Goal: Task Accomplishment & Management: Manage account settings

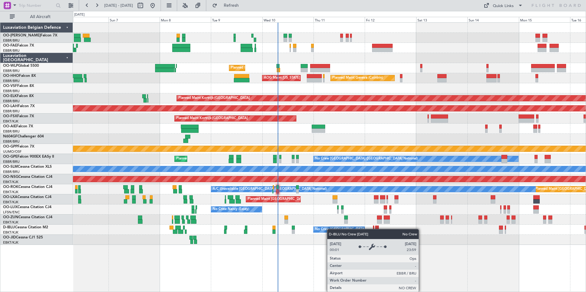
click at [330, 229] on div "No Crew [GEOGRAPHIC_DATA] ([GEOGRAPHIC_DATA] National)" at bounding box center [366, 229] width 103 height 9
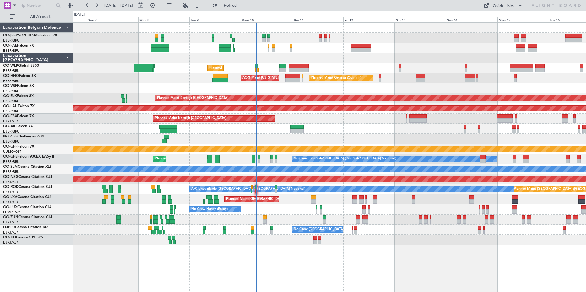
click at [285, 214] on div "No Crew [PERSON_NAME] ([PERSON_NAME]) No Crew [PERSON_NAME] ([PERSON_NAME])" at bounding box center [329, 210] width 513 height 10
click at [271, 90] on div at bounding box center [329, 88] width 513 height 10
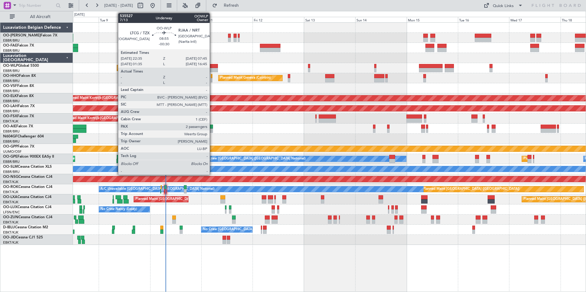
click at [212, 66] on div at bounding box center [208, 66] width 20 height 4
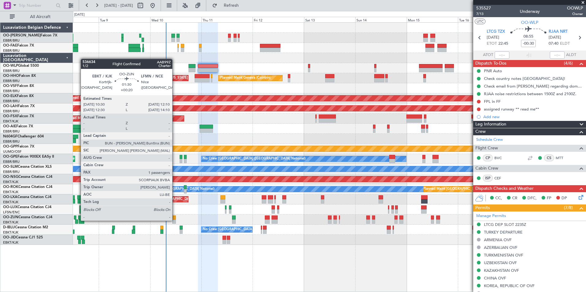
click at [175, 220] on div at bounding box center [174, 222] width 4 height 4
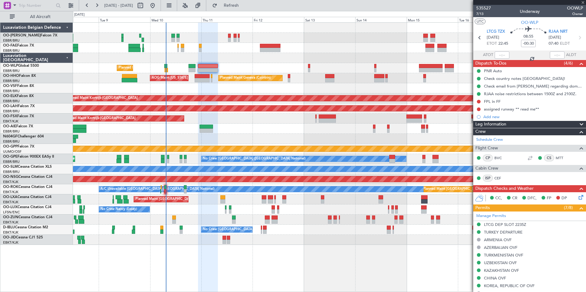
type input "+00:20"
type input "1"
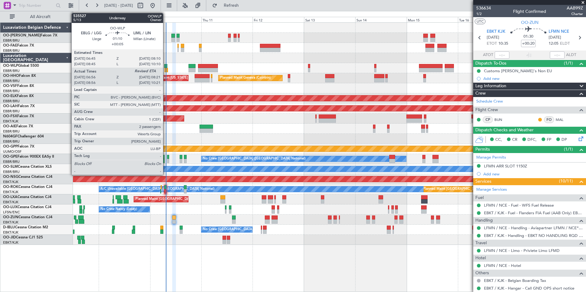
click at [166, 67] on div at bounding box center [165, 66] width 3 height 4
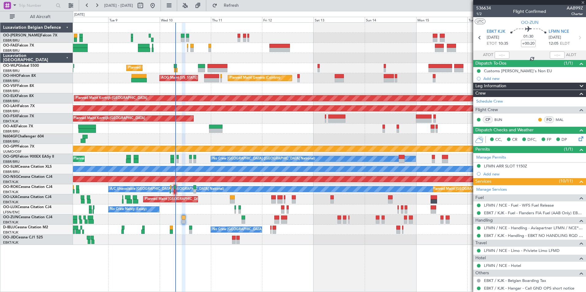
click at [178, 85] on div "Planned Maint Liege Planned Maint Geneva (Cointrin) AOG Maint New York (Teterbo…" at bounding box center [329, 134] width 513 height 222
type input "+00:05"
type input "07:06"
type input "2"
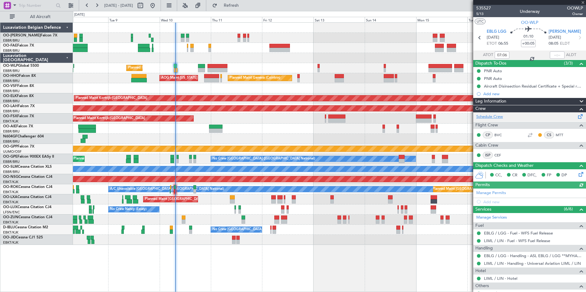
click at [492, 116] on link "Schedule Crew" at bounding box center [489, 117] width 27 height 6
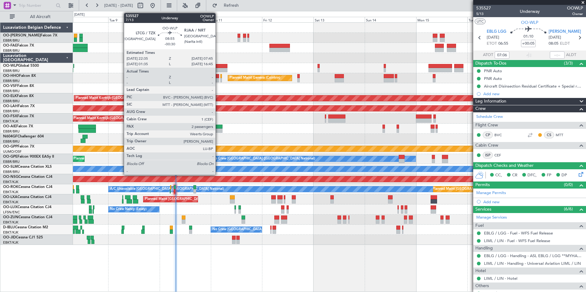
click at [218, 66] on div at bounding box center [217, 66] width 20 height 4
type input "-00:30"
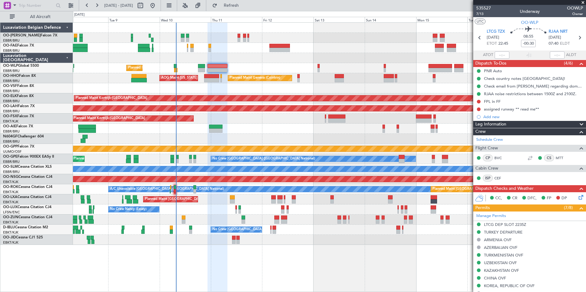
click at [265, 68] on div "Planned Maint Liege" at bounding box center [329, 68] width 513 height 10
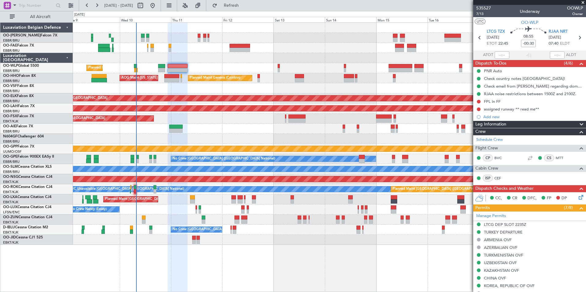
click at [274, 84] on div "Planned Maint Liege Planned Maint Geneva (Cointrin) AOG Maint New York (Teterbo…" at bounding box center [329, 134] width 513 height 222
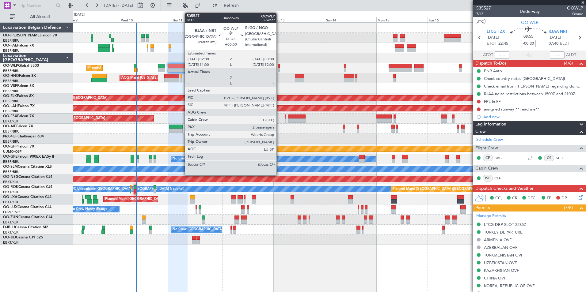
click at [279, 67] on div at bounding box center [279, 66] width 2 height 4
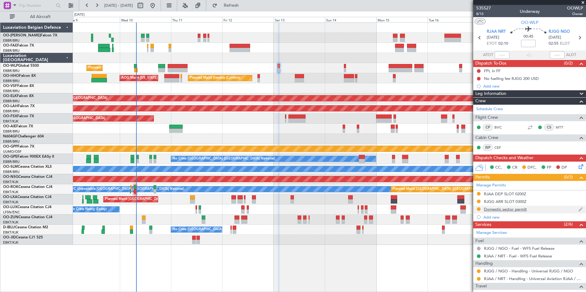
click at [502, 207] on div "Domestic sector permit" at bounding box center [505, 209] width 43 height 5
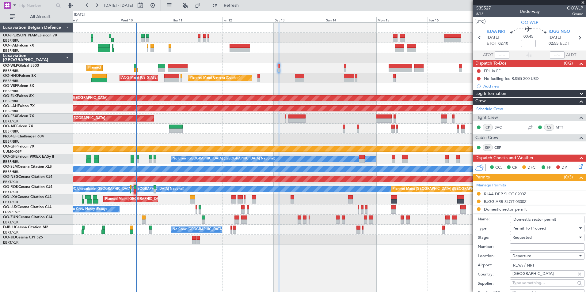
click at [522, 247] on input "Number:" at bounding box center [547, 247] width 74 height 7
paste input "38785"
type input "38785"
click at [522, 240] on span "Requested" at bounding box center [521, 238] width 19 height 6
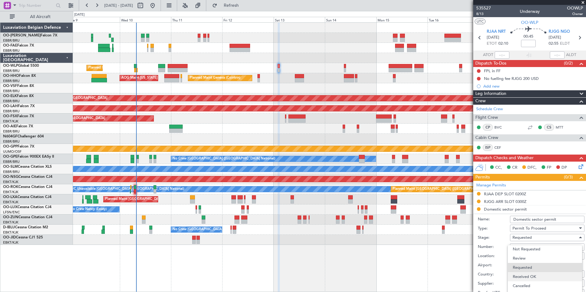
click at [529, 276] on span "Received OK" at bounding box center [545, 276] width 64 height 9
click at [495, 243] on div "Number: 38785" at bounding box center [531, 247] width 107 height 9
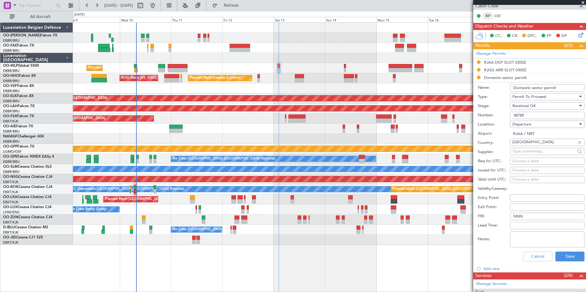
scroll to position [184, 0]
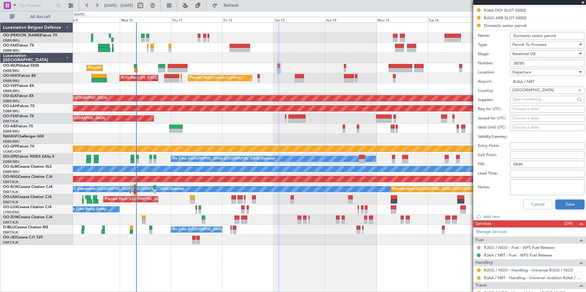
click at [562, 203] on button "Save" at bounding box center [569, 205] width 29 height 10
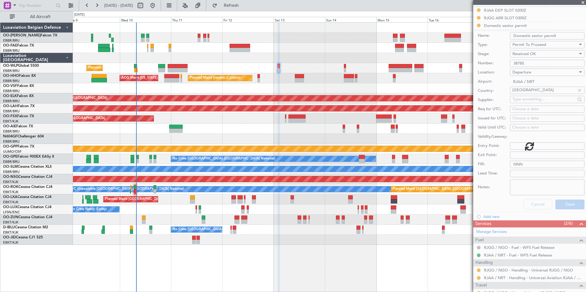
scroll to position [80, 0]
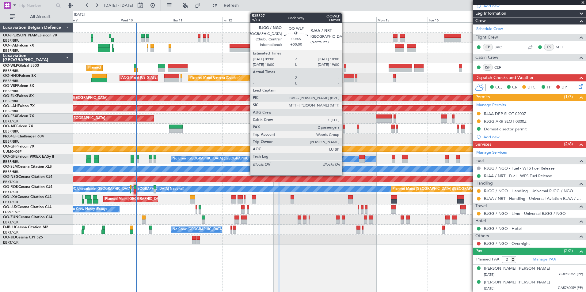
click at [344, 68] on div at bounding box center [345, 70] width 2 height 4
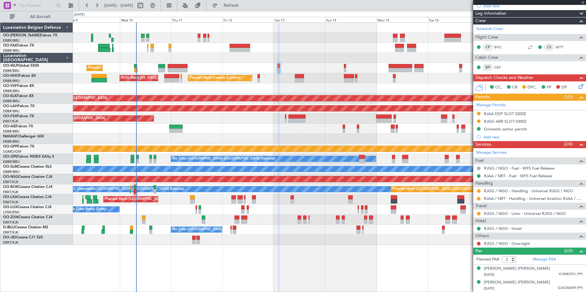
scroll to position [0, 0]
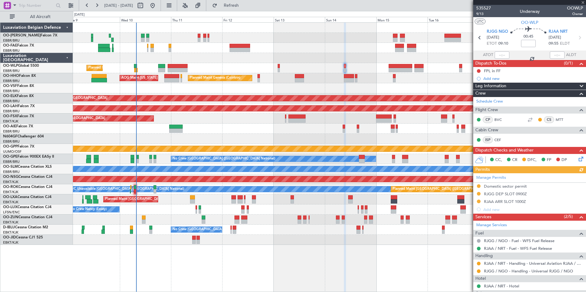
click at [480, 185] on div "Manage Permits Domestic sector permit RJGG DEP SLOT 0900Z RJAA ARR SLOT 1000Z A…" at bounding box center [529, 193] width 113 height 40
click at [479, 185] on button at bounding box center [479, 186] width 4 height 4
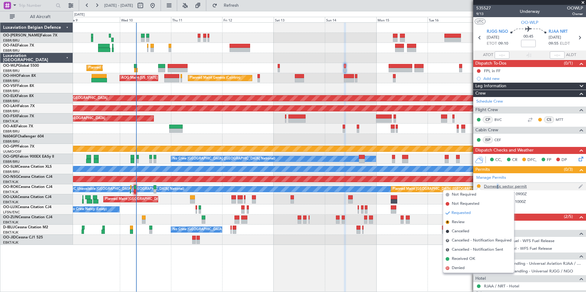
click at [496, 185] on div "Domestic sector permit" at bounding box center [505, 186] width 43 height 5
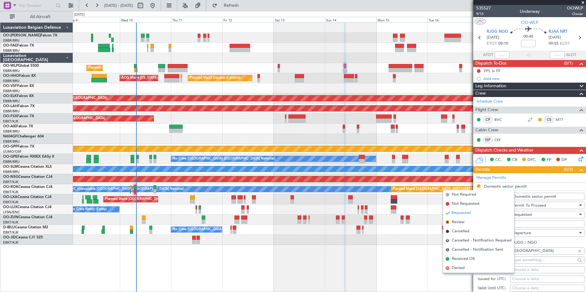
drag, startPoint x: 496, startPoint y: 185, endPoint x: 541, endPoint y: 225, distance: 60.1
click at [541, 225] on input "Number:" at bounding box center [547, 224] width 74 height 7
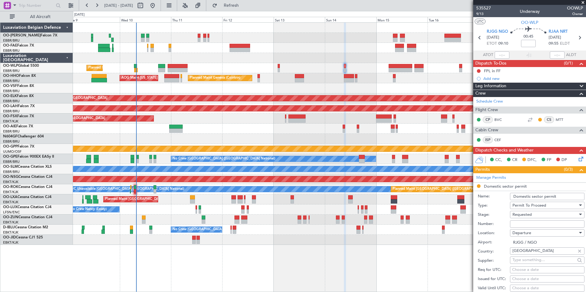
paste input "38785"
type input "38785"
click at [517, 215] on span "Requested" at bounding box center [521, 215] width 19 height 6
click at [530, 260] on span "Received OK" at bounding box center [545, 260] width 64 height 9
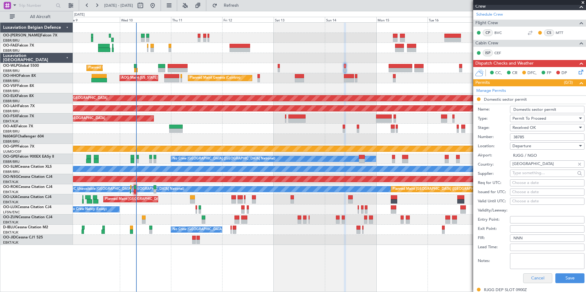
scroll to position [153, 0]
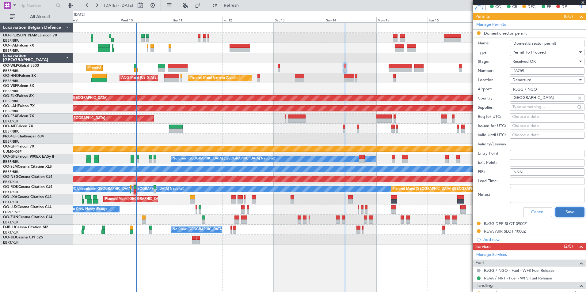
click at [563, 213] on button "Save" at bounding box center [569, 212] width 29 height 10
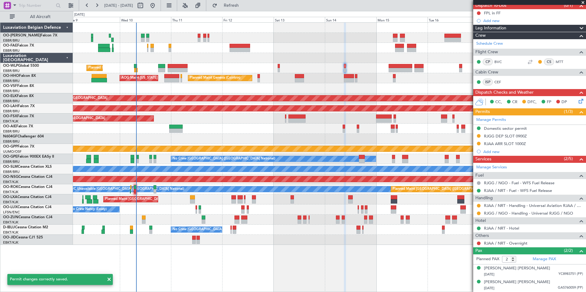
scroll to position [58, 0]
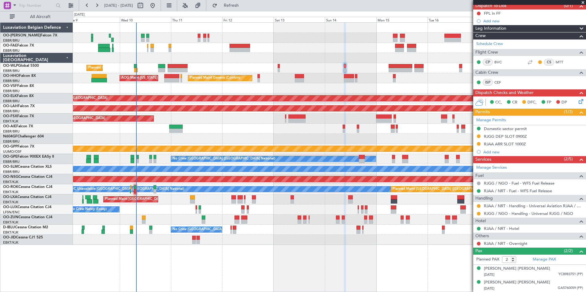
click at [204, 71] on div "Planned Maint Liege" at bounding box center [329, 68] width 513 height 10
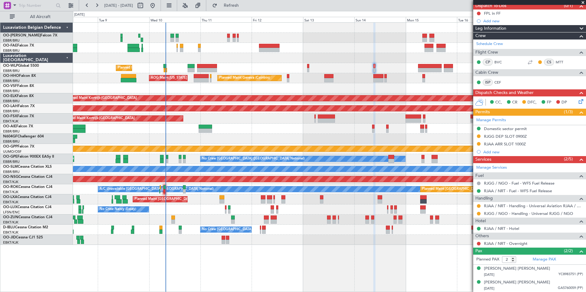
click at [260, 72] on div "Planned Maint Liege" at bounding box center [329, 68] width 513 height 10
click at [345, 78] on div "Planned Maint Geneva (Cointrin) AOG Maint New York (Teterboro)" at bounding box center [329, 78] width 513 height 10
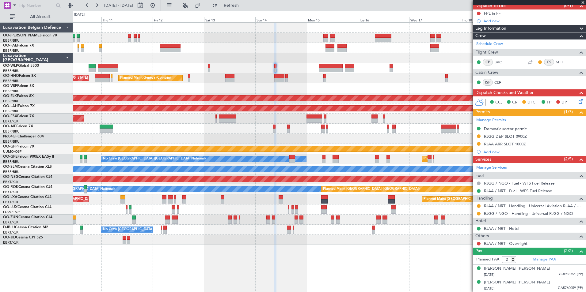
click at [332, 74] on div "Planned Maint Liege Planned Maint Geneva (Cointrin) AOG Maint New York (Teterbo…" at bounding box center [329, 134] width 513 height 222
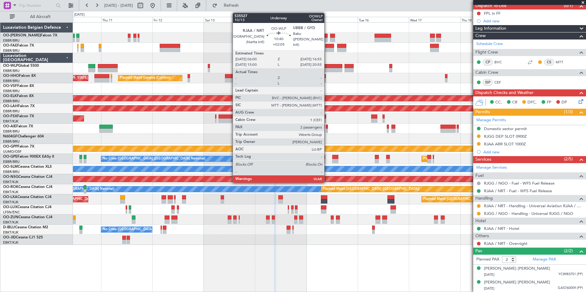
click at [327, 70] on div at bounding box center [331, 70] width 24 height 4
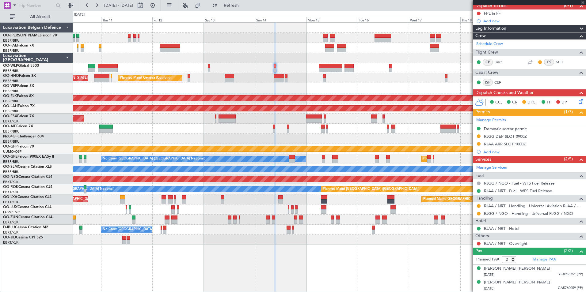
type input "+02:05"
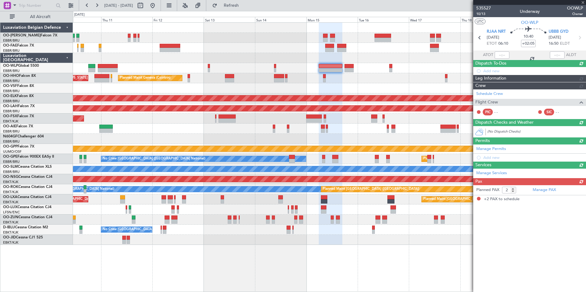
scroll to position [0, 0]
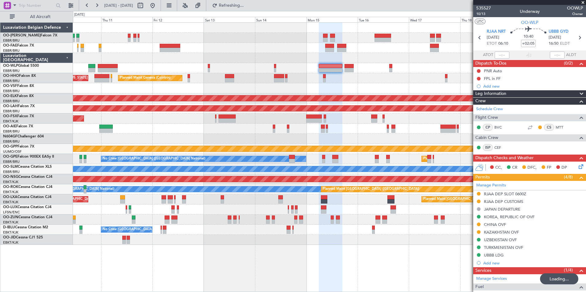
click at [165, 60] on div at bounding box center [329, 58] width 513 height 10
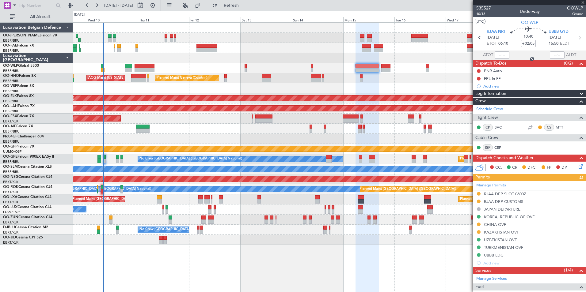
click at [134, 74] on div "Planned Maint Liege Planned Maint Geneva (Cointrin) AOG Maint New York (Teterbo…" at bounding box center [329, 134] width 513 height 222
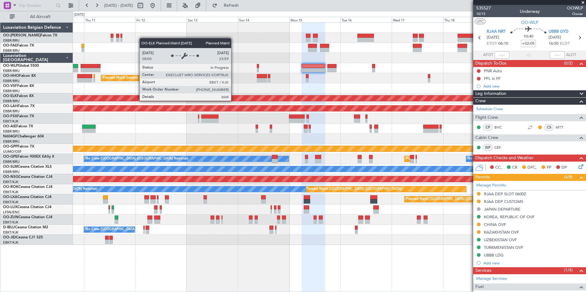
click at [297, 120] on div "Planned Maint Liege Planned Maint Geneva (Cointrin) AOG Maint New York (Teterbo…" at bounding box center [329, 134] width 513 height 222
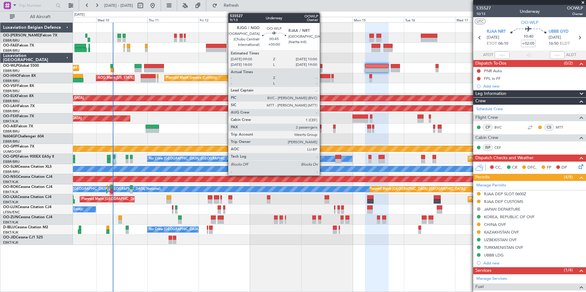
click at [322, 66] on div at bounding box center [321, 66] width 2 height 4
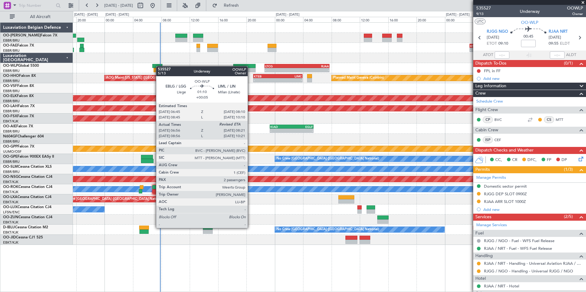
click at [160, 66] on div "- - LTCG 22:35 Z RJAA 07:45 Z Planned Maint Liege" at bounding box center [329, 68] width 513 height 10
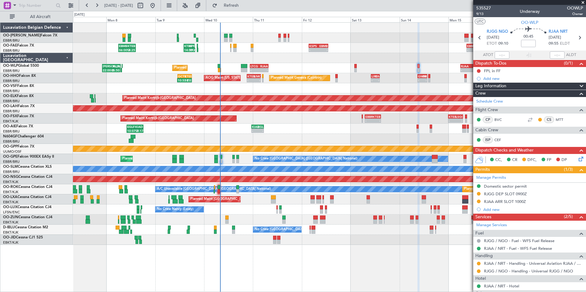
click at [230, 70] on div "- - LTCG 22:35 Z RJAA 07:45 Z Planned Maint Liege - - RJAA 06:00 Z UBBB 16:55 Z…" at bounding box center [329, 68] width 513 height 10
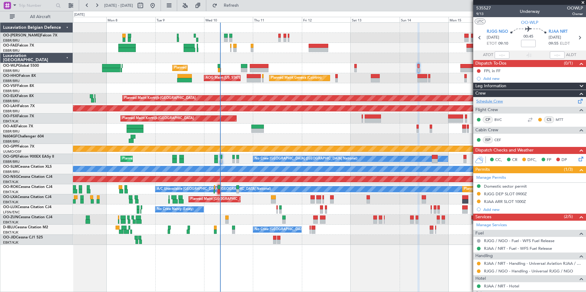
click at [495, 101] on link "Schedule Crew" at bounding box center [489, 102] width 27 height 6
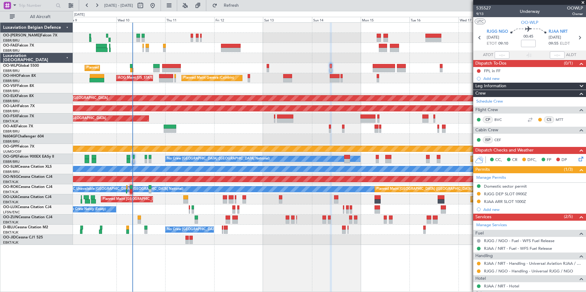
click at [207, 68] on div "Planned Maint Liege" at bounding box center [329, 68] width 513 height 10
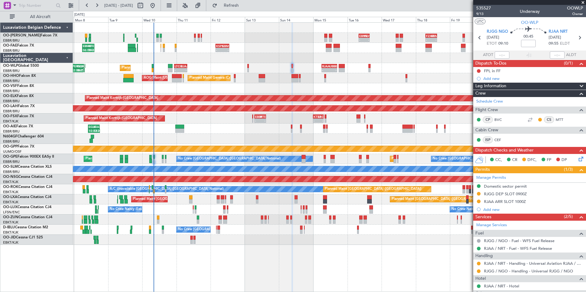
click at [212, 94] on div "- - EBMB 08:00 Z FZAA 15:45 Z - - FZAA 07:00 Z EBMB 14:55 Z Owner Melsbroek Air…" at bounding box center [329, 134] width 513 height 222
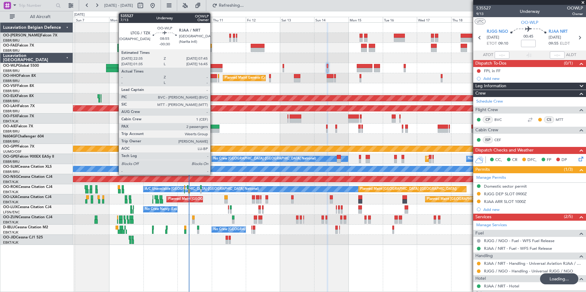
click at [213, 70] on div at bounding box center [215, 70] width 13 height 4
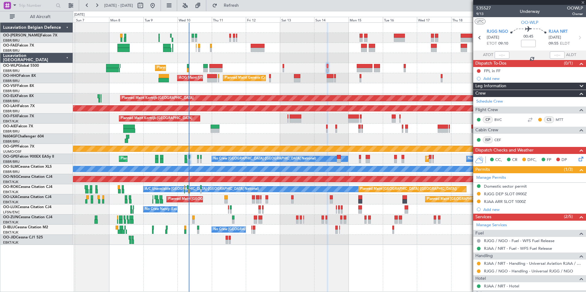
click at [221, 112] on div "Planned Maint [PERSON_NAME]-[GEOGRAPHIC_DATA][PERSON_NAME] ([GEOGRAPHIC_DATA][P…" at bounding box center [329, 109] width 513 height 10
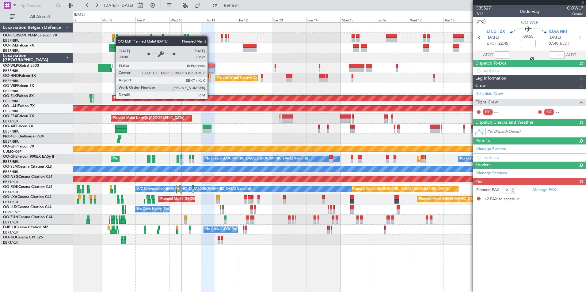
type input "-00:30"
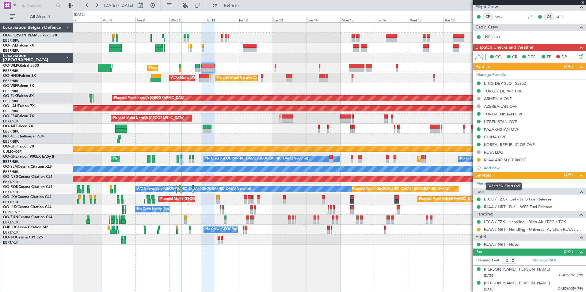
scroll to position [142, 0]
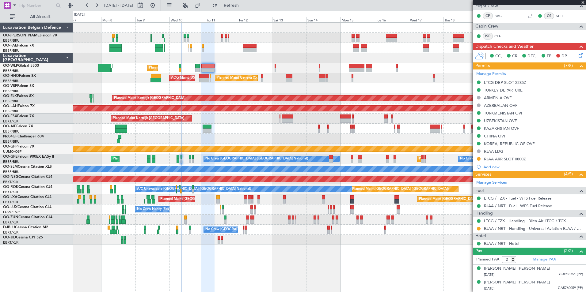
click at [225, 66] on div "Planned Maint Liege" at bounding box center [329, 68] width 513 height 10
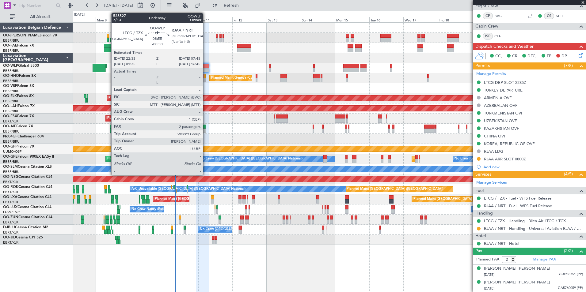
click at [205, 66] on div at bounding box center [202, 66] width 13 height 4
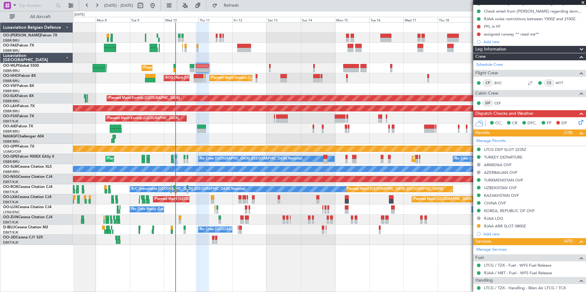
scroll to position [76, 0]
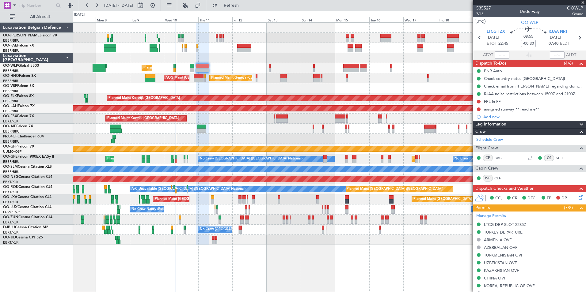
scroll to position [76, 0]
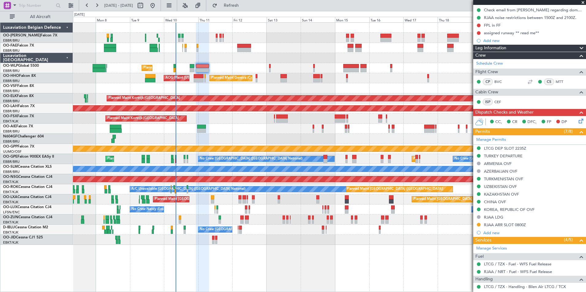
click at [244, 232] on div "No Crew Brussels (Brussels National) No Crew Brussels (Brussels National)" at bounding box center [329, 230] width 513 height 10
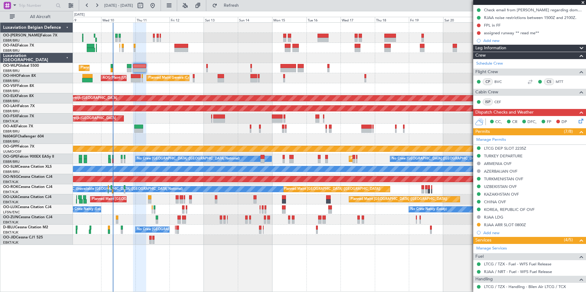
click at [213, 219] on div "Planned Maint Kortrijk-[GEOGRAPHIC_DATA]" at bounding box center [329, 220] width 513 height 10
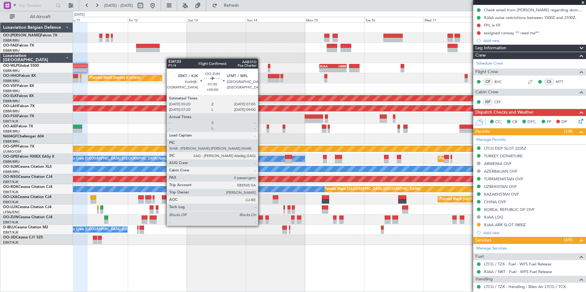
click at [261, 220] on div at bounding box center [261, 222] width 4 height 4
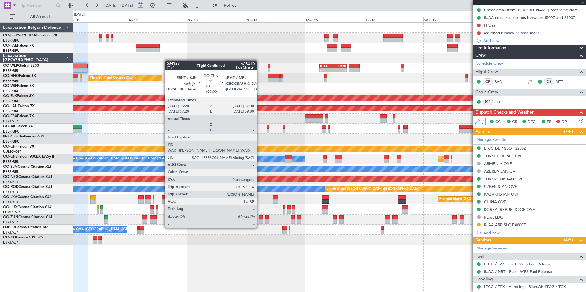
type input "0"
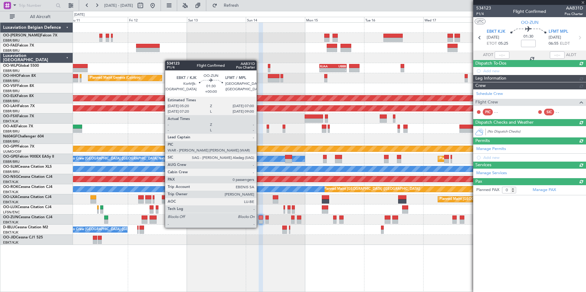
scroll to position [0, 0]
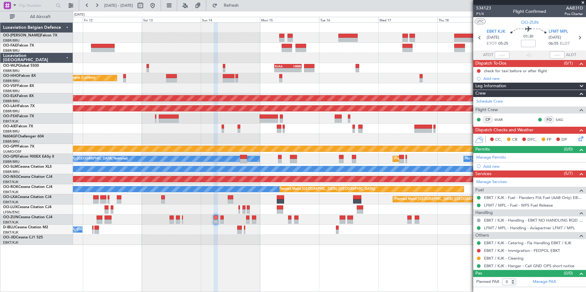
click at [331, 82] on div "- - RJAA 06:00 Z UBBB 16:55 Z Planned Maint Geneva (Cointrin) AOG Maint New Yor…" at bounding box center [329, 134] width 513 height 222
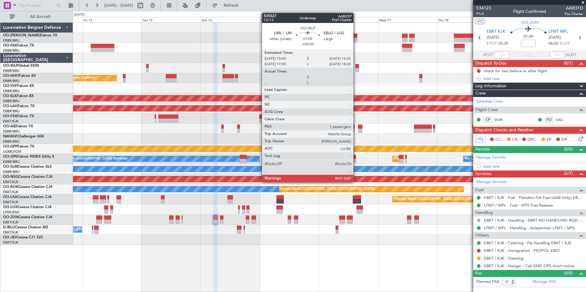
click at [313, 78] on div "- - RJAA 06:00 Z UBBB 16:55 Z Planned Maint Geneva (Cointrin) AOG Maint New Yor…" at bounding box center [329, 134] width 513 height 222
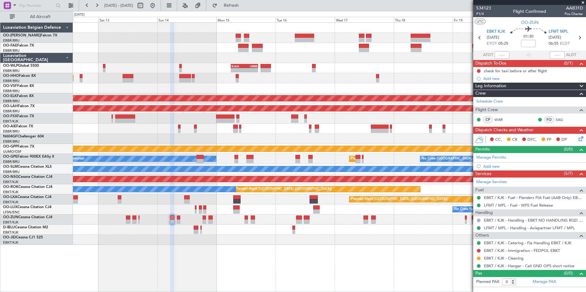
click at [238, 79] on div "- - RJAA 06:00 Z UBBB 16:55 Z Planned Maint Geneva (Cointrin) AOG Maint New Yor…" at bounding box center [329, 134] width 513 height 222
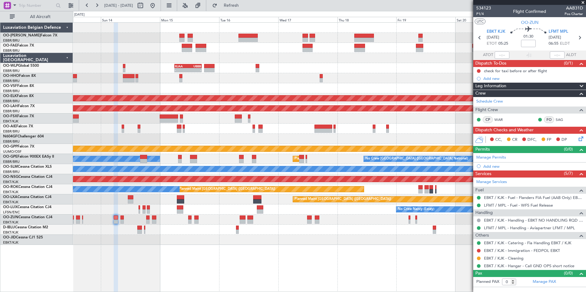
click at [450, 55] on div "- - RJAA 06:00 Z UBBB 16:55 Z Planned Maint Geneva (Cointrin) Planned Maint Kor…" at bounding box center [329, 134] width 513 height 222
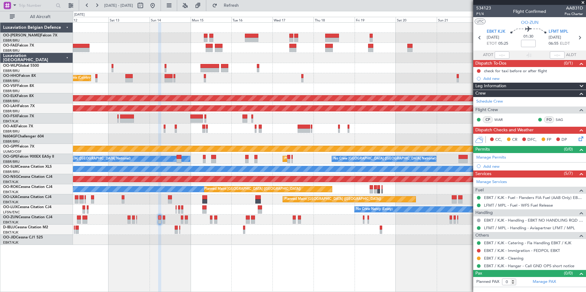
click at [189, 91] on div "Planned Maint Liege Planned Maint Geneva (Cointrin) AOG Maint New York (Teterbo…" at bounding box center [329, 134] width 513 height 222
click at [161, 88] on div "Planned Maint Liege Planned Maint Geneva (Cointrin) AOG Maint New York (Teterbo…" at bounding box center [329, 134] width 513 height 222
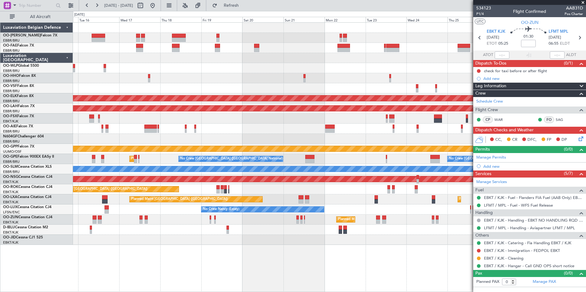
click at [76, 100] on div "Owner Melsbroek Air Base Owner Melsbroek Air Base Planned Maint Kortrijk-Wevelg…" at bounding box center [329, 134] width 513 height 222
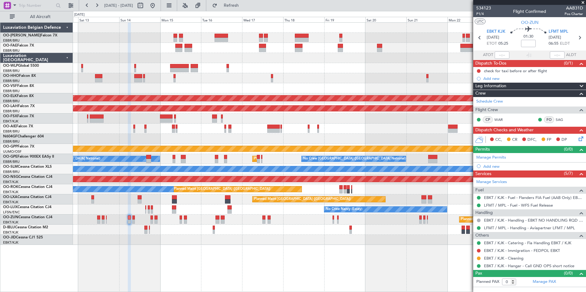
click at [479, 51] on fb-app "08 Sep 2025 - 21 Sep 2025 Refresh Quick Links All Aircraft Planned Maint Geneva…" at bounding box center [293, 149] width 586 height 288
click at [298, 73] on div "Planned Maint Geneva (Cointrin) AOG Maint New York (Teterboro) Planned Maint Ko…" at bounding box center [329, 134] width 513 height 222
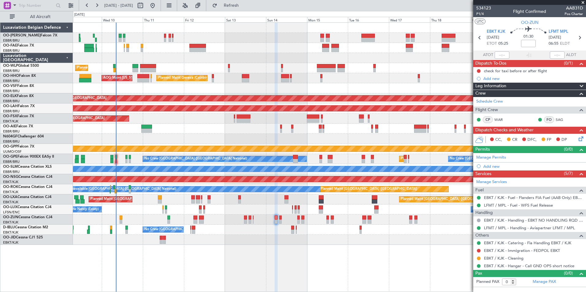
click at [222, 84] on div "Planned Maint Liege Planned Maint Geneva (Cointrin) AOG Maint New York (Teterbo…" at bounding box center [329, 134] width 513 height 222
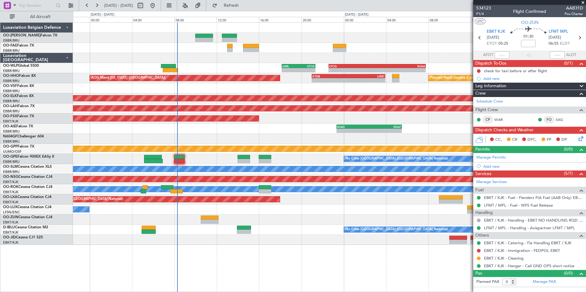
click at [25, 163] on div "KTEB 14:00 Z KPMD 19:20 Z 14:00 Z 19:40 Z - - KSPS 03:30 Z EBMB 13:05 Z LTCG 22…" at bounding box center [293, 151] width 586 height 281
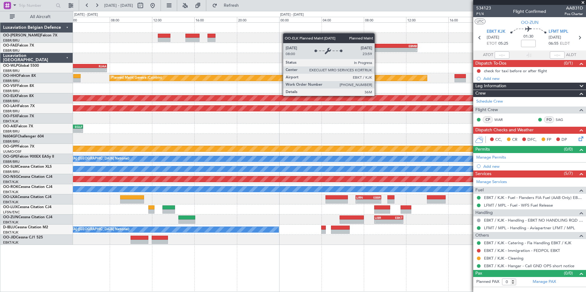
click at [85, 139] on div "- - KSPS 03:30 Z EBMB 13:05 Z LTCG 22:35 Z RJAA 07:45 Z - - LIML 18:10 Z LTCG 2…" at bounding box center [329, 134] width 513 height 222
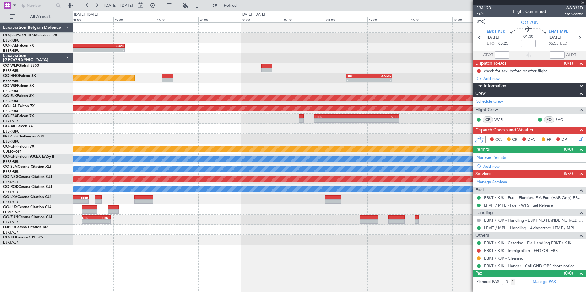
click at [261, 75] on div "Planned Maint Geneva (Cointrin) - - LIRS 10:00 Z GMMH 14:20 Z - - GMMH 09:00 Z …" at bounding box center [329, 78] width 513 height 10
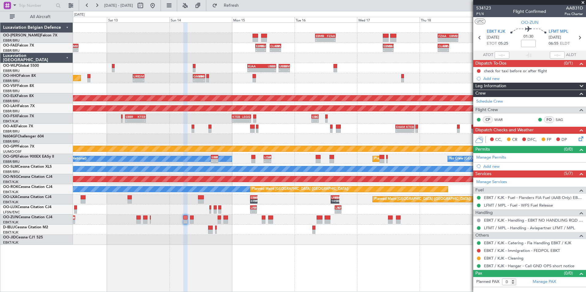
click at [209, 92] on div "- - EBMB 08:00 Z FZAA 15:45 Z - - FZAA 07:00 Z EBMB 14:55 Z EBMB 09:00 Z OJAM 1…" at bounding box center [329, 134] width 513 height 222
click at [284, 131] on div "KSPS 03:30 Z EBMB 13:05 Z - - - - RJAA 06:00 Z UBBB 16:55 Z Planned Maint Genev…" at bounding box center [329, 134] width 513 height 222
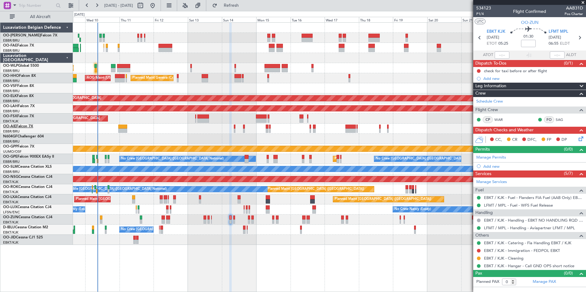
click at [19, 127] on link "OO-AIE Falcon 7X" at bounding box center [18, 127] width 30 height 4
click at [204, 96] on div "Planned Maint Kortrijk-[GEOGRAPHIC_DATA]" at bounding box center [329, 98] width 513 height 10
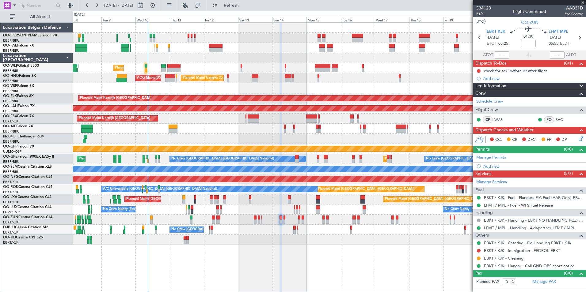
click at [179, 157] on div "Planned Maint Liege Planned Maint Geneva (Cointrin) AOG Maint New York (Teterbo…" at bounding box center [329, 134] width 513 height 222
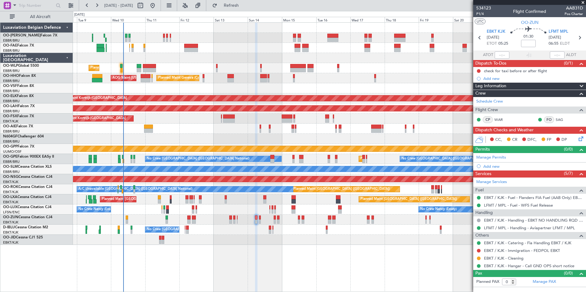
click at [287, 89] on div at bounding box center [329, 88] width 513 height 10
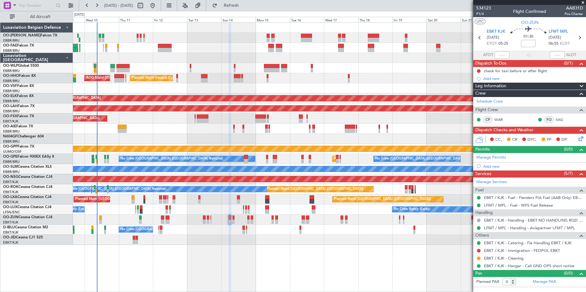
click at [131, 68] on div "Planned Maint Liege" at bounding box center [329, 68] width 513 height 10
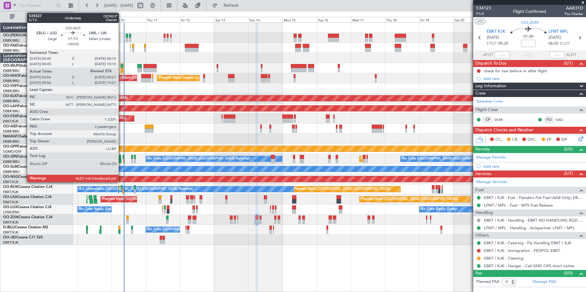
click at [121, 68] on div at bounding box center [122, 70] width 2 height 4
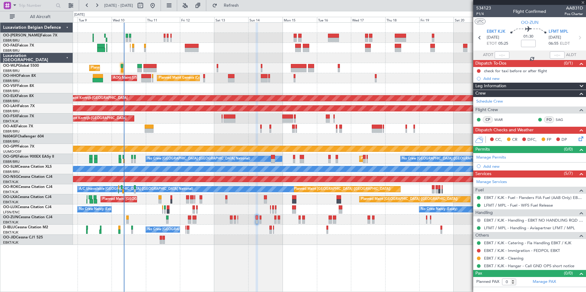
type input "+00:05"
type input "07:06"
type input "2"
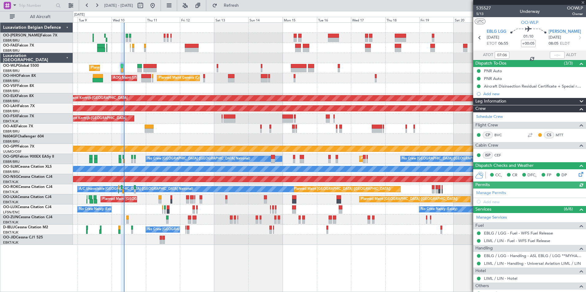
click at [552, 49] on section "EBLG LGG 10/09/2025 ETOT 06:55 01:10 +00:05 LIML LIN 10/09/2025 08:05 ELDT" at bounding box center [529, 38] width 113 height 24
click at [555, 54] on div at bounding box center [557, 54] width 15 height 7
click at [555, 53] on input "text" at bounding box center [557, 54] width 15 height 7
type input "08:19"
click at [193, 69] on div "Planned Maint Liege" at bounding box center [329, 68] width 513 height 10
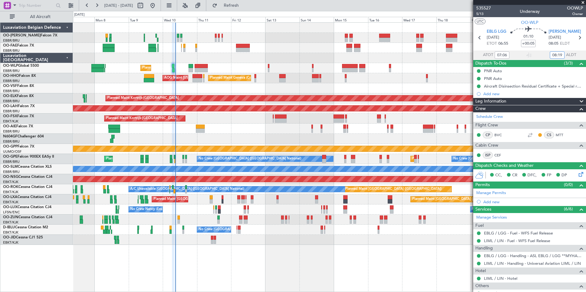
click at [184, 69] on div "Planned Maint Liege" at bounding box center [329, 68] width 513 height 10
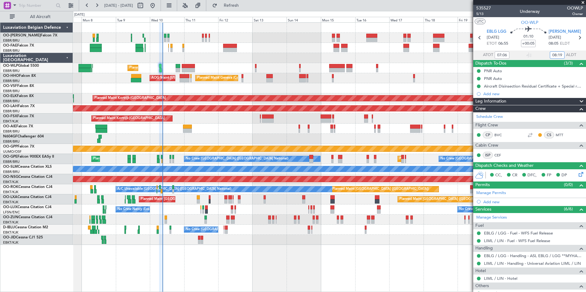
click at [214, 67] on div "Planned Maint Liege" at bounding box center [329, 68] width 513 height 10
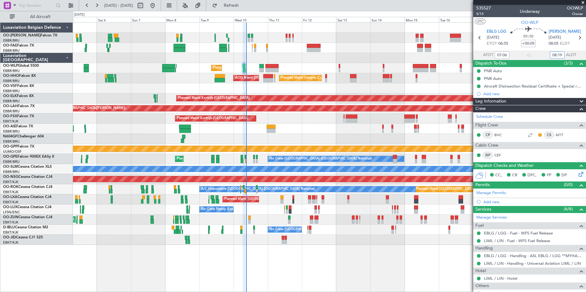
click at [269, 63] on div "Owner Melsbroek Air Base Planned Maint Brussels (Brussels National) Owner Melsb…" at bounding box center [329, 134] width 513 height 222
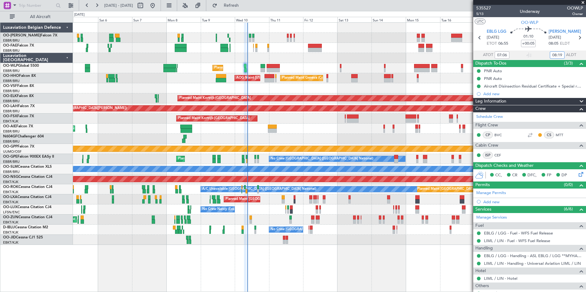
click at [249, 74] on div "Owner Melsbroek Air Base Planned Maint Brussels (Brussels National) Owner Melsb…" at bounding box center [329, 134] width 513 height 222
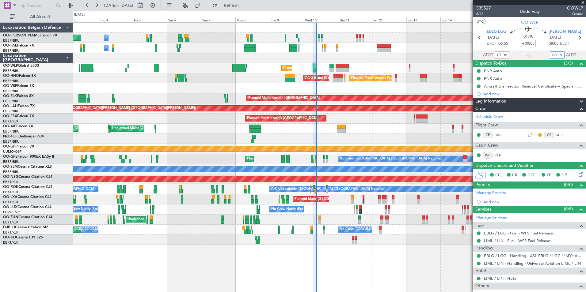
click at [120, 67] on div "Planned Maint Liege" at bounding box center [329, 68] width 513 height 10
click at [242, 79] on div "Owner Melsbroek Air Base Planned Maint Brussels (Brussels National) Owner Melsb…" at bounding box center [329, 134] width 513 height 222
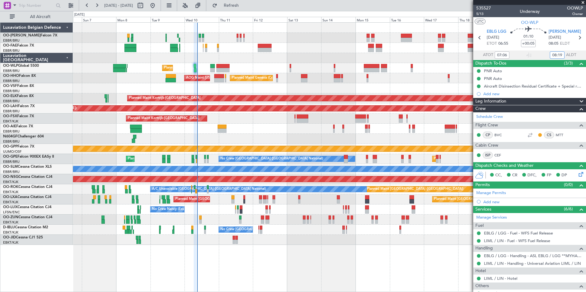
click at [319, 61] on div at bounding box center [329, 58] width 513 height 10
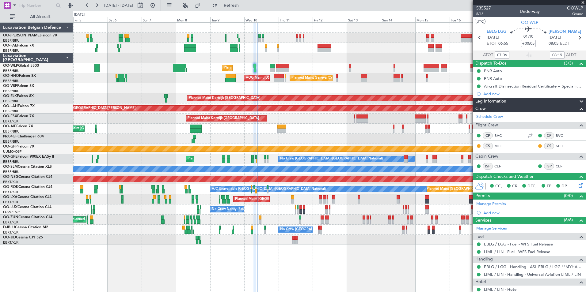
click at [255, 68] on div "Planned Maint Liege" at bounding box center [329, 68] width 513 height 10
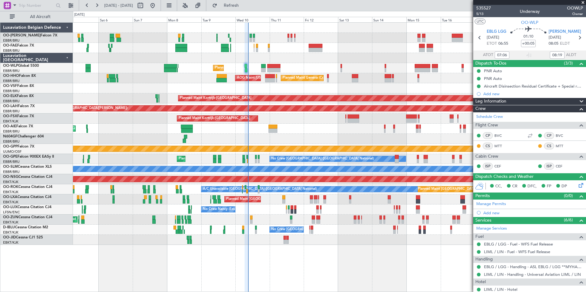
click at [222, 74] on div "Owner Melsbroek Air Base Planned Maint Brussels (Brussels National) Owner Melsb…" at bounding box center [329, 134] width 513 height 222
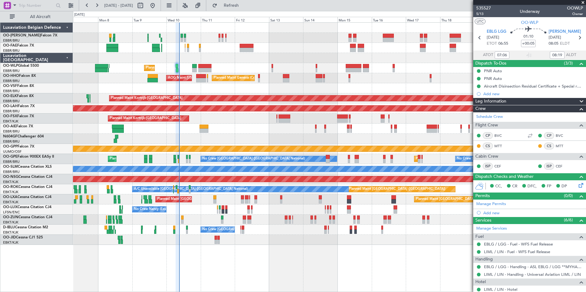
click at [231, 69] on div "Planned Maint Liege" at bounding box center [329, 68] width 513 height 10
click at [163, 97] on div "Owner Melsbroek Air Base Owner Melsbroek Air Base Planned Maint Liege Planned M…" at bounding box center [329, 134] width 513 height 222
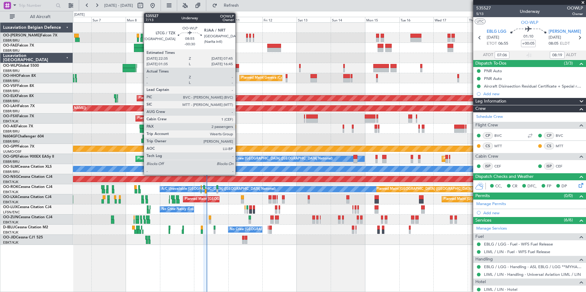
click at [238, 70] on div at bounding box center [232, 70] width 13 height 4
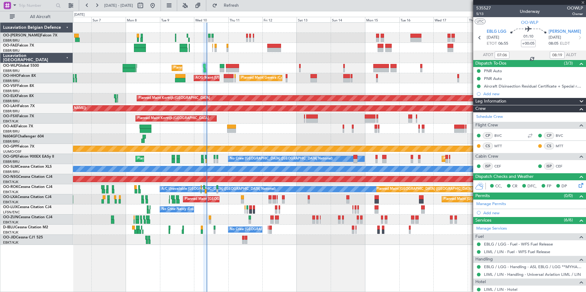
type input "-00:30"
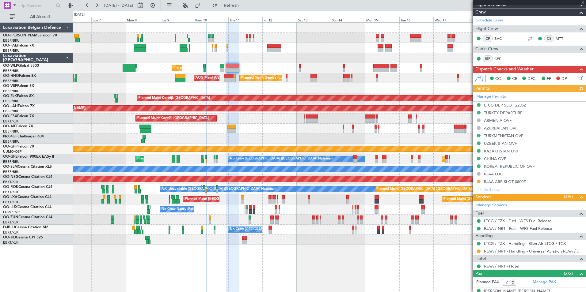
scroll to position [142, 0]
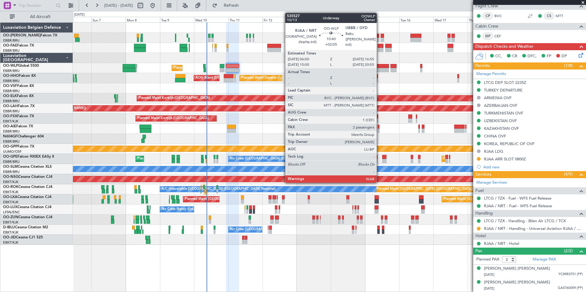
click at [379, 66] on div at bounding box center [381, 66] width 16 height 4
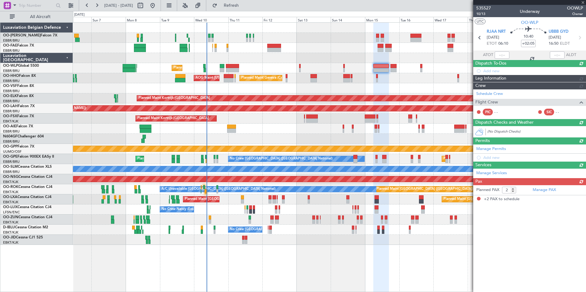
scroll to position [0, 0]
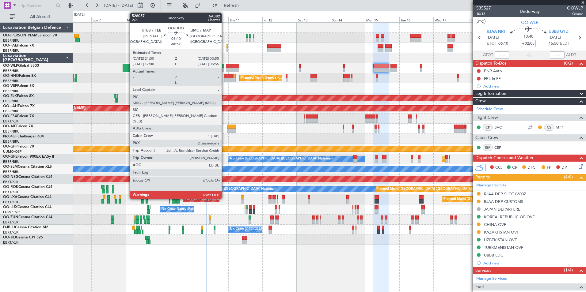
click at [237, 63] on div "Planned Maint Liege" at bounding box center [329, 68] width 513 height 10
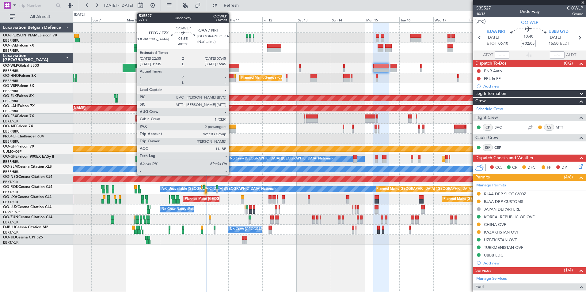
click at [231, 66] on div at bounding box center [232, 66] width 13 height 4
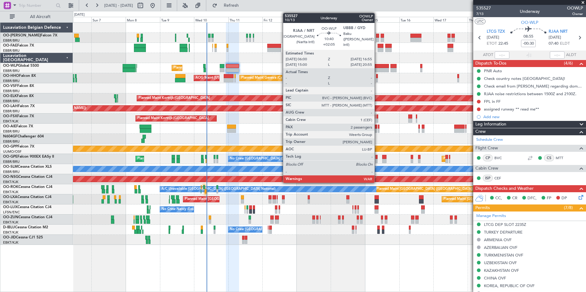
click at [377, 69] on div at bounding box center [381, 70] width 16 height 4
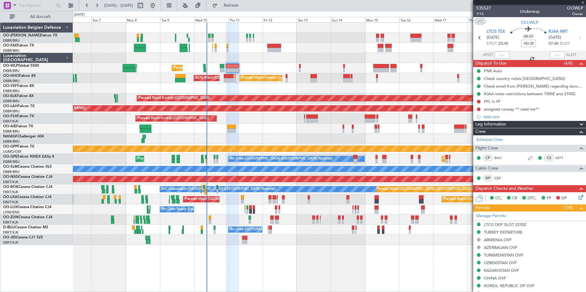
type input "+02:05"
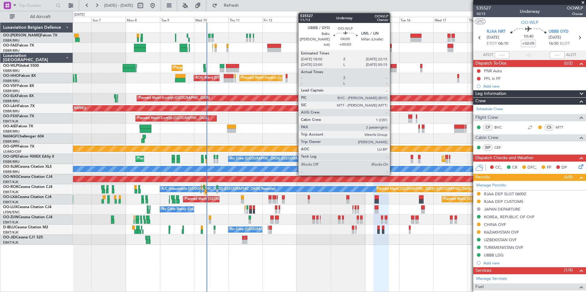
click at [393, 67] on div at bounding box center [393, 66] width 6 height 4
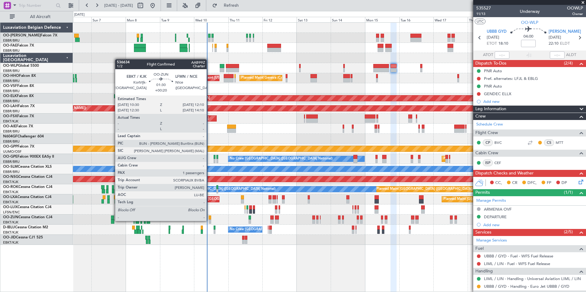
click at [209, 221] on div at bounding box center [210, 222] width 2 height 4
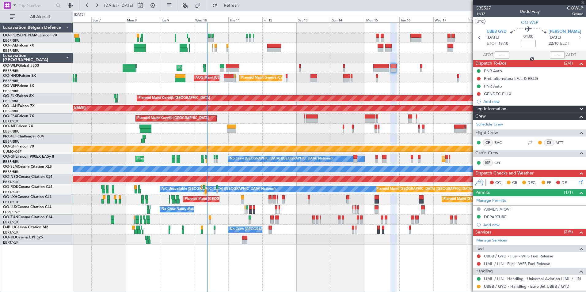
type input "+00:20"
type input "1"
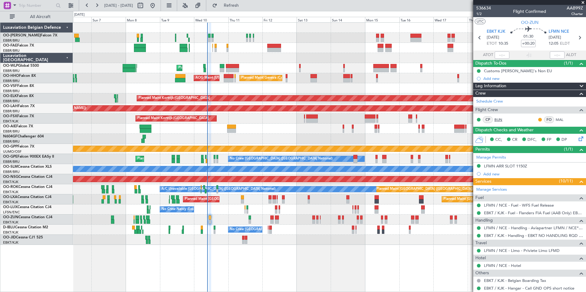
click at [500, 119] on link "BUN" at bounding box center [501, 120] width 14 height 6
click at [343, 120] on div "Planned Maint Kortrijk-[GEOGRAPHIC_DATA]" at bounding box center [329, 119] width 513 height 10
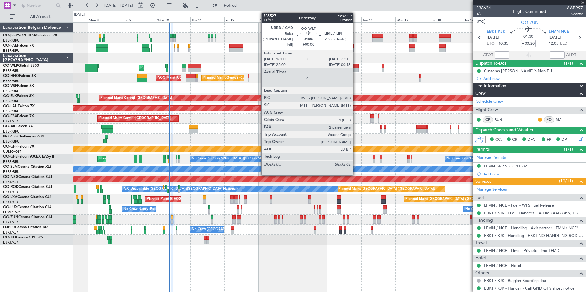
click at [356, 68] on div at bounding box center [355, 70] width 6 height 4
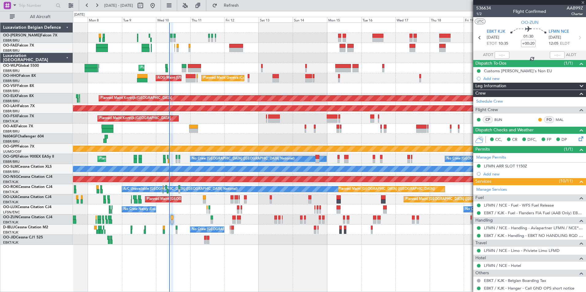
type input "2"
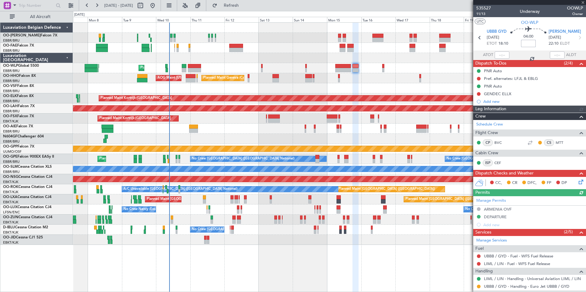
click at [531, 44] on input at bounding box center [528, 43] width 15 height 7
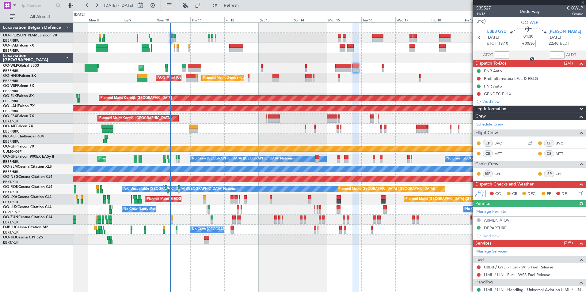
click at [28, 64] on link "OO-WLP Global 5500" at bounding box center [21, 66] width 36 height 4
click at [204, 128] on div "Owner Melsbroek Air Base Owner Melsbroek Air Base Planned Maint Liege Planned M…" at bounding box center [329, 134] width 513 height 222
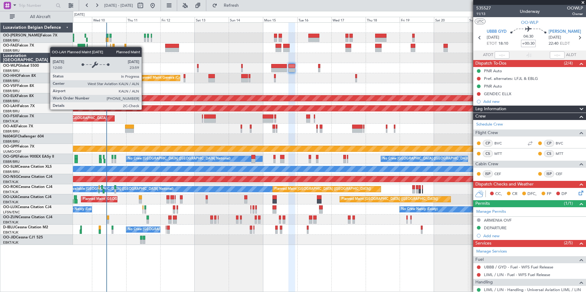
click at [171, 109] on div "Planned Maint [PERSON_NAME]-[GEOGRAPHIC_DATA][PERSON_NAME] ([GEOGRAPHIC_DATA][P…" at bounding box center [449, 109] width 1297 height 6
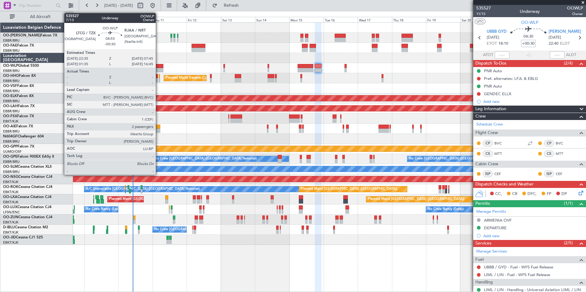
click at [158, 67] on div at bounding box center [156, 66] width 13 height 4
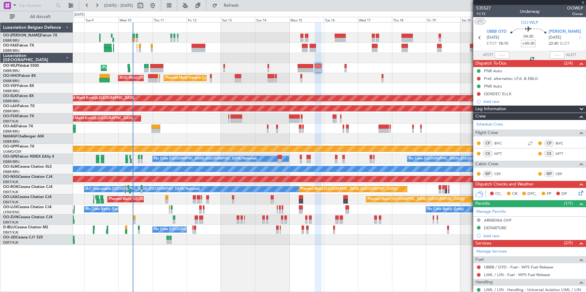
type input "-00:30"
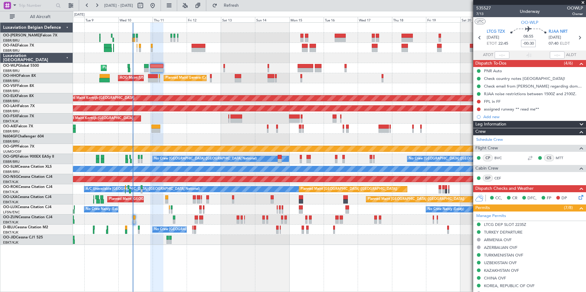
scroll to position [123, 0]
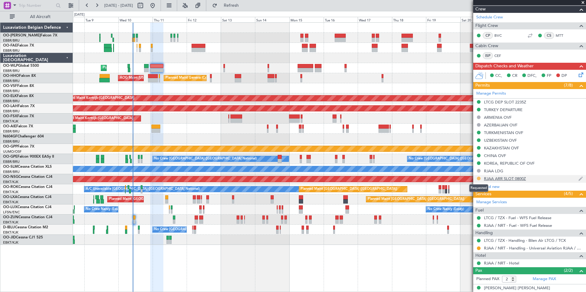
click at [479, 178] on button at bounding box center [479, 179] width 4 height 4
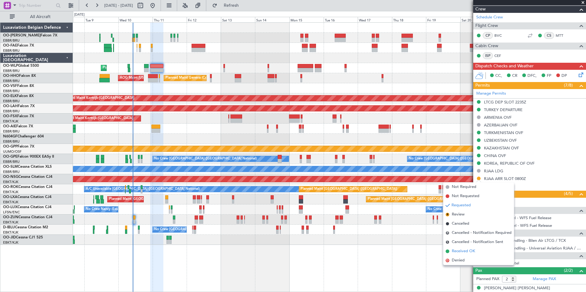
click at [463, 252] on span "Received OK" at bounding box center [463, 252] width 23 height 6
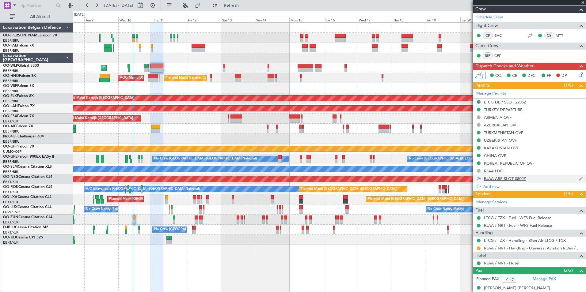
click at [506, 179] on div "RJAA ARR SLOT 0800Z" at bounding box center [505, 178] width 42 height 5
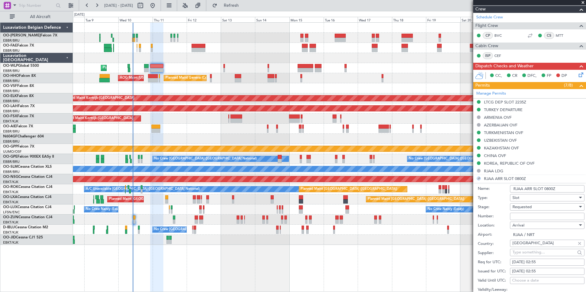
click at [517, 215] on input "Number:" at bounding box center [547, 216] width 74 height 7
type input "approved"
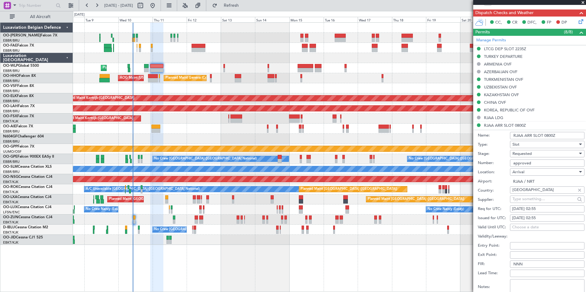
scroll to position [245, 0]
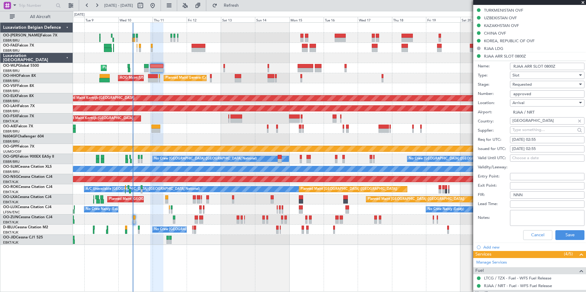
click at [537, 88] on div "Requested" at bounding box center [544, 84] width 65 height 9
click at [528, 132] on span "Received OK" at bounding box center [545, 130] width 64 height 9
click at [570, 238] on button "Save" at bounding box center [569, 235] width 29 height 10
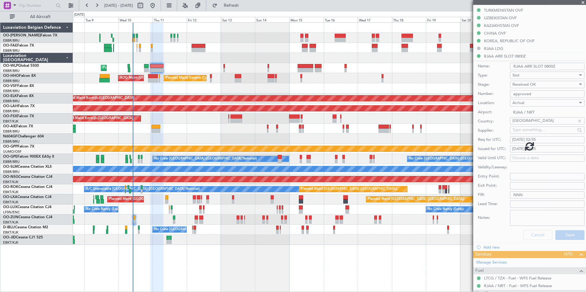
scroll to position [142, 0]
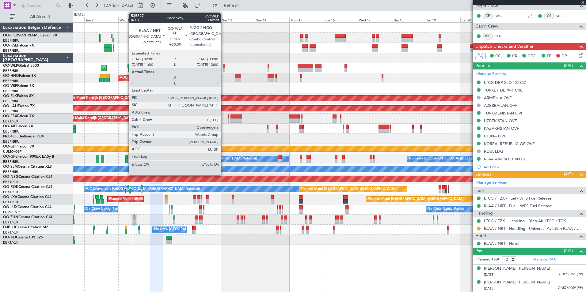
click at [223, 69] on div at bounding box center [224, 70] width 2 height 4
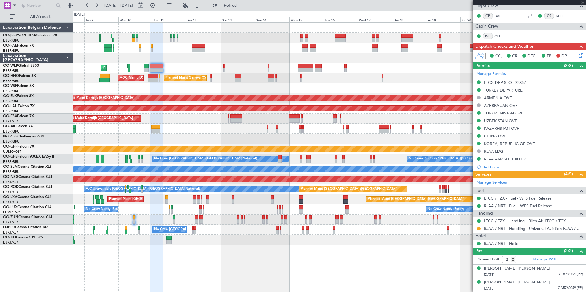
scroll to position [0, 0]
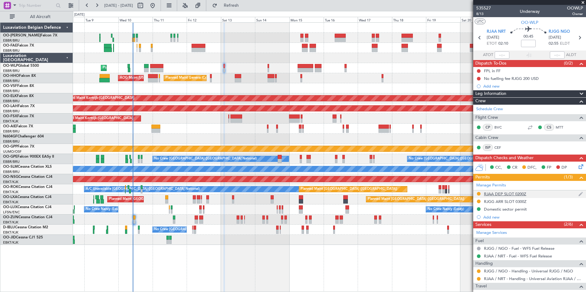
click at [487, 195] on div "RJAA DEP SLOT 0200Z" at bounding box center [505, 194] width 42 height 5
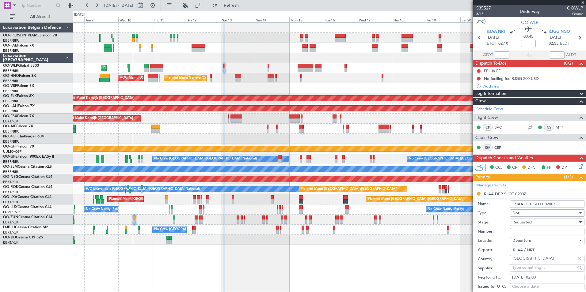
click at [522, 221] on span "Requested" at bounding box center [521, 223] width 19 height 6
click at [527, 269] on span "Received OK" at bounding box center [545, 271] width 64 height 9
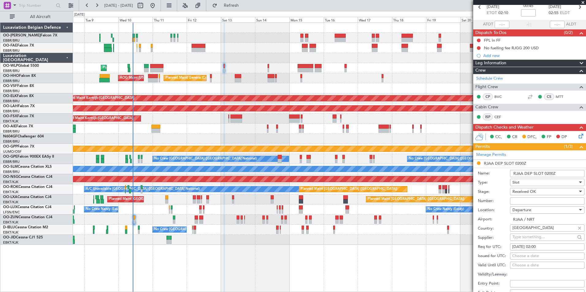
click at [519, 199] on input "Number:" at bounding box center [547, 201] width 74 height 7
type input "approved"
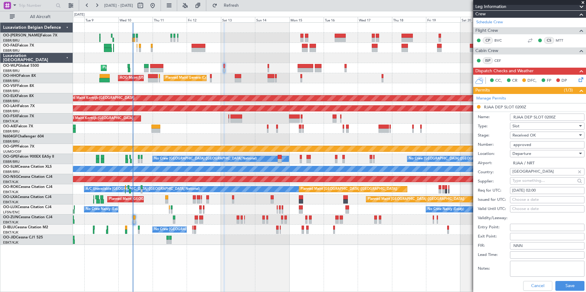
scroll to position [153, 0]
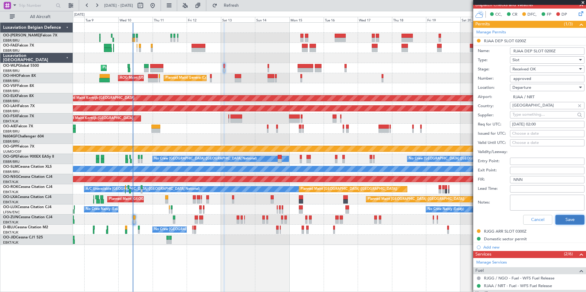
click at [566, 219] on button "Save" at bounding box center [569, 220] width 29 height 10
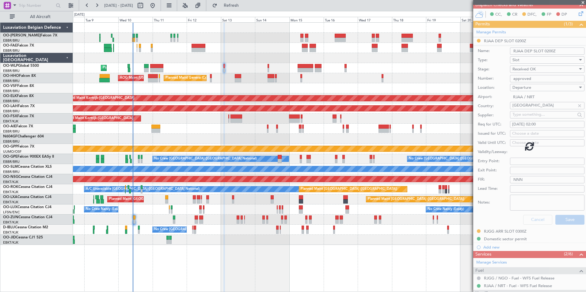
scroll to position [80, 0]
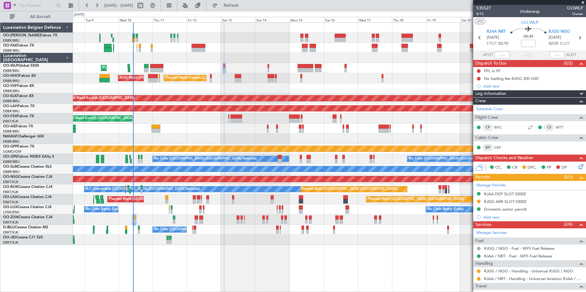
scroll to position [80, 0]
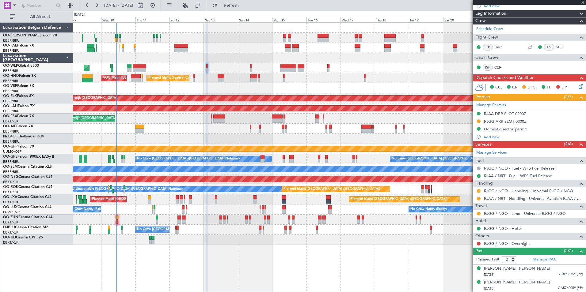
click at [192, 154] on div "Grounded [PERSON_NAME]" at bounding box center [329, 149] width 513 height 10
click at [173, 134] on div at bounding box center [329, 139] width 513 height 10
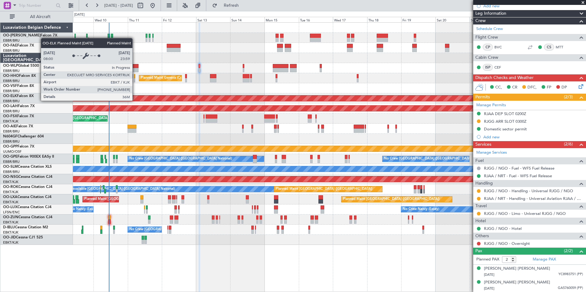
click at [167, 101] on div "Planned Maint Kortrijk-[GEOGRAPHIC_DATA]" at bounding box center [355, 99] width 638 height 6
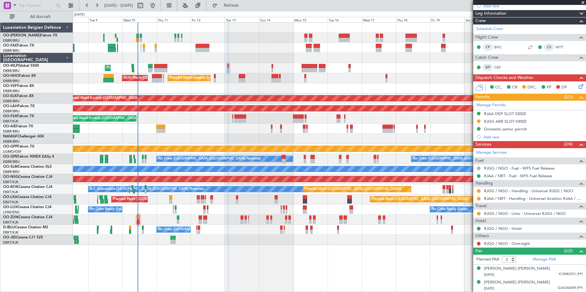
click at [162, 67] on div at bounding box center [160, 66] width 13 height 4
type input "-00:30"
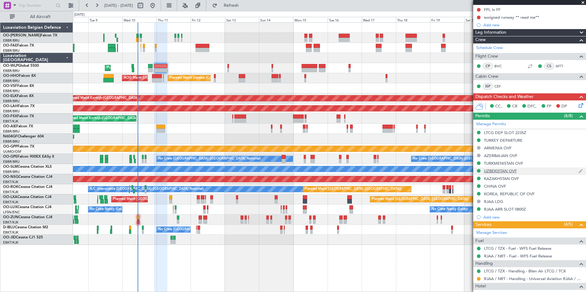
scroll to position [142, 0]
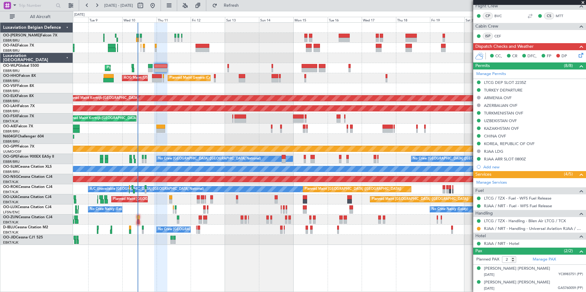
click at [178, 53] on div "Planned Maint Liege Planned Maint Geneva ([GEOGRAPHIC_DATA]) AOG Maint [US_STAT…" at bounding box center [329, 134] width 513 height 222
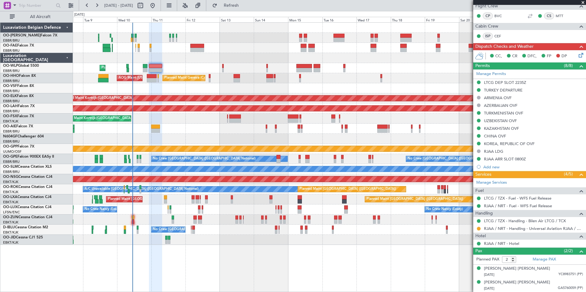
click at [160, 61] on div at bounding box center [329, 58] width 513 height 10
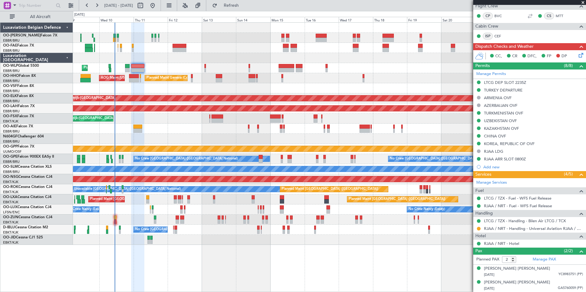
click at [154, 85] on div at bounding box center [329, 88] width 513 height 10
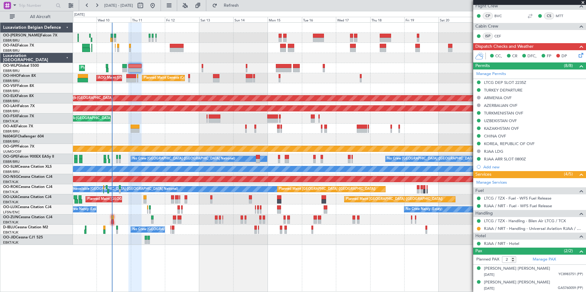
click at [164, 121] on div "Planned Maint Kortrijk-[GEOGRAPHIC_DATA]" at bounding box center [329, 119] width 513 height 10
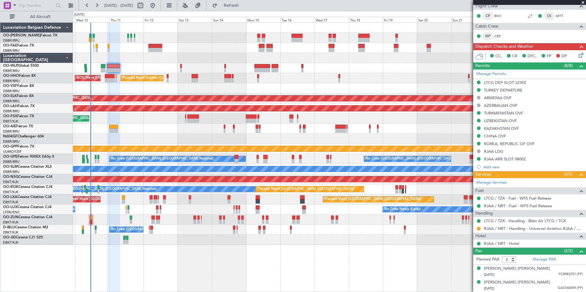
click at [163, 135] on div "Planned Maint Liege Planned Maint Geneva ([GEOGRAPHIC_DATA]) AOG Maint [US_STAT…" at bounding box center [329, 134] width 513 height 222
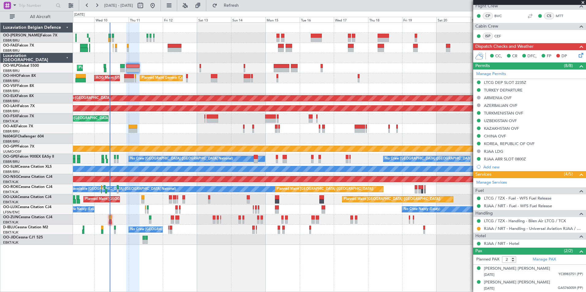
click at [173, 139] on div at bounding box center [329, 139] width 513 height 10
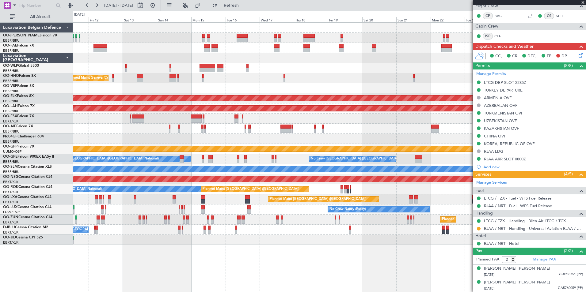
click at [135, 130] on div at bounding box center [329, 129] width 513 height 10
click at [270, 113] on div "Planned Maint [PERSON_NAME]-[GEOGRAPHIC_DATA][PERSON_NAME] ([GEOGRAPHIC_DATA][P…" at bounding box center [329, 109] width 513 height 10
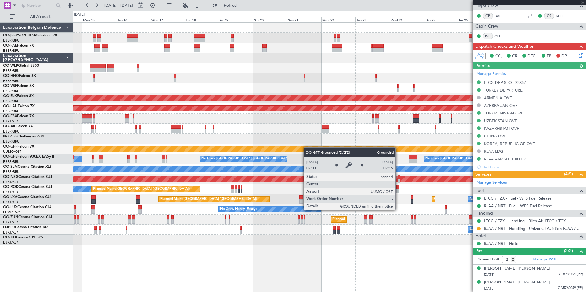
click at [305, 148] on div "Owner Melsbroek Air Base Owner [GEOGRAPHIC_DATA] Planned Maint Geneva ([GEOGRAP…" at bounding box center [329, 134] width 513 height 222
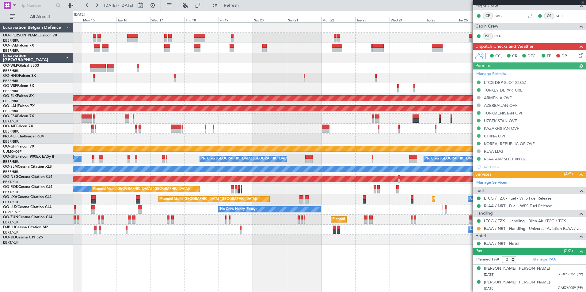
click at [301, 144] on div "Owner Melsbroek Air Base Owner [GEOGRAPHIC_DATA] Planned Maint Geneva ([GEOGRAP…" at bounding box center [329, 134] width 513 height 222
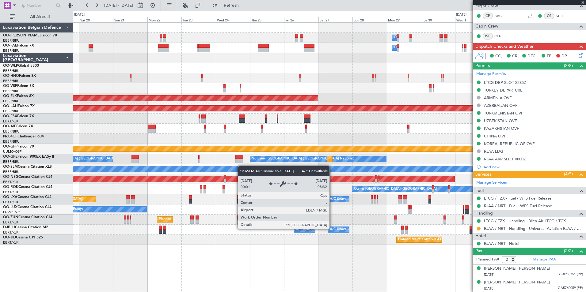
click at [242, 166] on div "Owner Melsbroek Air Base Owner [GEOGRAPHIC_DATA] Planned Maint [GEOGRAPHIC_DATA…" at bounding box center [329, 134] width 513 height 222
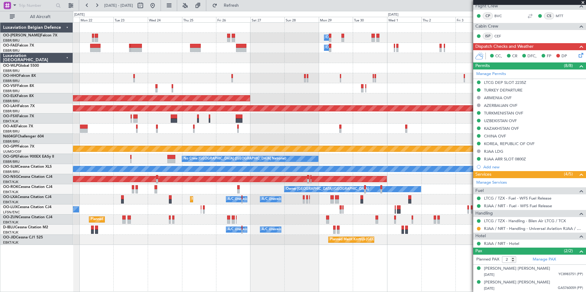
click at [171, 125] on div "Owner Melsbroek Air Base Owner [GEOGRAPHIC_DATA] Planned Maint [GEOGRAPHIC_DATA…" at bounding box center [329, 134] width 513 height 222
click at [174, 211] on div "No Crew Nancy (Essey)" at bounding box center [329, 210] width 513 height 10
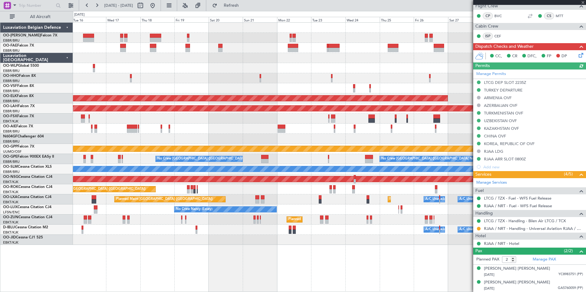
click at [312, 211] on div "No Crew Nancy (Essey)" at bounding box center [329, 210] width 513 height 10
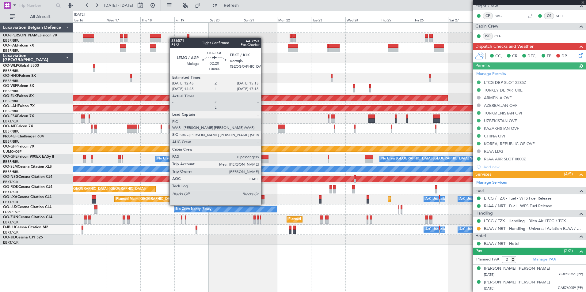
click at [368, 194] on div "Owner Melsbroek Air Base Owner [GEOGRAPHIC_DATA] Planned Maint Geneva ([GEOGRAP…" at bounding box center [329, 134] width 513 height 222
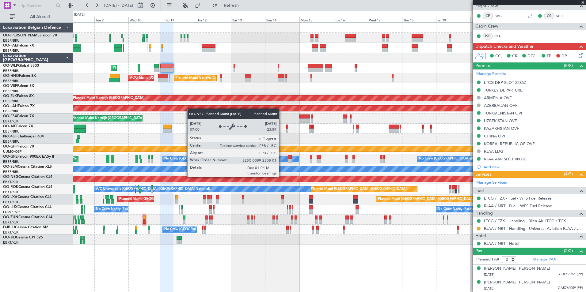
click at [378, 179] on div "Planned Maint [GEOGRAPHIC_DATA] ([GEOGRAPHIC_DATA])" at bounding box center [203, 179] width 1285 height 6
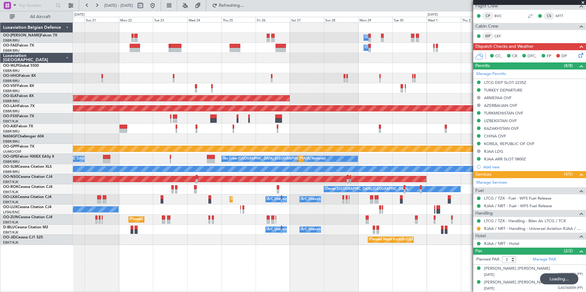
click at [203, 146] on div "Owner Melsbroek Air Base Owner [GEOGRAPHIC_DATA] Planned Maint [GEOGRAPHIC_DATA…" at bounding box center [329, 134] width 513 height 222
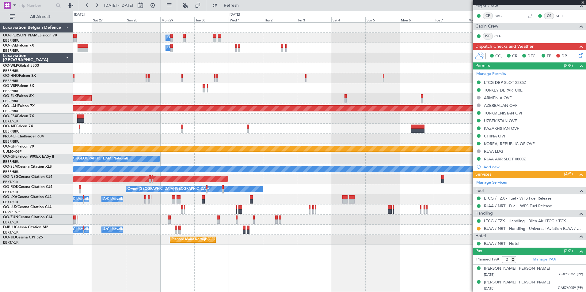
click at [121, 142] on div "Owner Melsbroek Air Base Owner [GEOGRAPHIC_DATA] Planned Maint [GEOGRAPHIC_DATA…" at bounding box center [329, 134] width 513 height 222
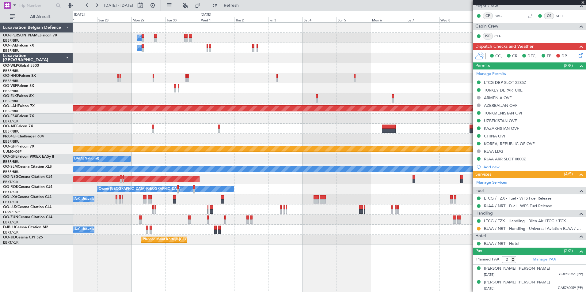
click at [306, 140] on div "Owner Melsbroek Air Base Owner [GEOGRAPHIC_DATA] Planned Maint [GEOGRAPHIC_DATA…" at bounding box center [329, 134] width 513 height 222
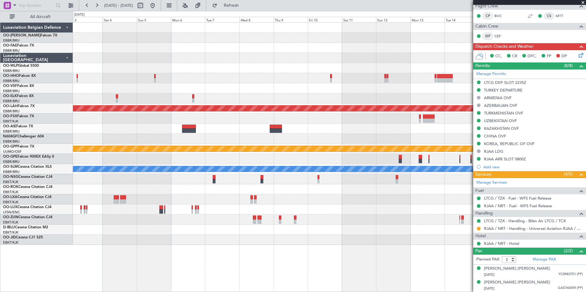
click at [143, 155] on div "Planned Maint [PERSON_NAME]-[GEOGRAPHIC_DATA][PERSON_NAME] ([GEOGRAPHIC_DATA][P…" at bounding box center [329, 134] width 513 height 222
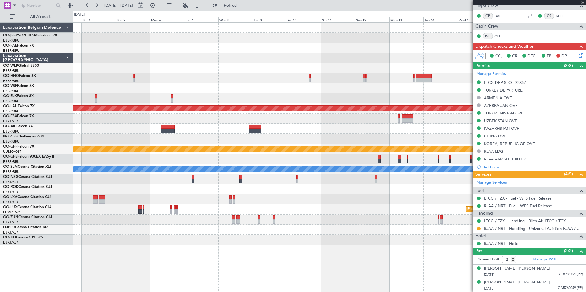
click at [196, 149] on div "Planned Maint [PERSON_NAME]-[GEOGRAPHIC_DATA][PERSON_NAME] ([GEOGRAPHIC_DATA][P…" at bounding box center [329, 134] width 513 height 222
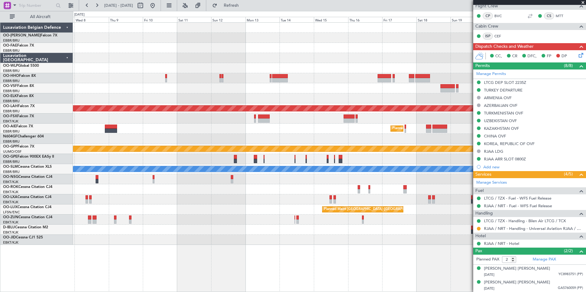
click at [281, 142] on div at bounding box center [329, 139] width 513 height 10
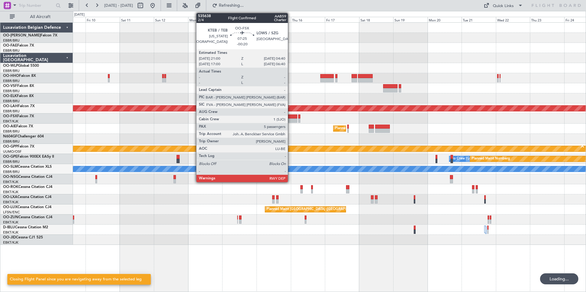
scroll to position [0, 0]
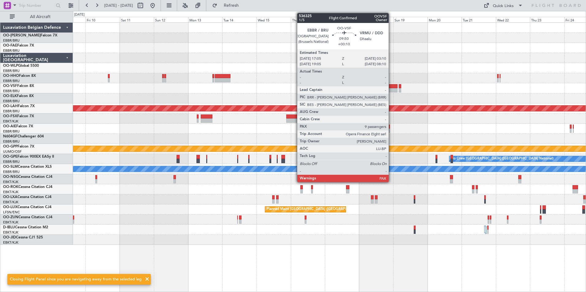
click at [391, 89] on div at bounding box center [390, 90] width 14 height 4
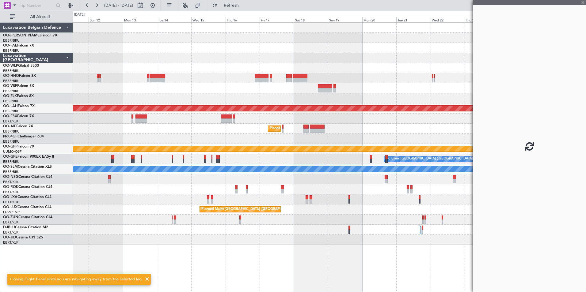
click at [338, 103] on div at bounding box center [329, 98] width 513 height 10
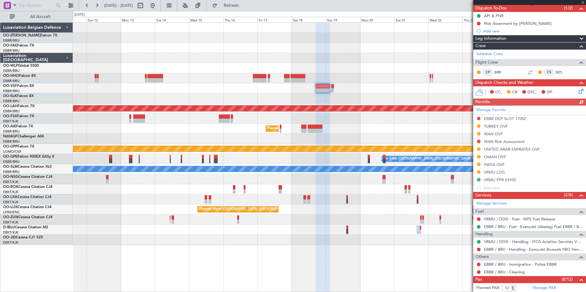
scroll to position [153, 0]
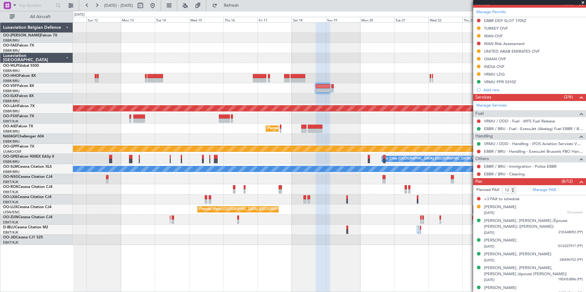
click at [357, 120] on div at bounding box center [329, 119] width 513 height 10
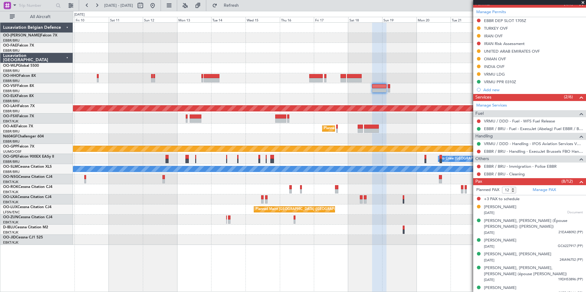
click at [400, 99] on div at bounding box center [329, 98] width 513 height 10
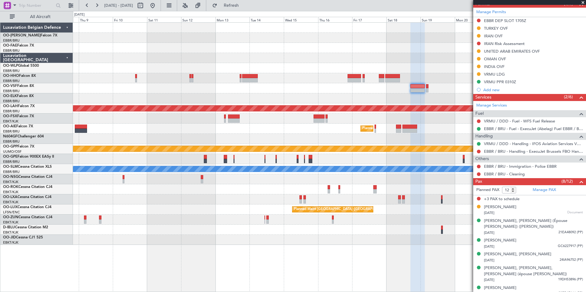
click at [324, 93] on div "Planned Maint Kortrijk-[GEOGRAPHIC_DATA] Planned [GEOGRAPHIC_DATA][PERSON_NAME]…" at bounding box center [329, 134] width 513 height 222
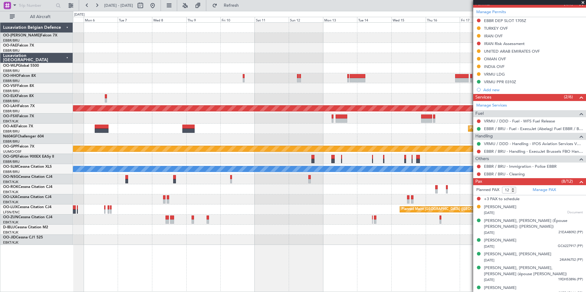
click at [360, 90] on div at bounding box center [329, 88] width 513 height 10
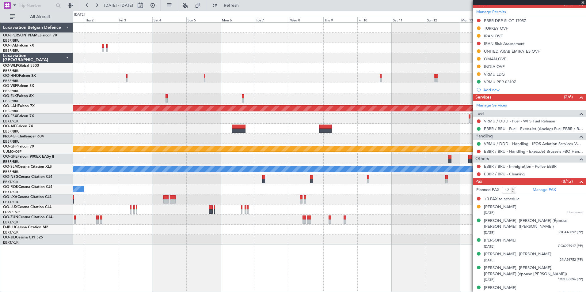
click at [396, 87] on div "Owner Melsbroek Air Base Owner [GEOGRAPHIC_DATA] Planned [GEOGRAPHIC_DATA][PERS…" at bounding box center [329, 134] width 513 height 222
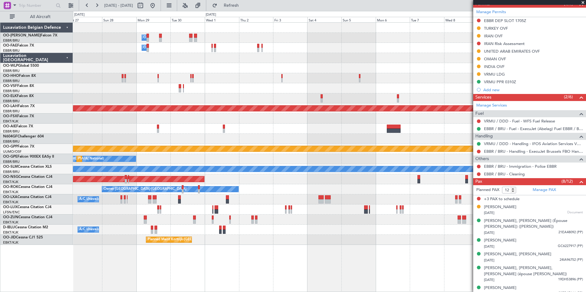
click at [79, 111] on div "Owner Melsbroek Air Base Owner [GEOGRAPHIC_DATA] Planned Maint [GEOGRAPHIC_DATA…" at bounding box center [329, 134] width 513 height 222
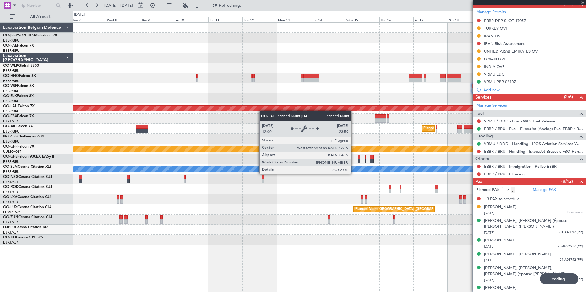
click at [157, 127] on div "Planned Maint [PERSON_NAME]-[GEOGRAPHIC_DATA][PERSON_NAME] ([GEOGRAPHIC_DATA][P…" at bounding box center [329, 134] width 513 height 222
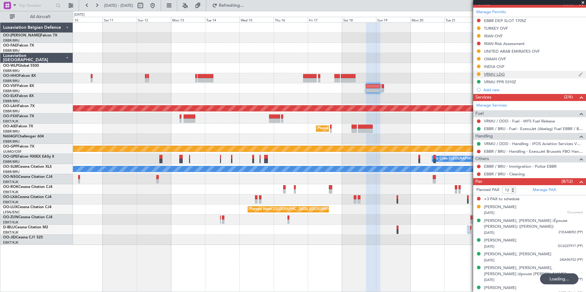
scroll to position [0, 0]
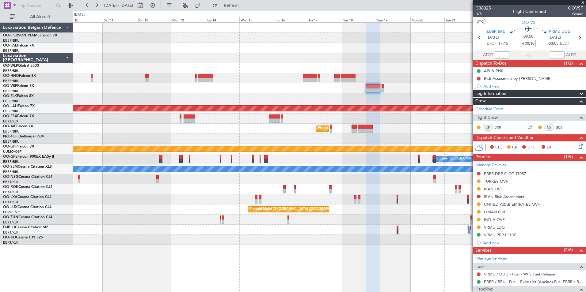
click at [341, 104] on div "Planned Maint Kortrijk-[GEOGRAPHIC_DATA] Planned [GEOGRAPHIC_DATA][PERSON_NAME]…" at bounding box center [329, 134] width 513 height 222
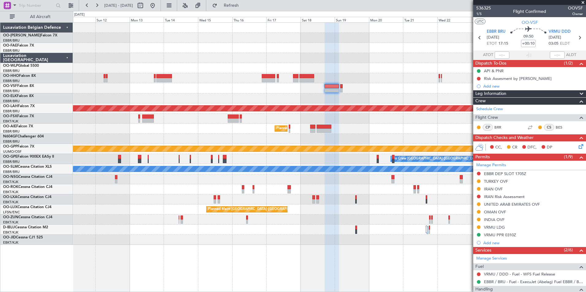
click at [304, 106] on div "Planned Maint Kortrijk-[GEOGRAPHIC_DATA] Planned [GEOGRAPHIC_DATA][PERSON_NAME]…" at bounding box center [329, 134] width 513 height 222
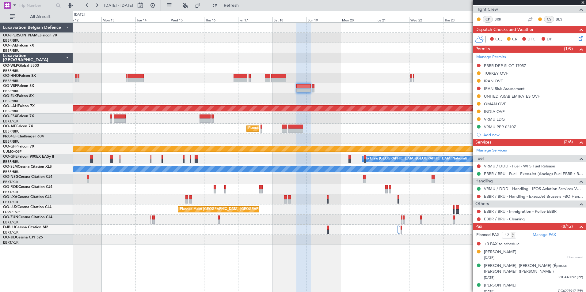
scroll to position [104, 0]
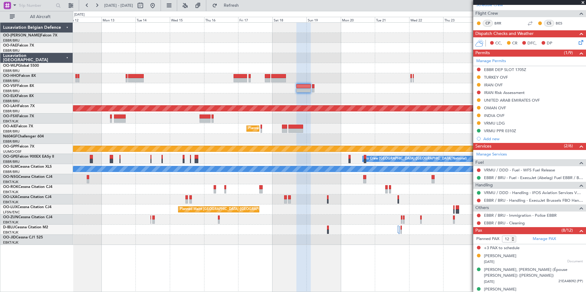
click at [409, 115] on div at bounding box center [329, 119] width 513 height 10
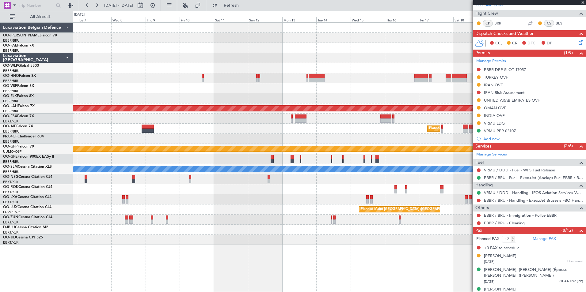
click at [518, 122] on fb-app "[DATE] - [DATE] Refresh Quick Links All Aircraft Planned [GEOGRAPHIC_DATA][PERS…" at bounding box center [293, 149] width 586 height 288
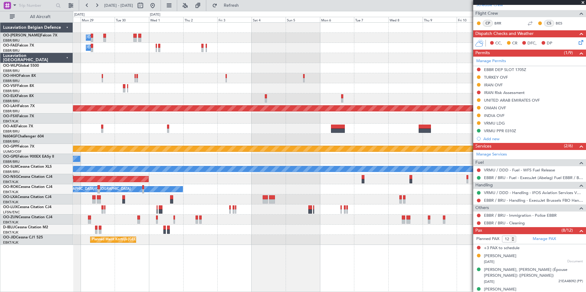
click at [478, 135] on fb-app "[DATE] - [DATE] Refresh Quick Links All Aircraft Owner [GEOGRAPHIC_DATA] Owner …" at bounding box center [293, 149] width 586 height 288
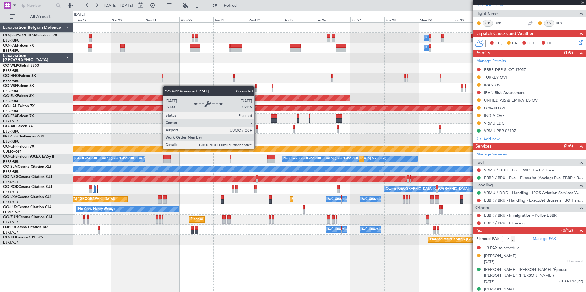
click at [411, 150] on div "Grounded [PERSON_NAME]" at bounding box center [330, 149] width 1538 height 6
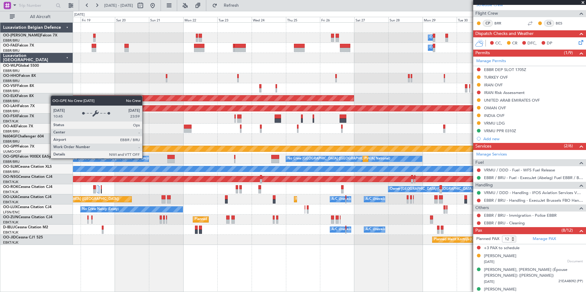
click at [394, 139] on div "Owner Melsbroek Air Base Owner [GEOGRAPHIC_DATA] Planned Maint [GEOGRAPHIC_DATA…" at bounding box center [329, 134] width 513 height 222
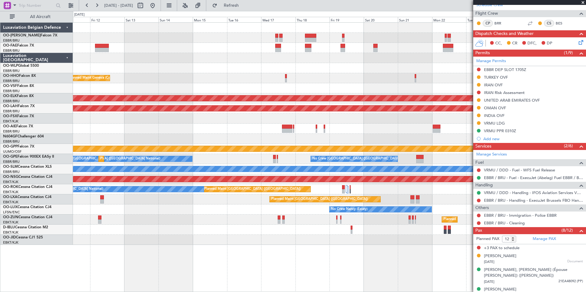
click at [473, 116] on fb-app "[DATE] - [DATE] Refresh Quick Links All Aircraft Owner [GEOGRAPHIC_DATA] Owner …" at bounding box center [293, 149] width 586 height 288
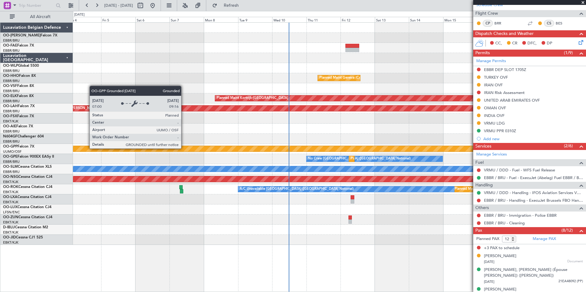
click at [274, 148] on div "Grounded [PERSON_NAME]" at bounding box center [330, 149] width 1538 height 6
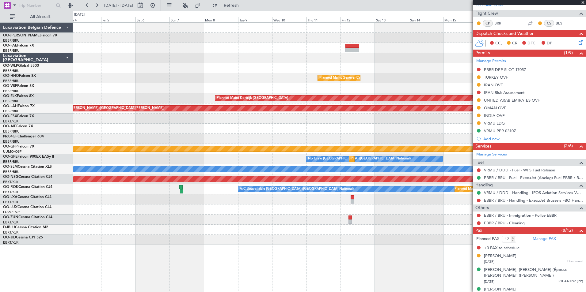
click at [249, 144] on div at bounding box center [329, 139] width 513 height 10
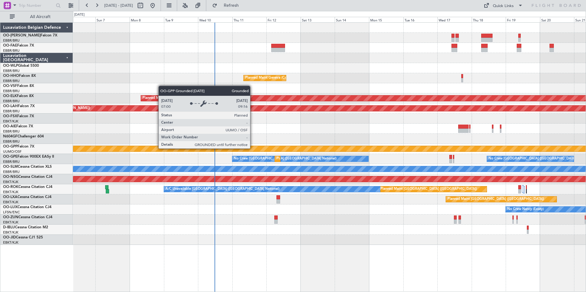
scroll to position [0, 0]
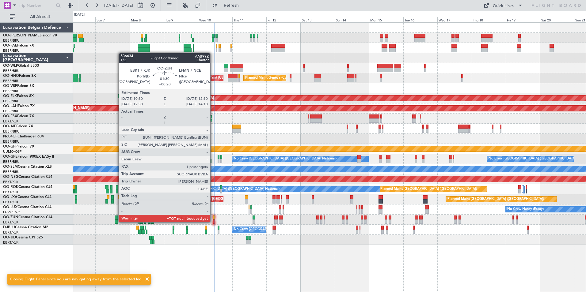
click at [213, 222] on div at bounding box center [214, 222] width 2 height 4
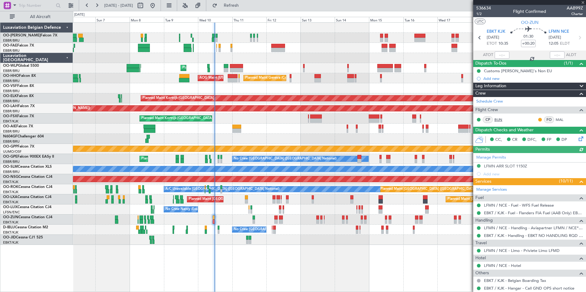
click at [495, 120] on link "BUN" at bounding box center [501, 120] width 14 height 6
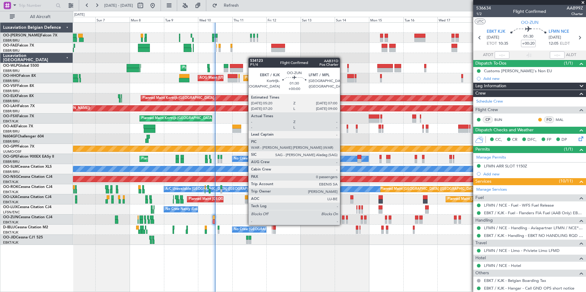
click at [343, 219] on div at bounding box center [343, 218] width 2 height 4
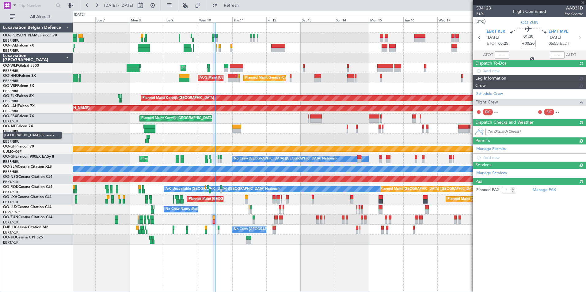
type input "0"
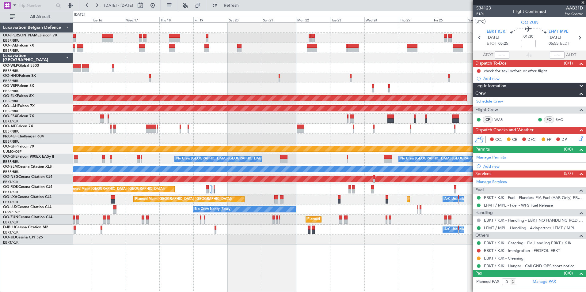
click at [84, 155] on div "Owner Melsbroek Air Base Owner Melsbroek Air Base Planned Maint Geneva (Cointri…" at bounding box center [329, 134] width 513 height 222
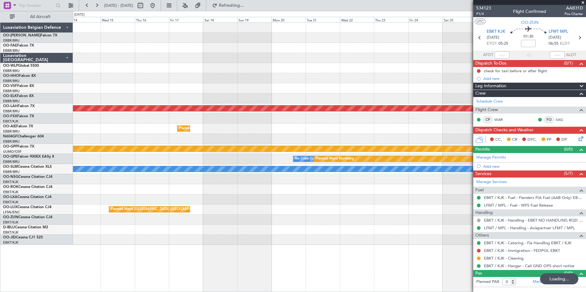
click at [61, 139] on div "Planned Maint Kortrijk-Wevelgem Planned Maint Alton-st Louis (St Louis Regl) Pl…" at bounding box center [293, 151] width 586 height 281
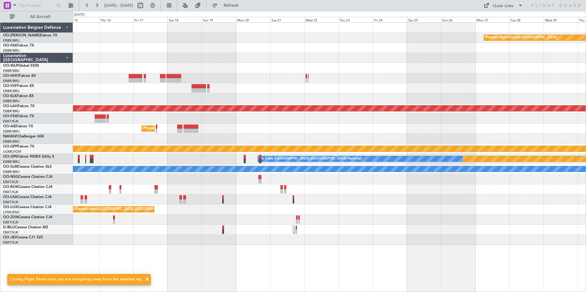
click at [217, 100] on div at bounding box center [329, 98] width 513 height 10
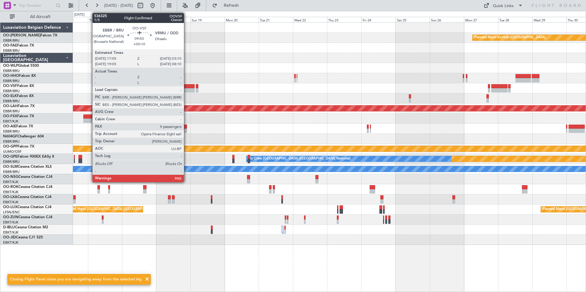
click at [187, 91] on div at bounding box center [187, 90] width 14 height 4
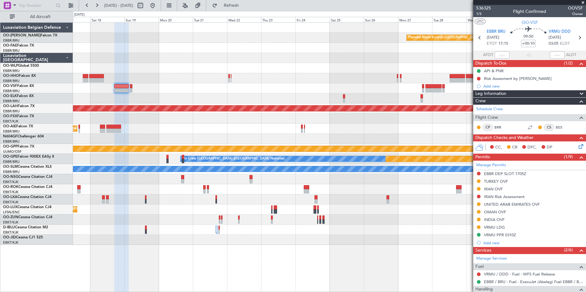
click at [147, 99] on div at bounding box center [329, 98] width 513 height 10
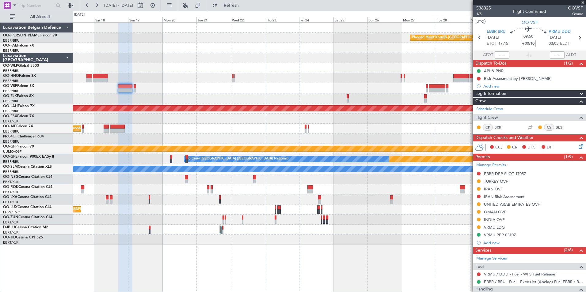
click at [270, 95] on div "Planned Maint Kortrijk-Wevelgem Planned Maint Alton-st Louis (St Louis Regl) Pl…" at bounding box center [329, 134] width 513 height 222
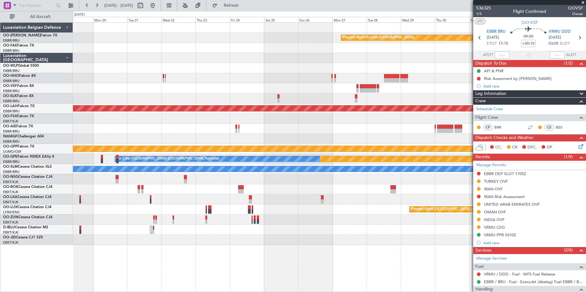
click at [327, 99] on div at bounding box center [329, 98] width 513 height 10
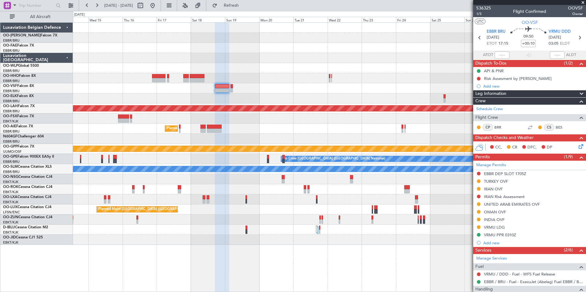
click at [289, 123] on div at bounding box center [329, 119] width 513 height 10
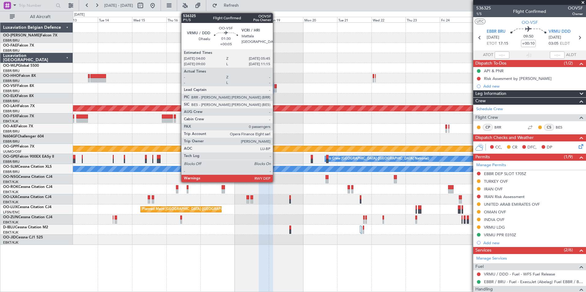
click at [275, 88] on div at bounding box center [275, 86] width 3 height 4
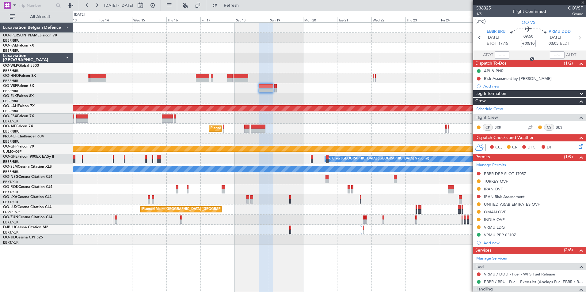
type input "+00:05"
type input "0"
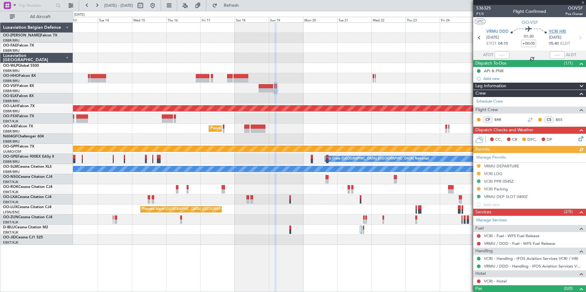
click at [554, 31] on span "VCRI HRI" at bounding box center [557, 32] width 17 height 6
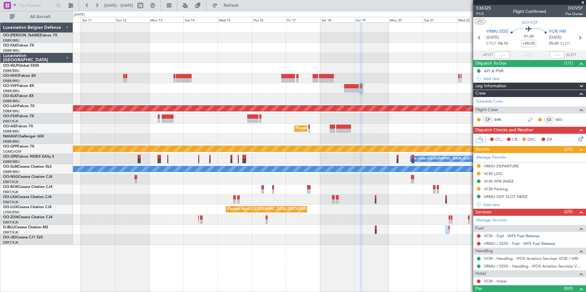
click at [421, 175] on div "Planned Maint Kortrijk-Wevelgem Planned Maint Alton-st Louis (St Louis Regl) Pl…" at bounding box center [329, 134] width 513 height 222
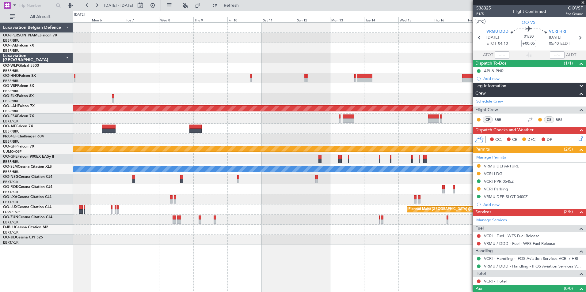
click at [441, 177] on div "Planned Maint Alton-st Louis (St Louis Regl) Planned Maint Brussels (Brussels N…" at bounding box center [329, 134] width 513 height 222
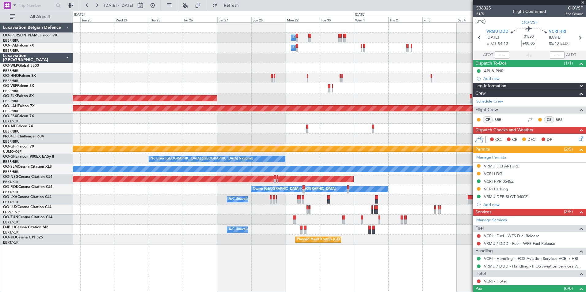
click at [399, 181] on div "Owner Melsbroek Air Base Owner Melsbroek Air Base Planned Maint Kortrijk-Wevelg…" at bounding box center [329, 134] width 513 height 222
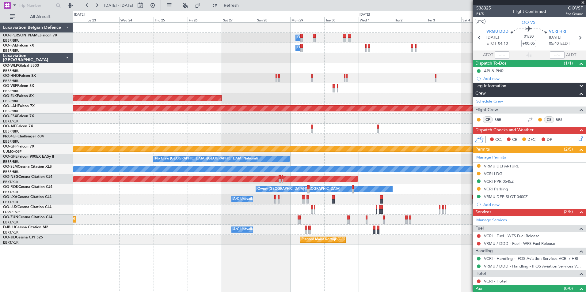
click at [453, 181] on div "Owner Melsbroek Air Base Owner Melsbroek Air Base Planned Maint Kortrijk-Wevelg…" at bounding box center [329, 134] width 513 height 222
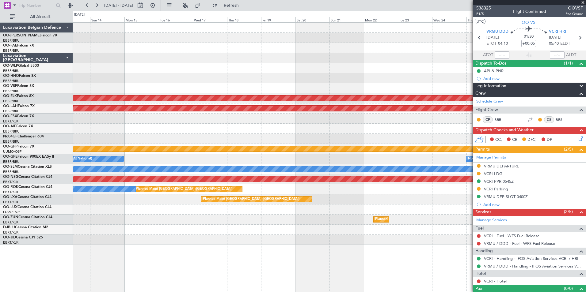
click at [350, 193] on div "Owner Melsbroek Air Base Owner Melsbroek Air Base Planned Maint Geneva (Cointri…" at bounding box center [329, 134] width 513 height 222
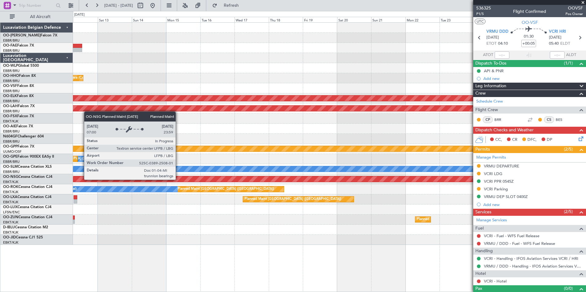
click at [299, 168] on div "Owner Melsbroek Air Base Owner Melsbroek Air Base Planned Maint Geneva (Cointri…" at bounding box center [329, 134] width 513 height 222
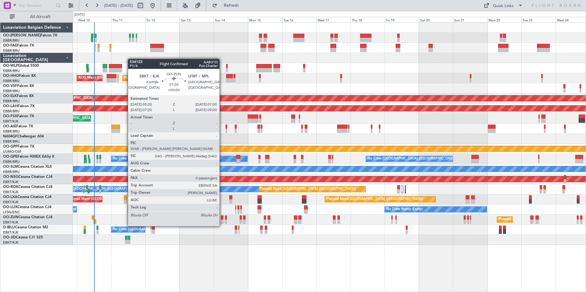
click at [222, 220] on div at bounding box center [222, 222] width 2 height 4
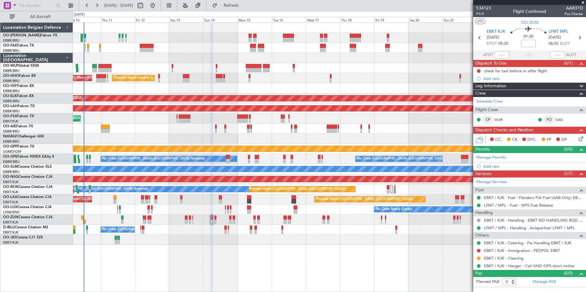
click at [265, 135] on div at bounding box center [329, 139] width 513 height 10
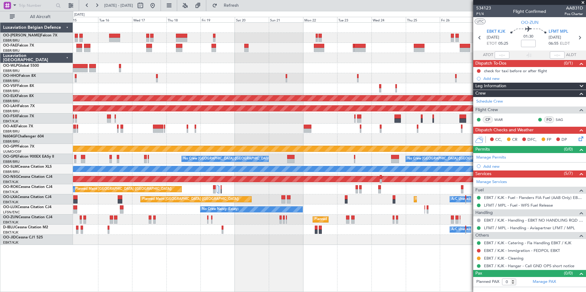
click at [97, 102] on div "Owner Melsbroek Air Base Owner Melsbroek Air Base Planned Maint Geneva (Cointri…" at bounding box center [329, 134] width 513 height 222
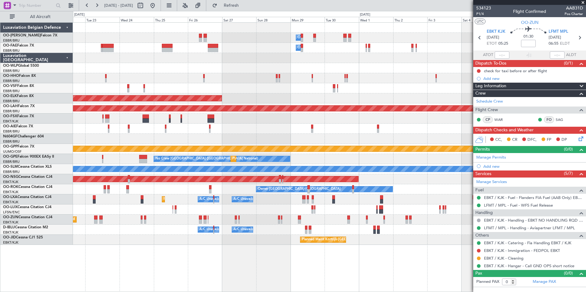
click at [72, 132] on div "Owner Melsbroek Air Base Owner Melsbroek Air Base Planned Maint Kortrijk-Wevelg…" at bounding box center [293, 151] width 586 height 281
click at [92, 140] on div "Owner Melsbroek Air Base Owner Melsbroek Air Base Planned Maint Kortrijk-Wevelg…" at bounding box center [329, 134] width 513 height 222
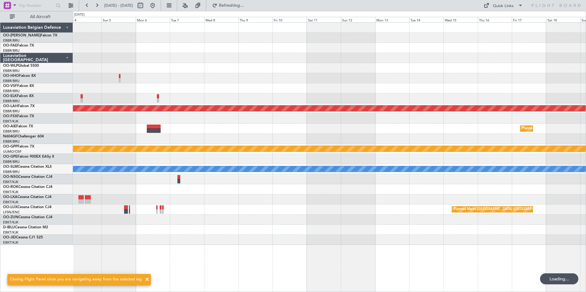
click at [129, 147] on div "Planned Maint Alton-st Louis (St Louis Regl) Planned Maint Brussels (Brussels N…" at bounding box center [329, 134] width 513 height 222
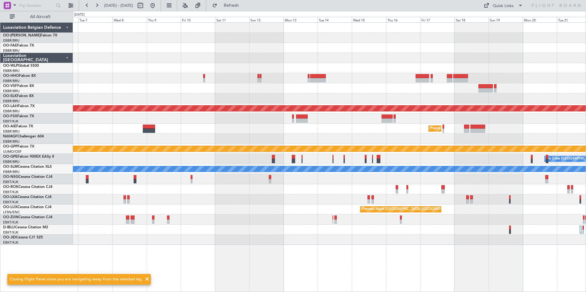
click at [332, 69] on div at bounding box center [329, 68] width 513 height 10
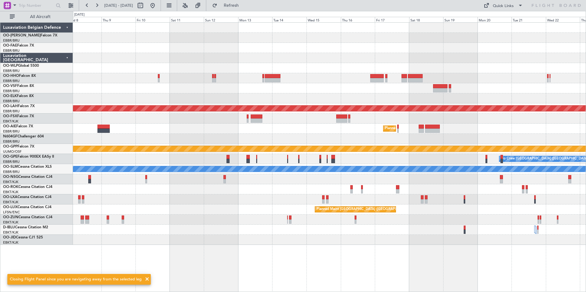
click at [351, 85] on div at bounding box center [329, 88] width 513 height 10
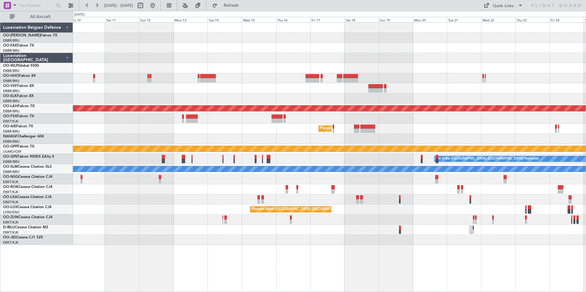
click at [306, 93] on div "Planned Maint Kortrijk-Wevelgem Planned Maint Alton-st Louis (St Louis Regl) Pl…" at bounding box center [329, 134] width 513 height 222
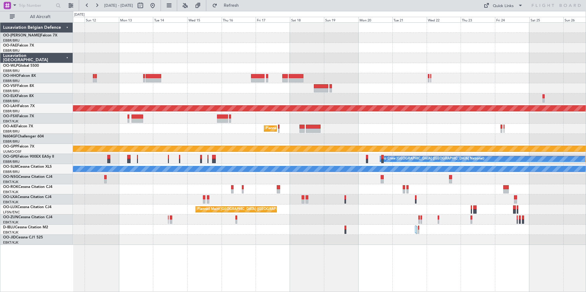
click at [168, 112] on div "Planned Maint [PERSON_NAME]-[GEOGRAPHIC_DATA][PERSON_NAME] ([GEOGRAPHIC_DATA][P…" at bounding box center [329, 109] width 513 height 10
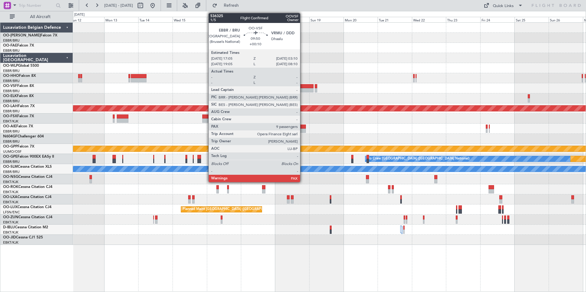
click at [303, 91] on div at bounding box center [306, 90] width 14 height 4
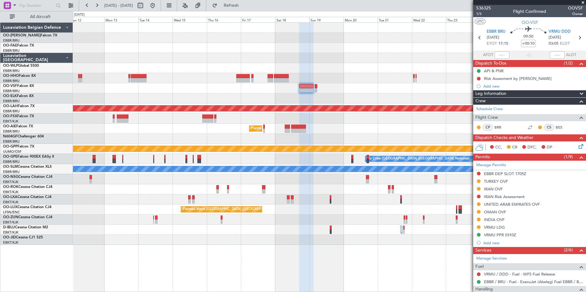
click at [238, 123] on div at bounding box center [329, 119] width 513 height 10
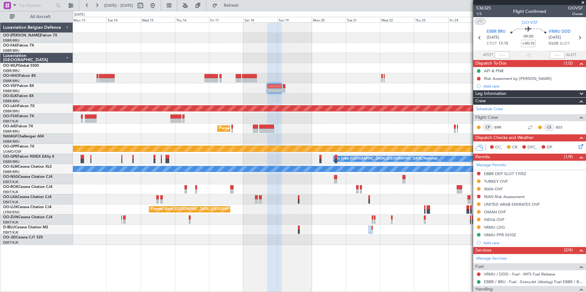
click at [312, 124] on div "Planned Maint [GEOGRAPHIC_DATA] ([GEOGRAPHIC_DATA] National)" at bounding box center [329, 129] width 513 height 10
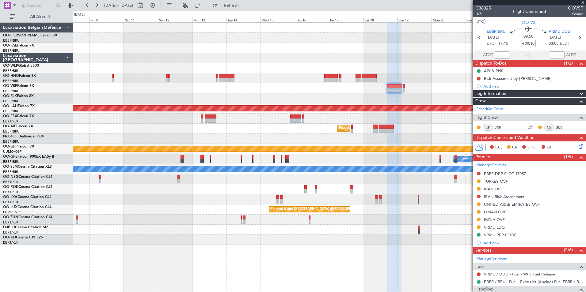
scroll to position [123, 0]
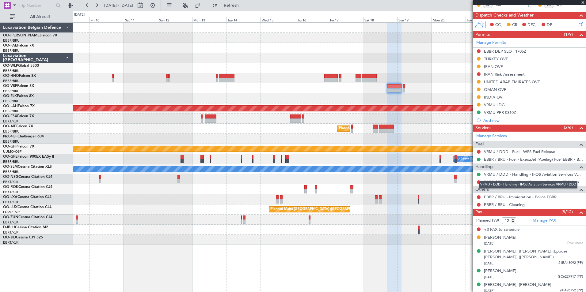
click at [496, 176] on link "VRMU / DDD - Handling - IFOS Aviation Services VRMU / DDD" at bounding box center [533, 174] width 99 height 5
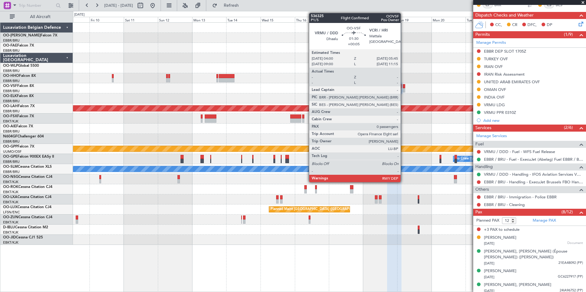
click at [403, 89] on div at bounding box center [404, 90] width 3 height 4
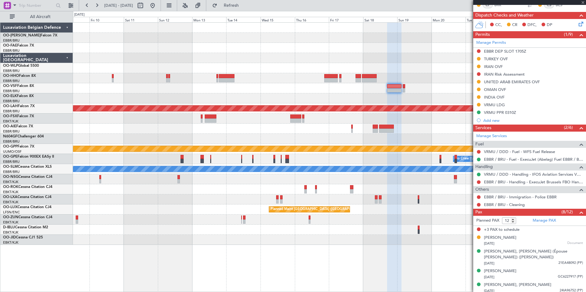
type input "+00:05"
type input "0"
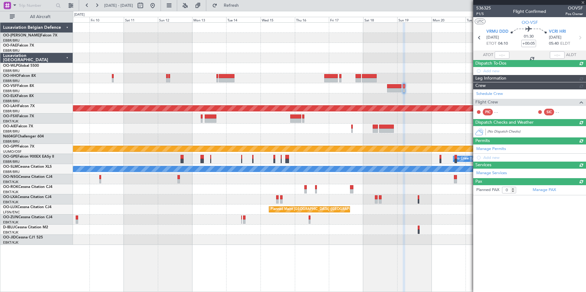
scroll to position [0, 0]
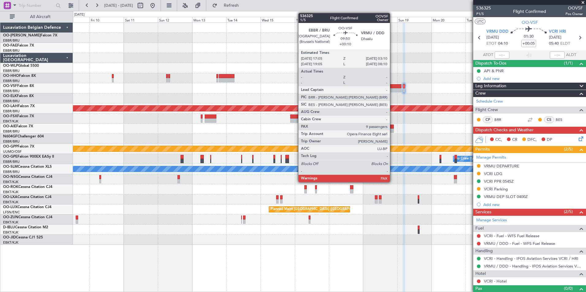
click at [393, 91] on div at bounding box center [394, 90] width 14 height 4
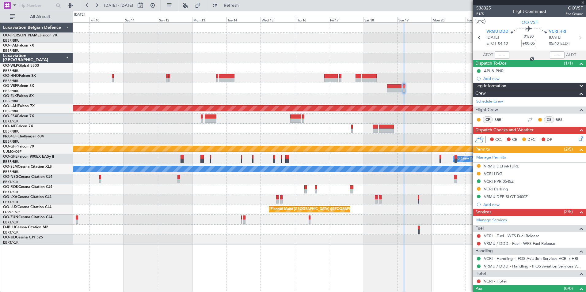
click at [307, 93] on div "Planned Maint Kortrijk-Wevelgem Planned Maint Alton-st Louis (St Louis Regl) Gr…" at bounding box center [329, 134] width 513 height 222
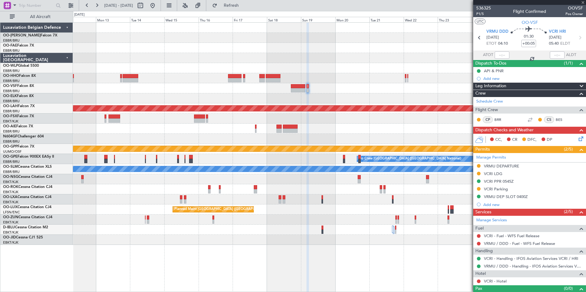
type input "+00:10"
type input "12"
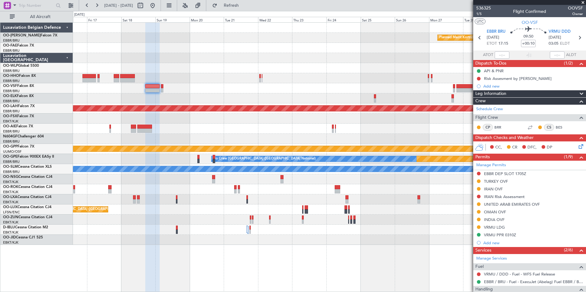
click at [149, 103] on div "Planned Maint Kortrijk-Wevelgem Planned Maint Alton-st Louis (St Louis Regl) Gr…" at bounding box center [329, 134] width 513 height 222
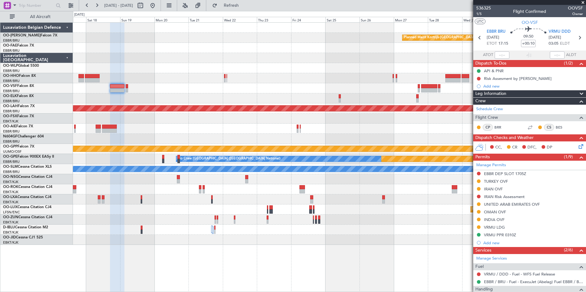
click at [300, 102] on div at bounding box center [329, 98] width 513 height 10
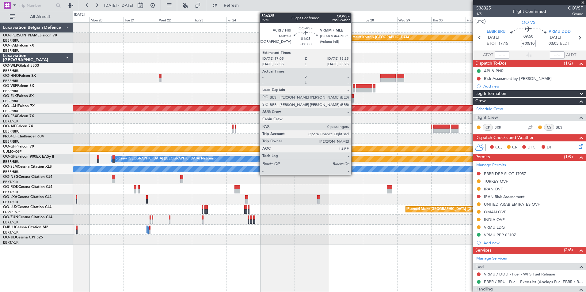
click at [354, 87] on div at bounding box center [354, 86] width 2 height 4
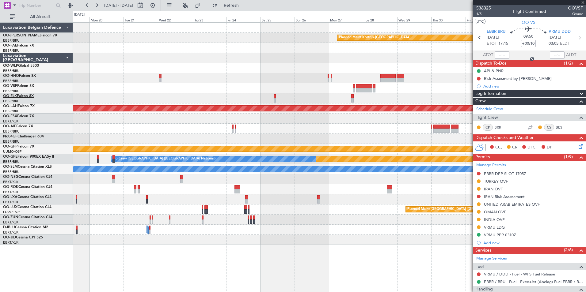
type input "0"
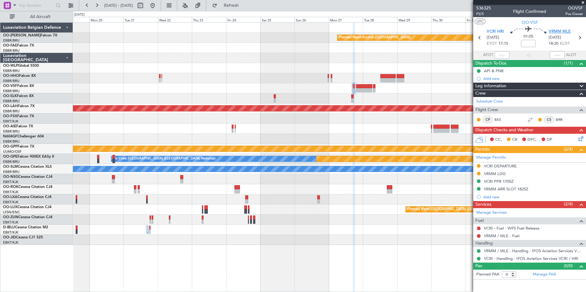
click at [559, 29] on span "VRMM MLE" at bounding box center [559, 32] width 22 height 6
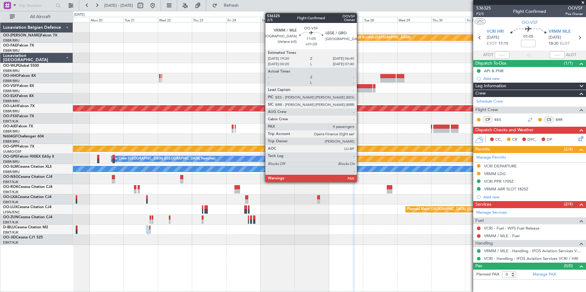
click at [407, 98] on div "Planned Maint Kortrijk-Wevelgem Planned Maint Alton-st Louis (St Louis Regl) Gr…" at bounding box center [329, 134] width 513 height 222
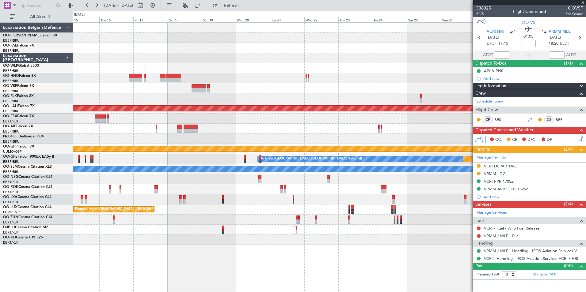
click at [142, 100] on div "Planned Maint Kortrijk-Wevelgem Planned Maint Alton-st Louis (St Louis Regl) Gr…" at bounding box center [329, 134] width 513 height 222
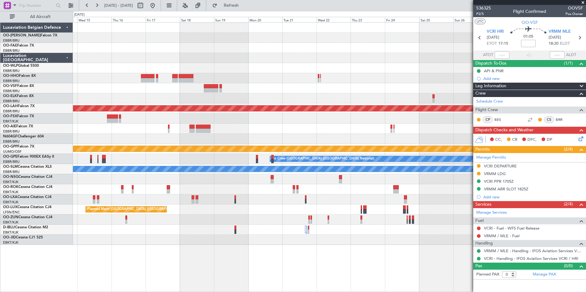
click at [306, 93] on div "Planned Maint Kortrijk-Wevelgem Planned Maint Alton-st Louis (St Louis Regl) Gr…" at bounding box center [329, 134] width 513 height 222
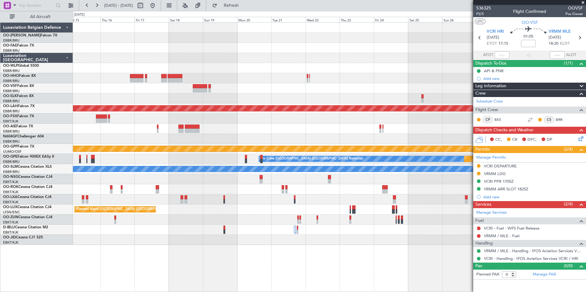
click at [107, 98] on div at bounding box center [329, 98] width 513 height 10
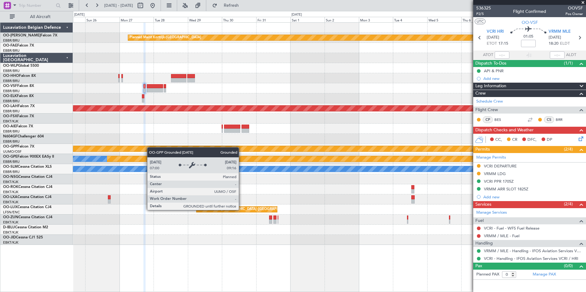
click at [118, 152] on div "Planned Maint Kortrijk-Wevelgem Planned Maint Alton-st Louis (St Louis Regl) Gr…" at bounding box center [329, 134] width 513 height 222
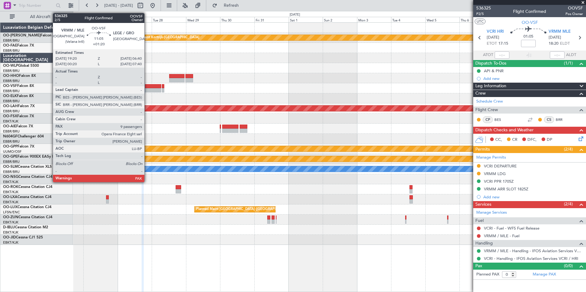
click at [147, 87] on div at bounding box center [153, 86] width 16 height 4
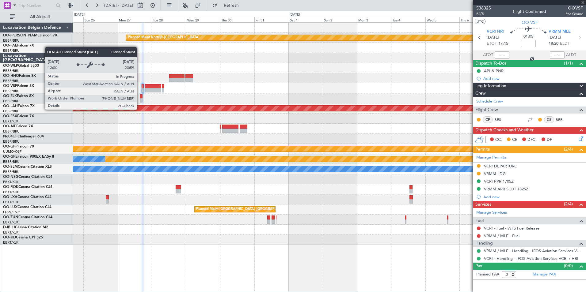
type input "+01:20"
type input "12"
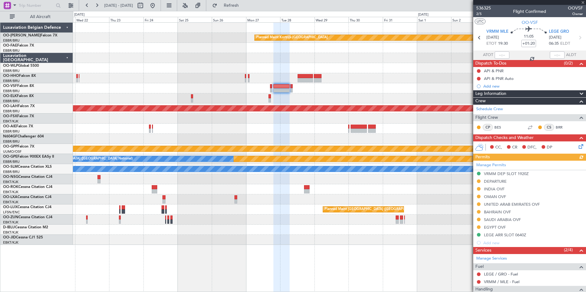
click at [298, 116] on div "Planned Maint Kortrijk-Wevelgem Planned Maint Alton-st Louis (St Louis Regl) Gr…" at bounding box center [329, 134] width 513 height 222
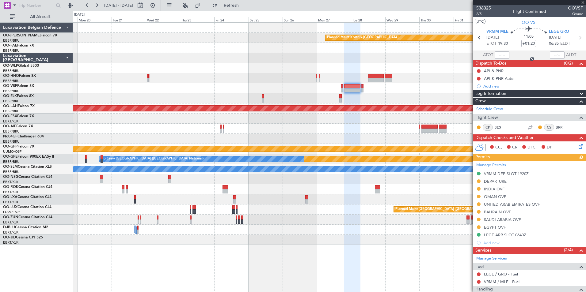
click at [299, 123] on div at bounding box center [329, 119] width 513 height 10
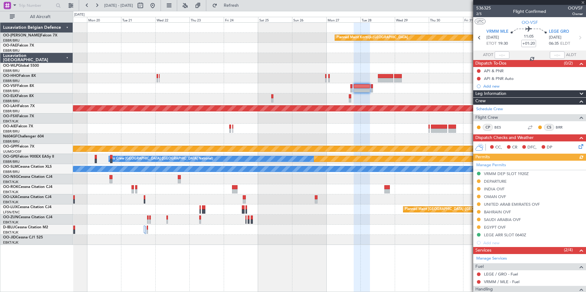
click at [332, 115] on div at bounding box center [329, 119] width 513 height 10
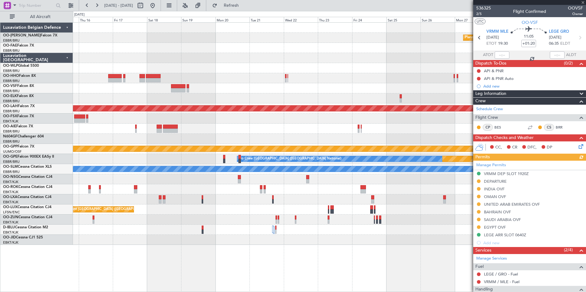
click at [209, 99] on div at bounding box center [329, 98] width 513 height 10
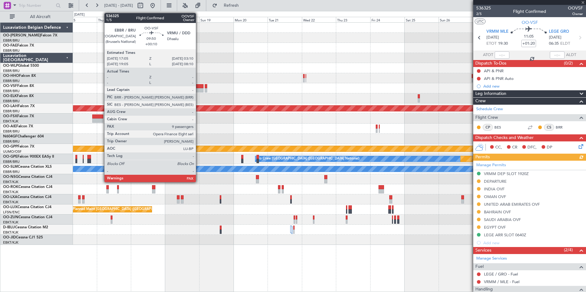
click at [199, 89] on div at bounding box center [196, 90] width 14 height 4
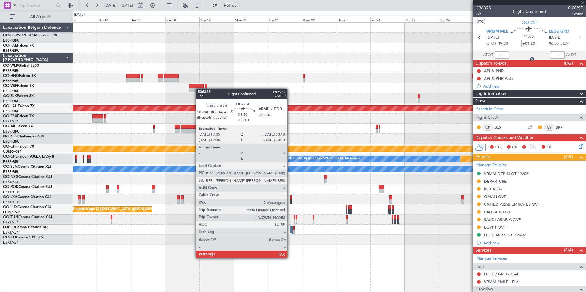
type input "+00:10"
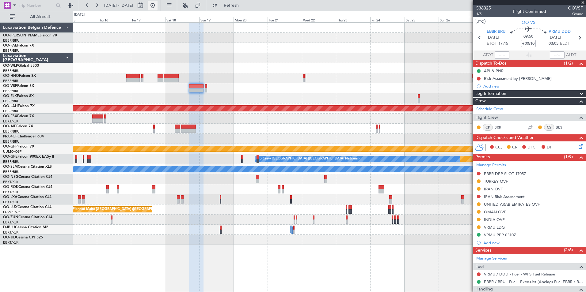
click at [157, 6] on button at bounding box center [153, 6] width 10 height 10
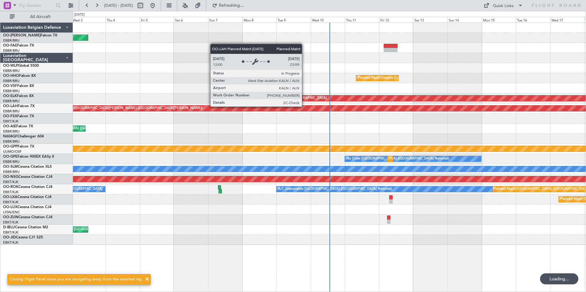
click at [210, 113] on div "Planned Maint [PERSON_NAME]-[GEOGRAPHIC_DATA][PERSON_NAME] ([GEOGRAPHIC_DATA][P…" at bounding box center [329, 109] width 513 height 10
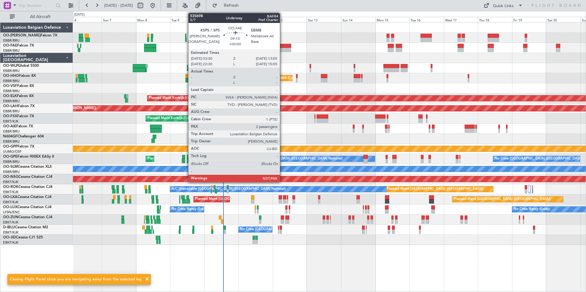
click at [283, 49] on div at bounding box center [284, 50] width 14 height 4
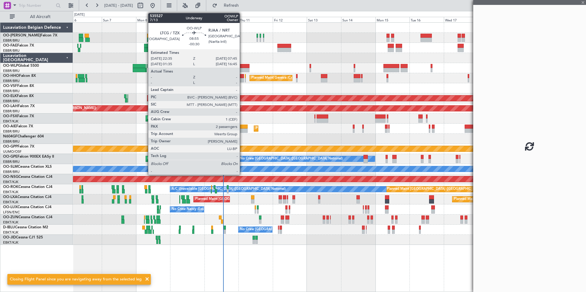
click at [242, 70] on div at bounding box center [242, 70] width 13 height 4
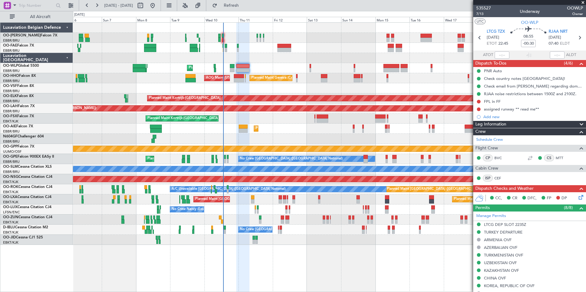
click at [506, 111] on div "assigned runway ** read me**" at bounding box center [511, 109] width 55 height 5
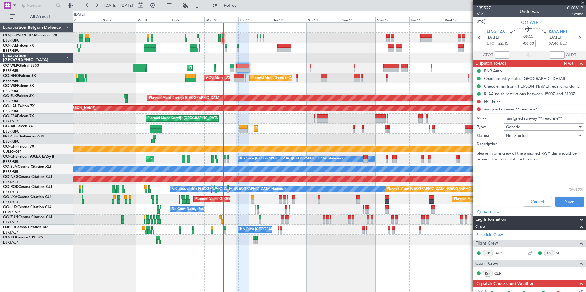
click at [219, 85] on div "Owner Melsbroek Air Base Planned Maint [GEOGRAPHIC_DATA] ([GEOGRAPHIC_DATA]) Ow…" at bounding box center [329, 134] width 513 height 222
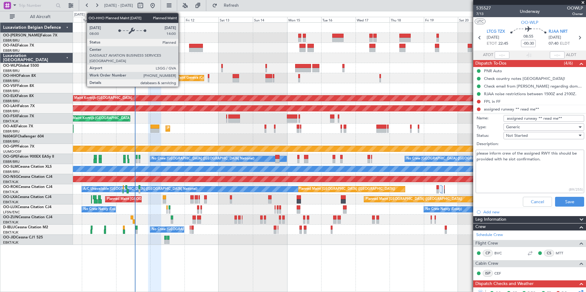
click at [214, 80] on div "Planned Maint Geneva (Cointrin)" at bounding box center [188, 78] width 51 height 9
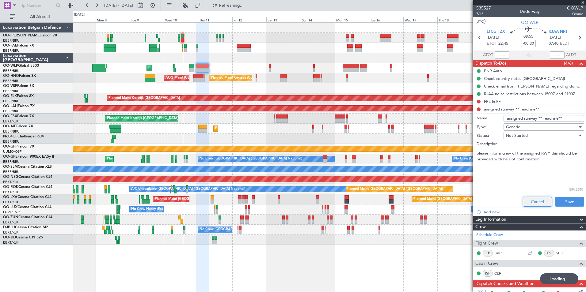
click at [532, 200] on button "Cancel" at bounding box center [537, 202] width 29 height 10
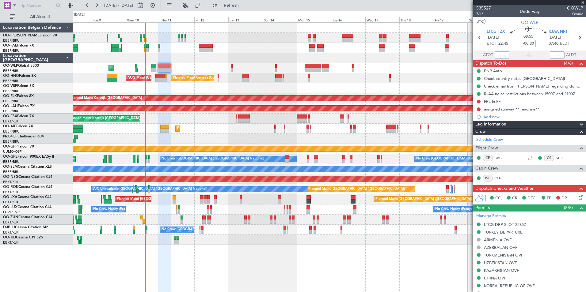
click at [270, 74] on div "Planned Maint Liege Planned Maint Geneva (Cointrin) AOG Maint New York (Teterbo…" at bounding box center [329, 134] width 513 height 222
click at [230, 145] on div "Planned Maint Liege Planned Maint Geneva (Cointrin) AOG Maint New York (Teterbo…" at bounding box center [329, 134] width 513 height 222
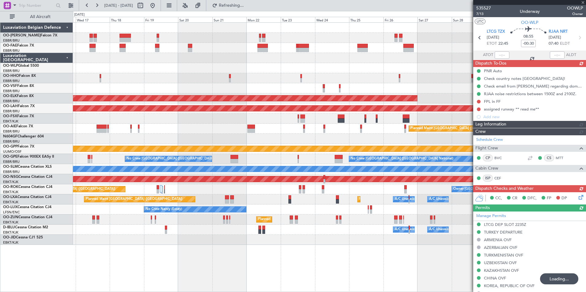
click at [76, 136] on div "Owner Melsbroek Air Base Owner Melsbroek Air Base Planned Maint Kortrijk-Wevelg…" at bounding box center [329, 134] width 513 height 222
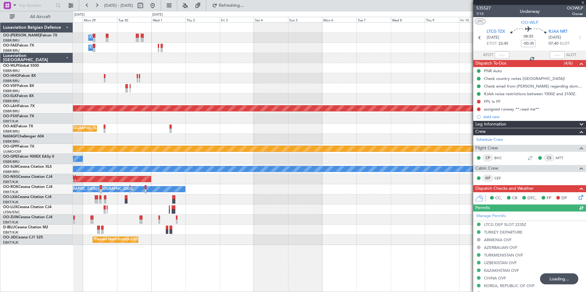
click at [183, 122] on div "Owner Melsbroek Air Base Owner Melsbroek Air Base Planned Maint Kortrijk-Wevelg…" at bounding box center [329, 134] width 513 height 222
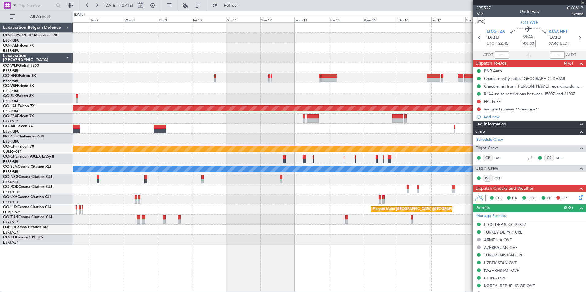
click at [114, 96] on div at bounding box center [329, 98] width 513 height 10
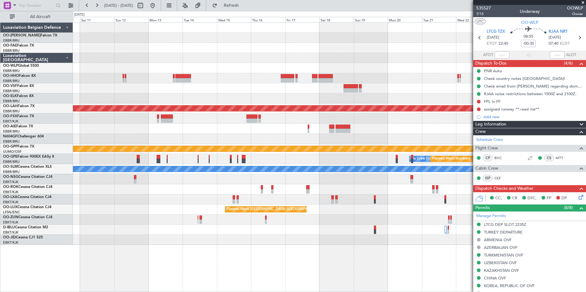
click at [198, 90] on div at bounding box center [329, 88] width 513 height 10
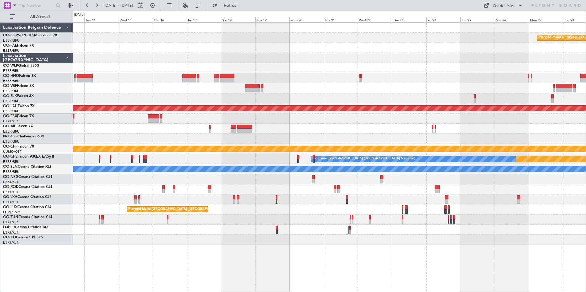
click at [306, 79] on div at bounding box center [329, 78] width 513 height 10
click at [222, 87] on div at bounding box center [329, 88] width 513 height 10
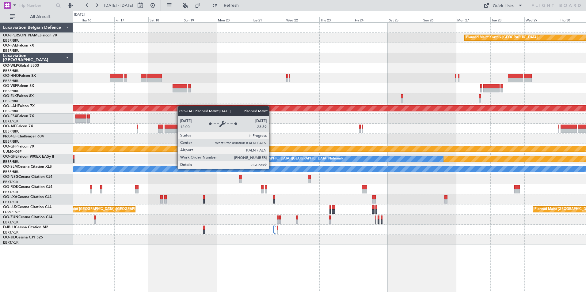
click at [247, 108] on div "Planned Maint [PERSON_NAME]-[GEOGRAPHIC_DATA][PERSON_NAME] ([GEOGRAPHIC_DATA][P…" at bounding box center [329, 109] width 513 height 10
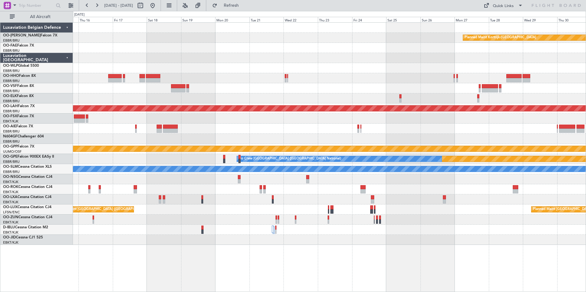
click at [493, 164] on div "Planned Maint Kortrijk-Wevelgem Planned Maint Alton-st Louis (St Louis Regl) Gr…" at bounding box center [329, 134] width 513 height 222
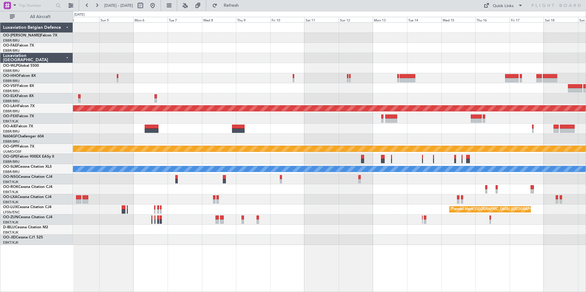
click at [426, 162] on div "Planned Maint Alton-st Louis (St Louis Regl) Grounded Ostafyevo No Crew Brussel…" at bounding box center [329, 134] width 513 height 222
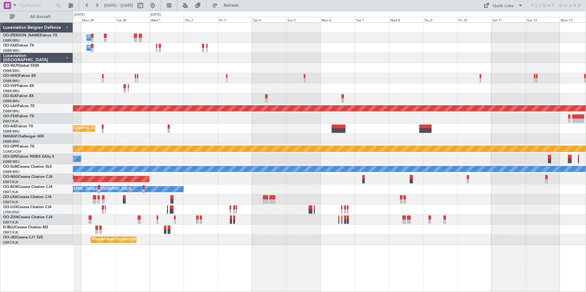
click at [423, 168] on div "Owner Melsbroek Air Base Owner Melsbroek Air Base Planned Maint Kortrijk-Wevelg…" at bounding box center [329, 134] width 513 height 222
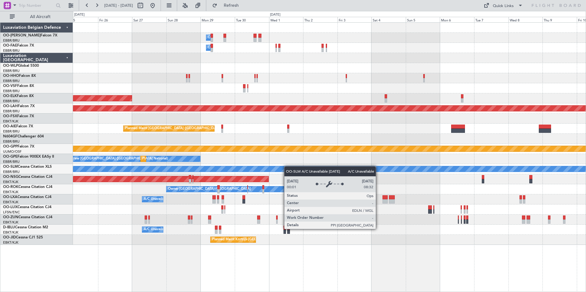
click at [389, 170] on div "A/C Unavailable [GEOGRAPHIC_DATA]" at bounding box center [329, 169] width 513 height 10
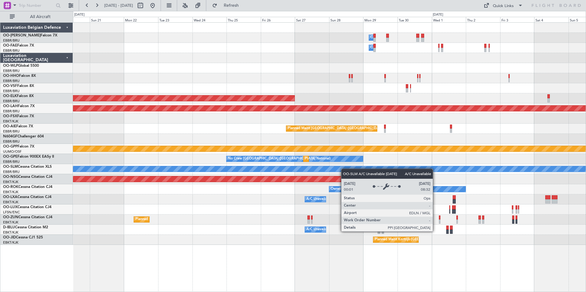
click at [401, 169] on div "Owner Melsbroek Air Base Owner Melsbroek Air Base Planned Maint Kortrijk-Wevelg…" at bounding box center [329, 134] width 513 height 222
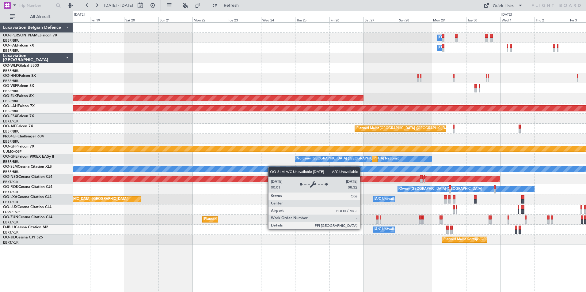
click at [412, 159] on div "No Crew Brussels (Brussels National) Planned Maint Brussels (Brussels National)…" at bounding box center [329, 159] width 513 height 10
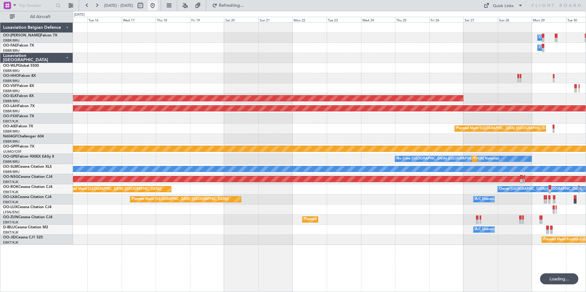
click at [157, 7] on button at bounding box center [153, 6] width 10 height 10
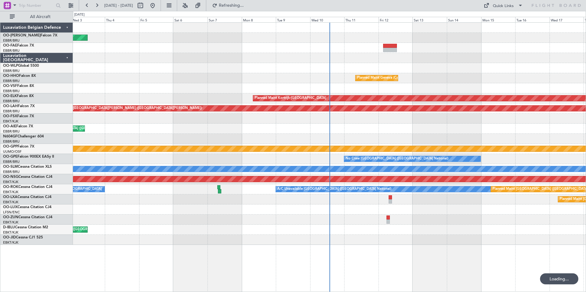
click at [284, 142] on div at bounding box center [329, 139] width 513 height 10
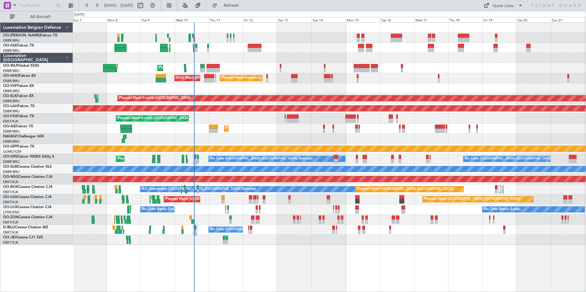
click at [264, 94] on div "Owner Melsbroek Air Base Planned Maint Brussels (Brussels National) Owner Melsb…" at bounding box center [329, 134] width 513 height 222
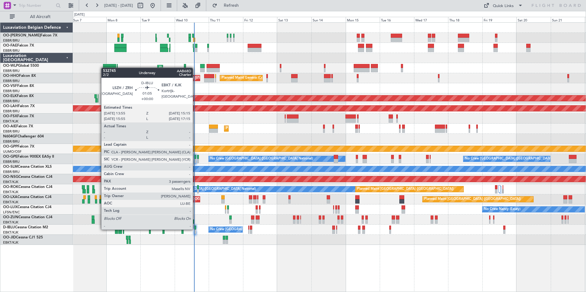
click at [195, 229] on div at bounding box center [195, 228] width 2 height 4
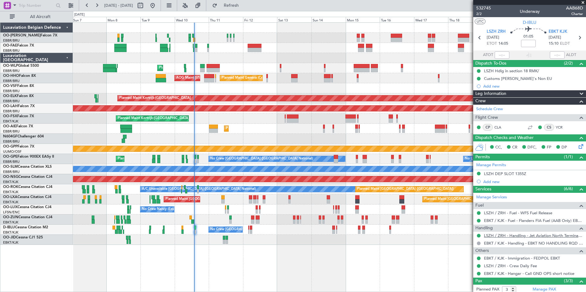
click at [501, 236] on link "LSZH / ZRH - Handling - Jet Aviation North Terminal LSZH / ZRH" at bounding box center [533, 235] width 99 height 5
click at [561, 126] on link "YCR" at bounding box center [563, 128] width 14 height 6
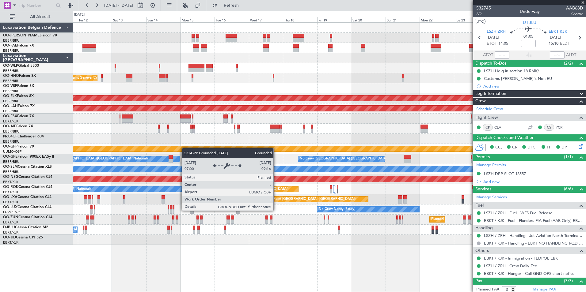
click at [184, 148] on div "Owner Melsbroek Air Base Owner Melsbroek Air Base Planned Maint Liege Planned M…" at bounding box center [329, 134] width 513 height 222
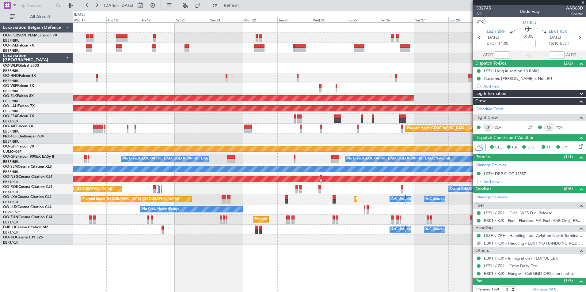
click at [283, 94] on div "Owner Melsbroek Air Base Owner Melsbroek Air Base Planned Maint Kortrijk-Wevelg…" at bounding box center [329, 134] width 513 height 222
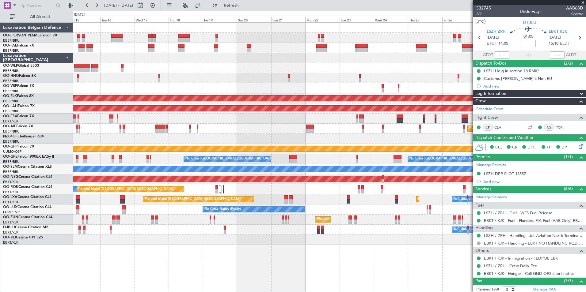
click at [329, 115] on div at bounding box center [329, 119] width 513 height 10
click at [200, 116] on div at bounding box center [329, 119] width 513 height 10
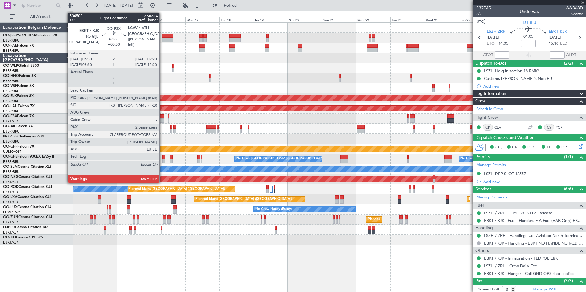
click at [162, 119] on div at bounding box center [162, 121] width 4 height 4
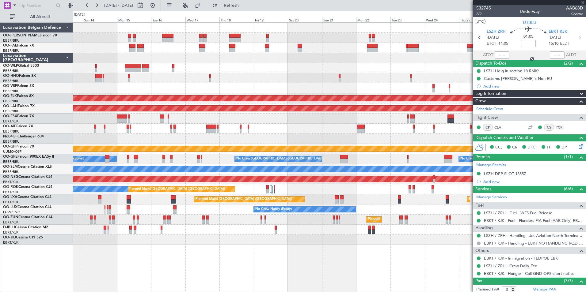
type input "2"
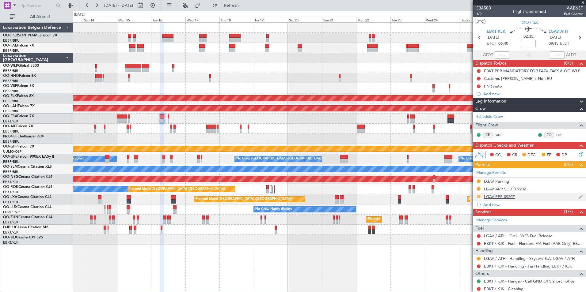
click at [478, 195] on button at bounding box center [479, 197] width 4 height 4
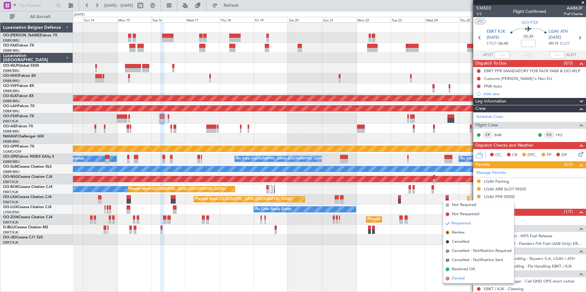
click at [446, 279] on span "D" at bounding box center [448, 279] width 4 height 4
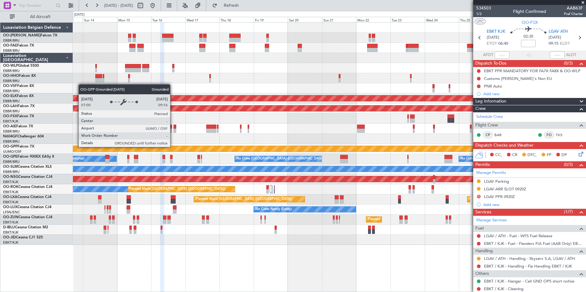
click at [269, 155] on div "No Crew Brussels (Brussels National) No Crew Brussels (Brussels National) Plann…" at bounding box center [329, 159] width 513 height 10
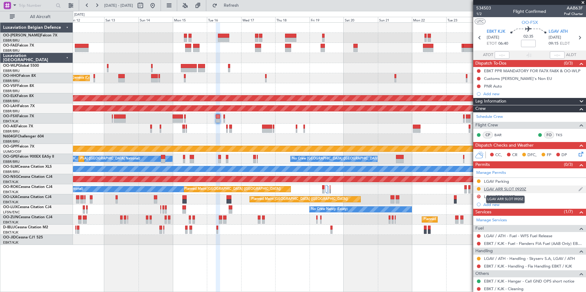
click at [514, 190] on div "LGAV ARR SLOT 0920Z" at bounding box center [505, 189] width 42 height 5
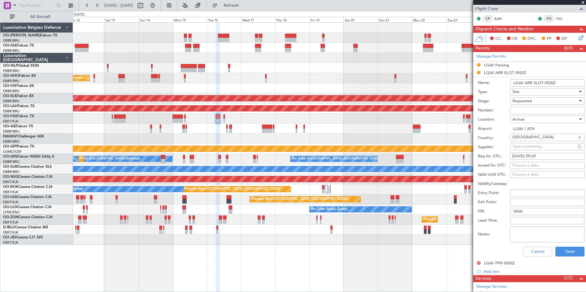
scroll to position [153, 0]
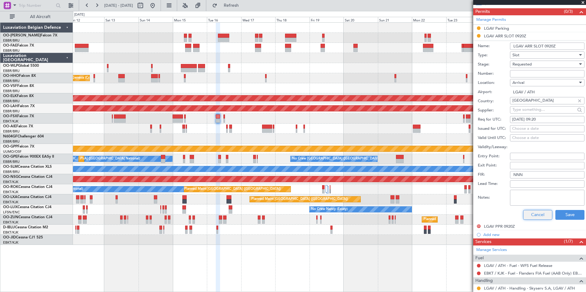
click at [529, 216] on button "Cancel" at bounding box center [537, 215] width 29 height 10
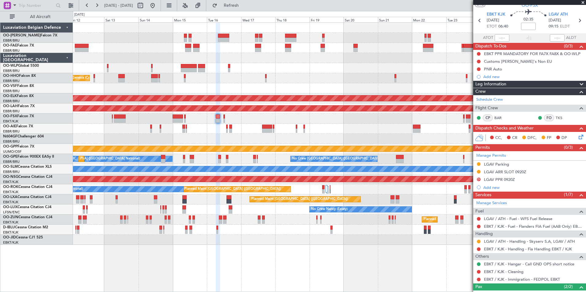
scroll to position [0, 0]
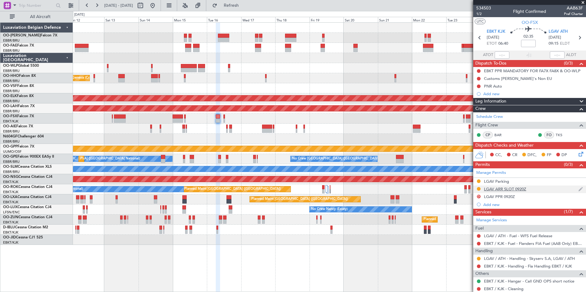
click at [505, 189] on div "LGAV ARR SLOT 0920Z" at bounding box center [505, 189] width 42 height 5
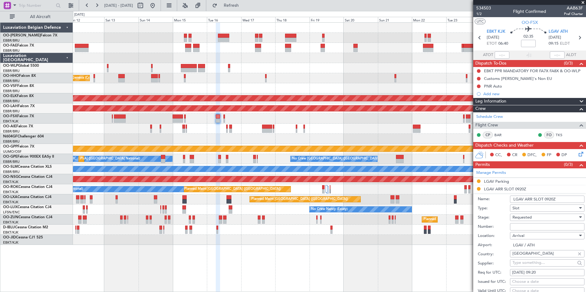
click at [538, 274] on div "16/09/2025 09:20" at bounding box center [547, 273] width 70 height 6
select select "9"
select select "2025"
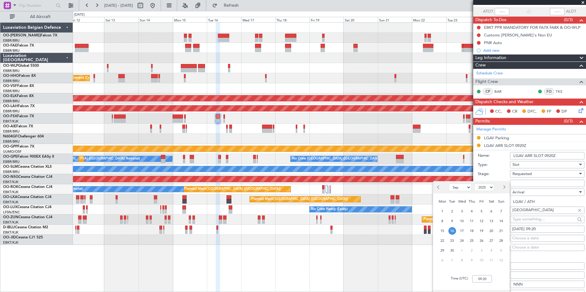
scroll to position [123, 0]
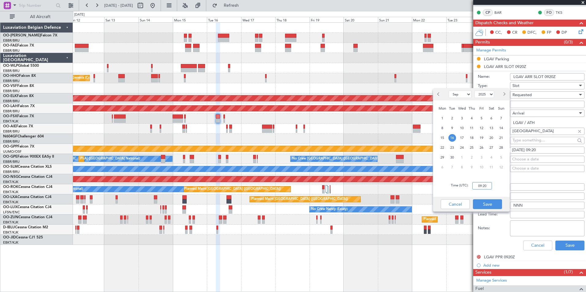
click at [488, 187] on input "09:20" at bounding box center [482, 185] width 20 height 7
type input "10:00"
click at [486, 203] on button "Save" at bounding box center [487, 204] width 29 height 10
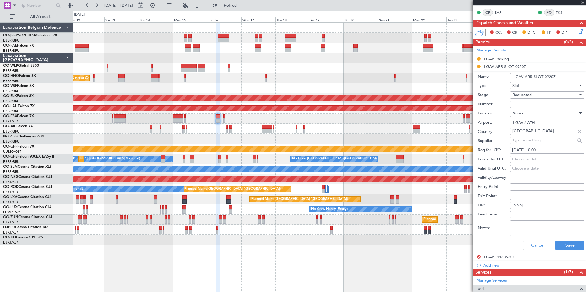
click at [538, 93] on div "Requested" at bounding box center [544, 94] width 65 height 9
click at [527, 144] on span "Received OK" at bounding box center [545, 141] width 64 height 9
click at [567, 244] on button "Save" at bounding box center [569, 246] width 29 height 10
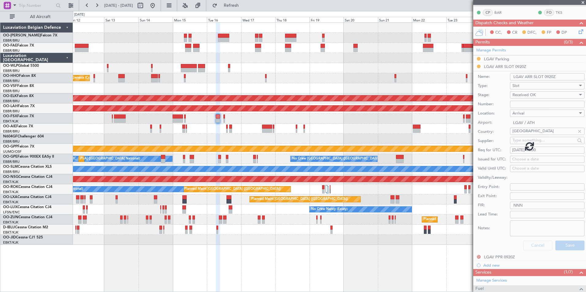
scroll to position [53, 0]
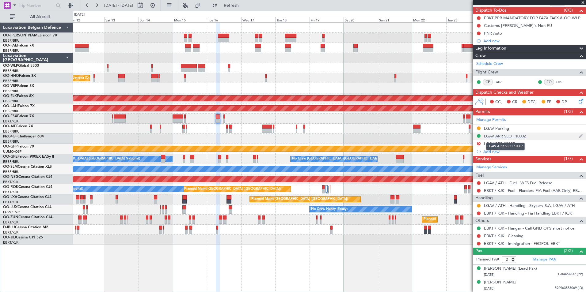
click at [494, 136] on div "LGAV ARR SLOT 1000Z" at bounding box center [505, 136] width 42 height 5
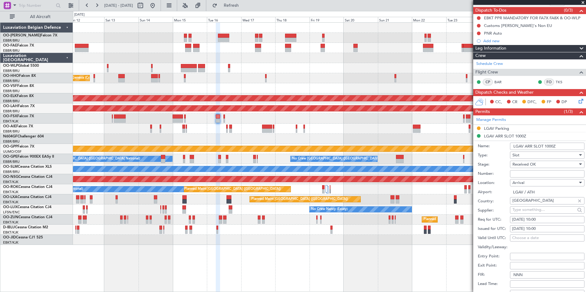
scroll to position [123, 0]
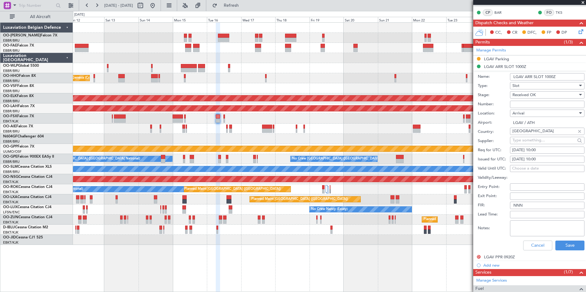
click at [519, 107] on input "Number:" at bounding box center [547, 104] width 74 height 7
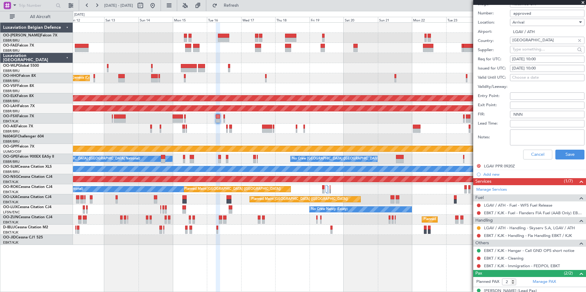
scroll to position [214, 0]
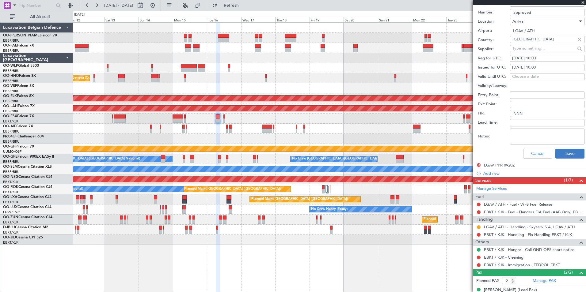
type input "approved"
click at [565, 154] on button "Save" at bounding box center [569, 154] width 29 height 10
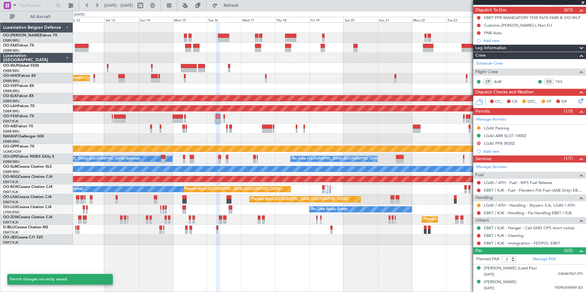
scroll to position [32, 0]
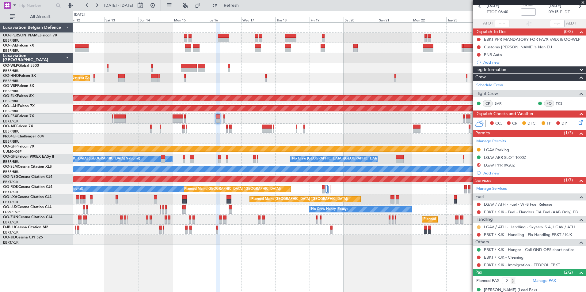
click at [478, 226] on button at bounding box center [479, 228] width 4 height 4
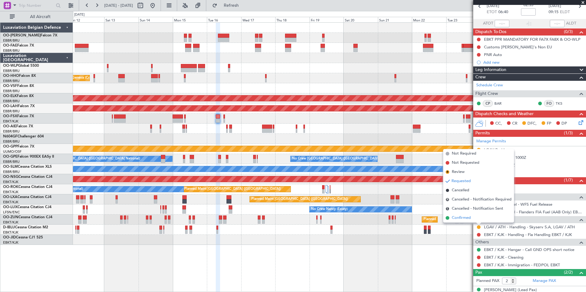
click at [450, 218] on li "Confirmed" at bounding box center [478, 218] width 71 height 9
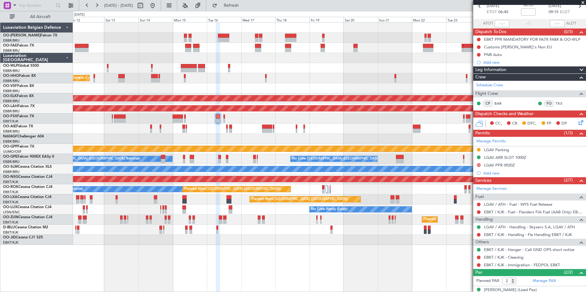
click at [339, 104] on div "Owner Melsbroek Air Base Owner Melsbroek Air Base Planned Maint Liege Planned M…" at bounding box center [329, 134] width 513 height 222
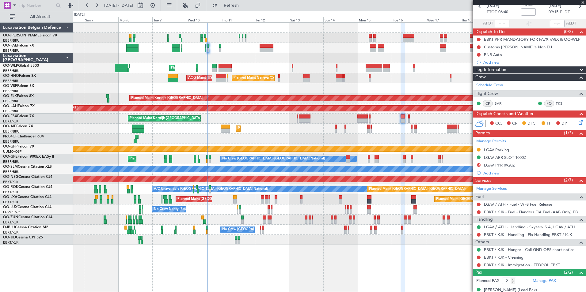
click at [120, 124] on div "Owner Melsbroek Air Base Planned Maint Brussels (Brussels National) Owner Melsb…" at bounding box center [329, 134] width 513 height 222
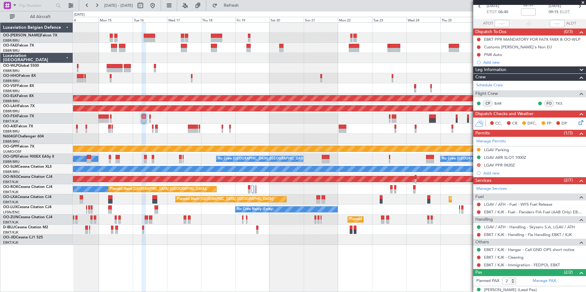
click at [176, 121] on div at bounding box center [329, 119] width 513 height 10
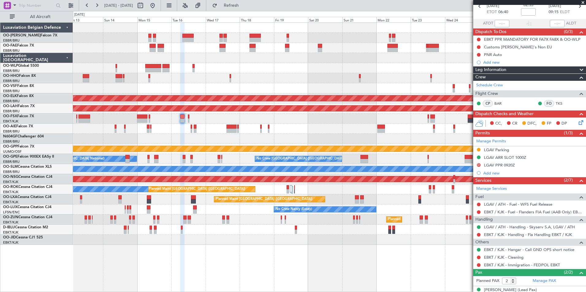
click at [176, 127] on div "Owner Melsbroek Air Base Owner Melsbroek Air Base Planned Maint Liege Planned M…" at bounding box center [329, 134] width 513 height 222
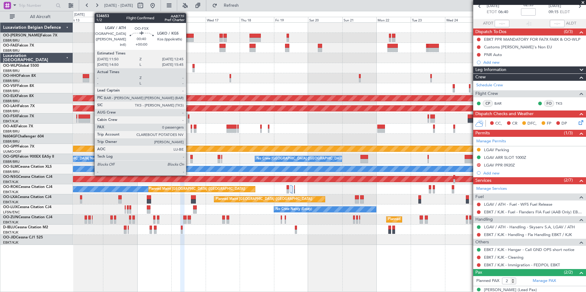
click at [189, 120] on div at bounding box center [189, 121] width 2 height 4
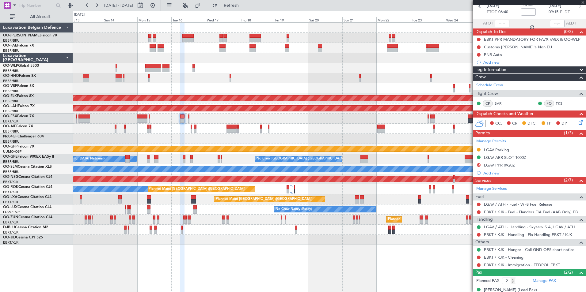
type input "0"
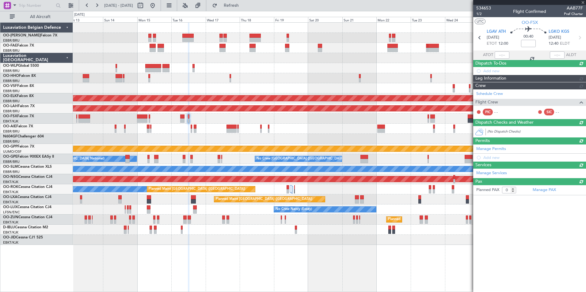
scroll to position [0, 0]
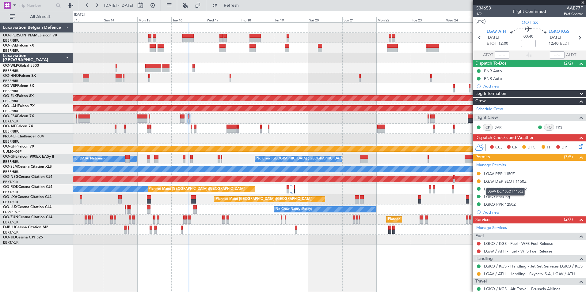
click at [503, 184] on mat-tooltip-component "LGAV DEP SLOT 1150Z" at bounding box center [505, 192] width 47 height 16
click at [500, 182] on div "LGAV DEP SLOT 1150Z" at bounding box center [505, 181] width 43 height 5
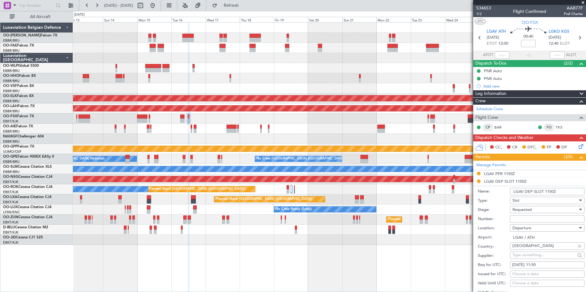
click at [518, 220] on input "Number:" at bounding box center [547, 219] width 74 height 7
paste input "LGAVAKRV0063"
type input "LGAVAKRV0063"
click at [522, 209] on span "Requested" at bounding box center [521, 210] width 19 height 6
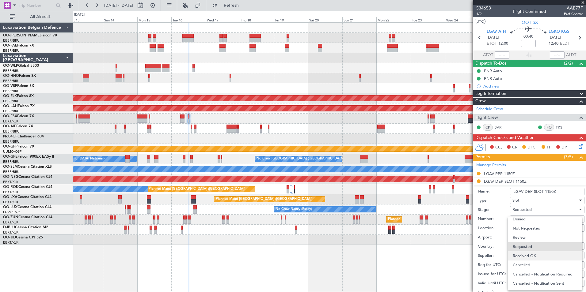
click at [533, 258] on span "Received OK" at bounding box center [545, 256] width 64 height 9
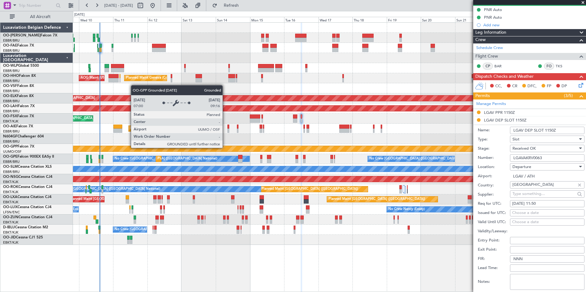
click at [338, 146] on div "Grounded [PERSON_NAME]" at bounding box center [330, 149] width 1538 height 6
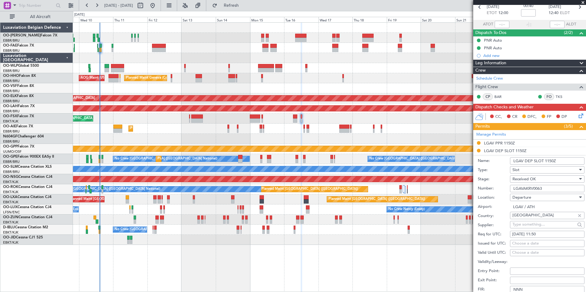
scroll to position [123, 0]
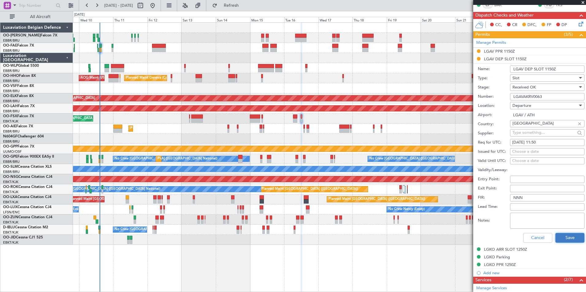
click at [565, 237] on button "Save" at bounding box center [569, 238] width 29 height 10
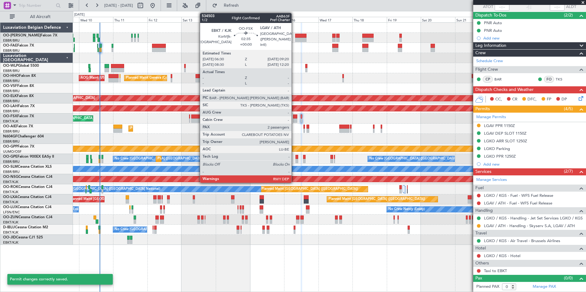
scroll to position [48, 0]
click at [294, 119] on div at bounding box center [295, 121] width 4 height 4
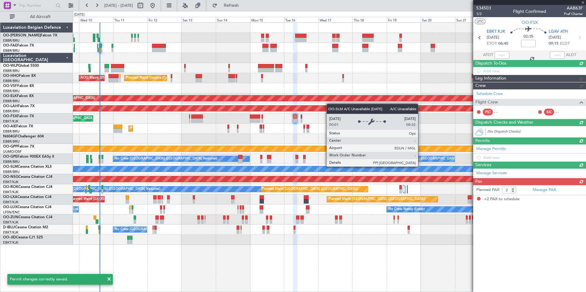
scroll to position [0, 0]
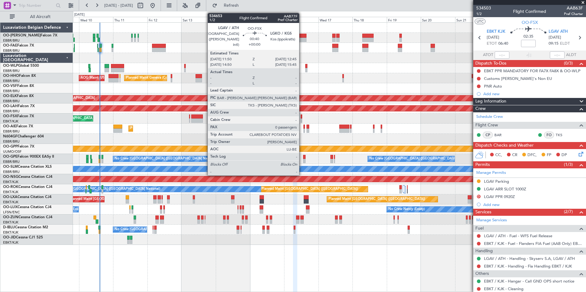
click at [302, 117] on div at bounding box center [302, 117] width 2 height 4
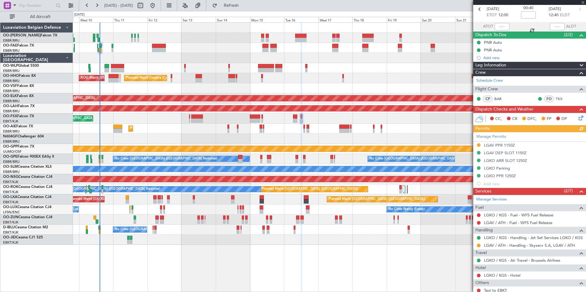
scroll to position [48, 0]
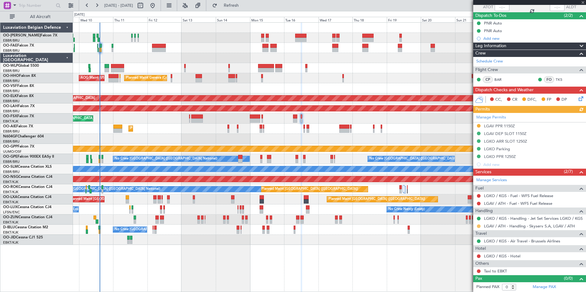
click at [477, 226] on button at bounding box center [479, 227] width 4 height 4
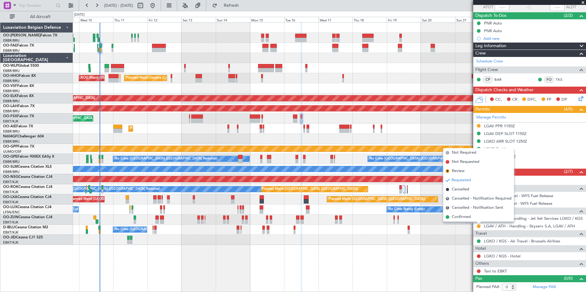
drag, startPoint x: 468, startPoint y: 218, endPoint x: 334, endPoint y: 161, distance: 145.2
click at [467, 218] on span "Confirmed" at bounding box center [461, 217] width 19 height 6
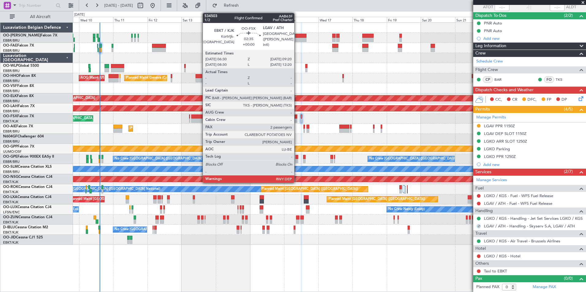
click at [297, 118] on div at bounding box center [295, 117] width 4 height 4
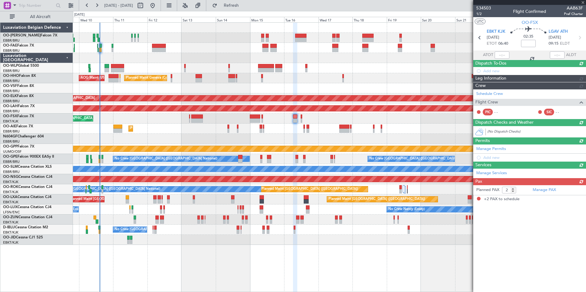
scroll to position [0, 0]
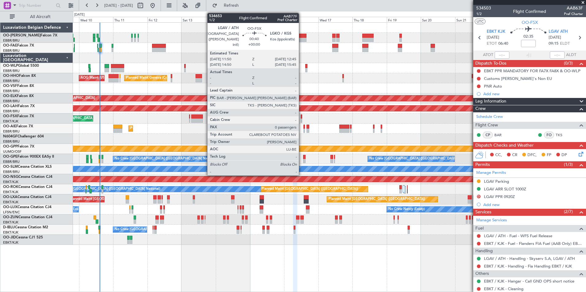
click at [302, 120] on div at bounding box center [302, 121] width 2 height 4
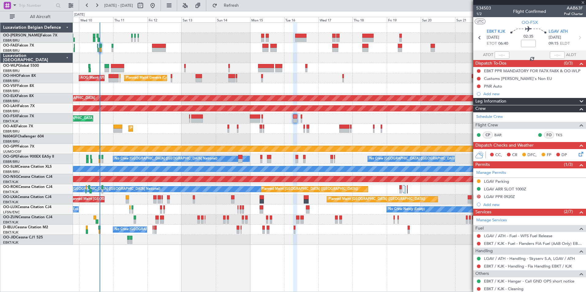
type input "0"
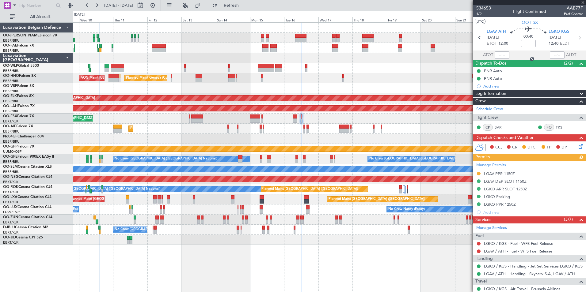
click at [577, 146] on icon at bounding box center [579, 145] width 5 height 5
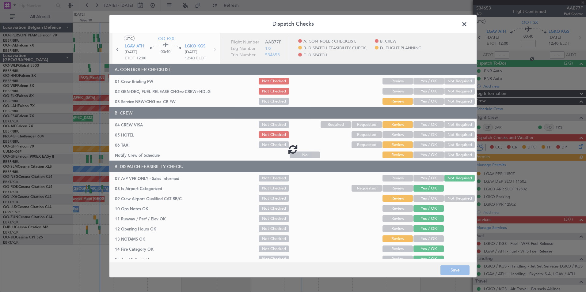
click at [467, 23] on span at bounding box center [467, 26] width 0 height 12
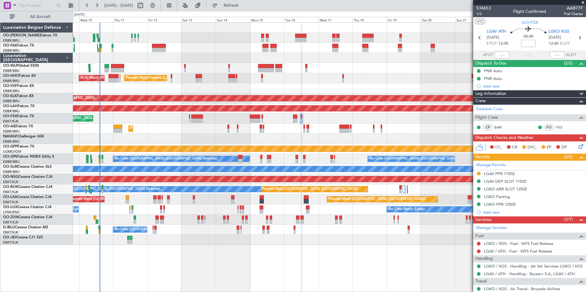
click at [0, 0] on span at bounding box center [0, 0] width 0 height 0
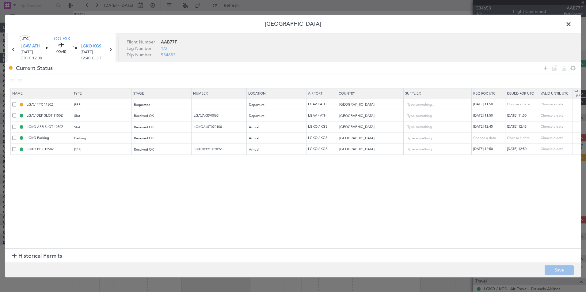
click at [13, 106] on span at bounding box center [14, 104] width 4 height 4
click at [17, 102] on input "checkbox" at bounding box center [17, 102] width 0 height 0
click at [562, 69] on icon at bounding box center [563, 67] width 7 height 7
type input "LGAV DEP SLOT 1150Z"
type input "LGAVAKRV0063"
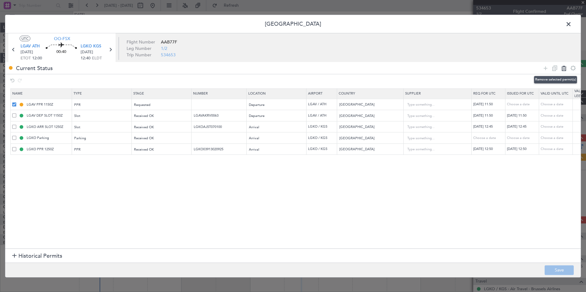
type input "LGKO ARR SLOT 1250Z"
type input "LGKOAJST070100"
type input "PPR/SLOT tolerance is +/-15min."
type input "LGKO Parking"
type input "LGKO PPR 1250Z"
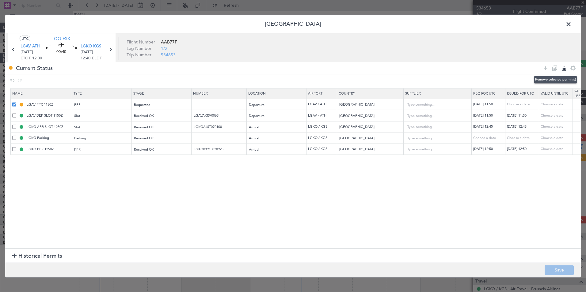
type input "LGKO03913020925"
type input "PPR/SLOT tolerance is +/-15min."
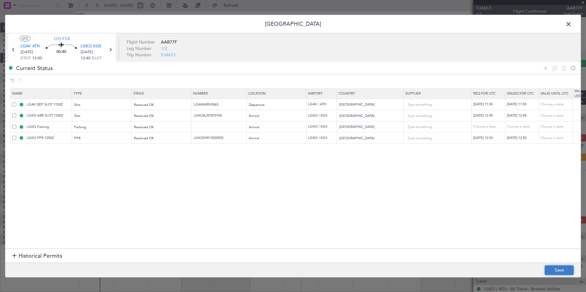
click at [561, 268] on button "Save" at bounding box center [559, 270] width 29 height 10
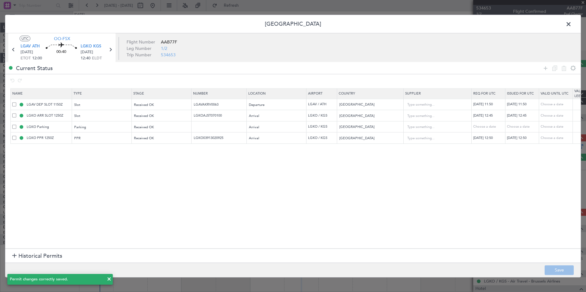
click at [571, 23] on span at bounding box center [571, 26] width 0 height 12
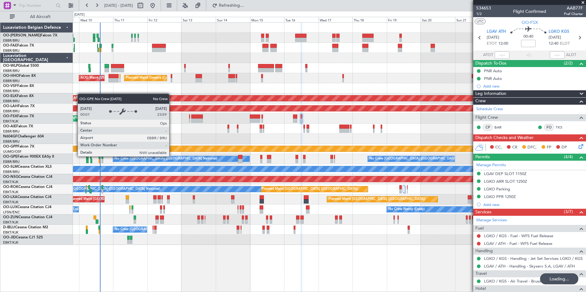
click at [234, 162] on div "No Crew [GEOGRAPHIC_DATA] ([GEOGRAPHIC_DATA] National)" at bounding box center [181, 159] width 137 height 6
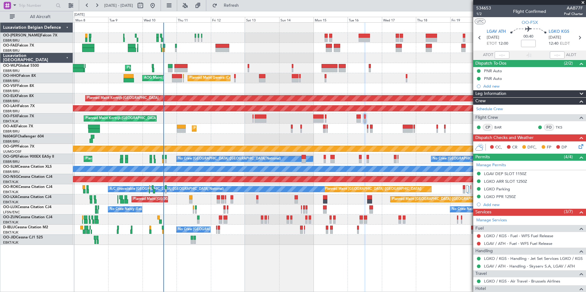
click at [1, 195] on div "Owner Melsbroek Air Base Owner [GEOGRAPHIC_DATA] Planned Maint Liege Planned Ma…" at bounding box center [293, 151] width 586 height 281
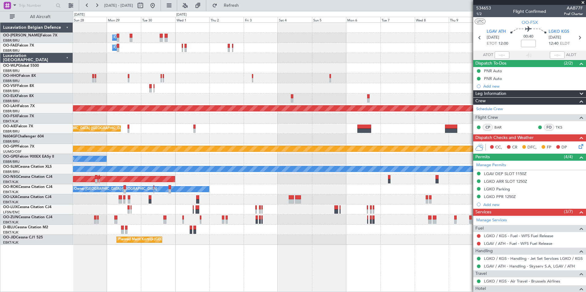
click at [0, 206] on html "[DATE] - [DATE] Refresh Quick Links All Aircraft Owner [GEOGRAPHIC_DATA] Owner …" at bounding box center [293, 146] width 586 height 292
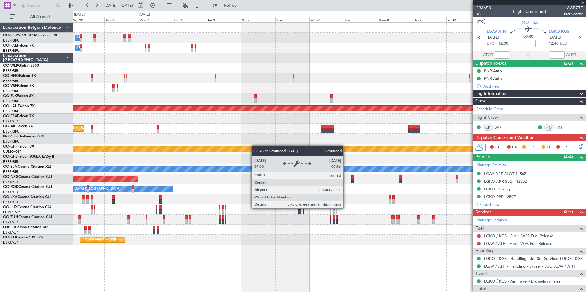
click at [0, 229] on html "[DATE] - [DATE] Refresh Quick Links All Aircraft Owner [GEOGRAPHIC_DATA] Owner …" at bounding box center [293, 146] width 586 height 292
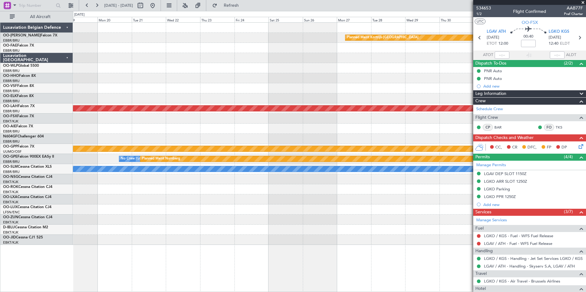
click at [0, 208] on html "[DATE] - [DATE] Refresh Quick Links All Aircraft Planned Maint [GEOGRAPHIC_DATA…" at bounding box center [293, 146] width 586 height 292
click at [0, 196] on html "[DATE] - [DATE] Refresh Quick Links All Aircraft Planned Maint [GEOGRAPHIC_DATA…" at bounding box center [293, 146] width 586 height 292
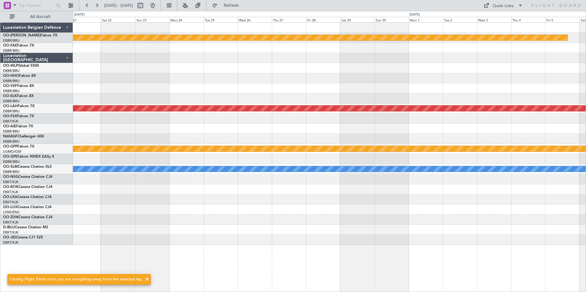
click at [0, 225] on html "[DATE] - [DATE] Refresh Quick Links All Aircraft Planned Maint [GEOGRAPHIC_DATA…" at bounding box center [293, 146] width 586 height 292
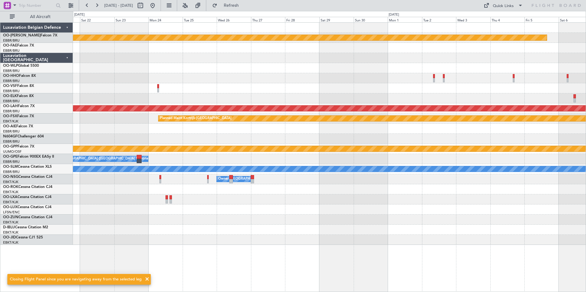
click at [365, 75] on div "Planned Maint Kortrijk-[GEOGRAPHIC_DATA] Planned [GEOGRAPHIC_DATA][PERSON_NAME]…" at bounding box center [329, 134] width 513 height 222
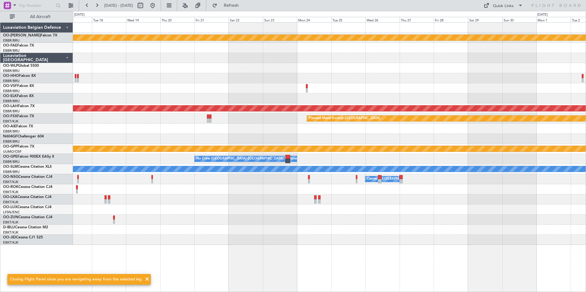
click at [297, 80] on div at bounding box center [329, 78] width 513 height 10
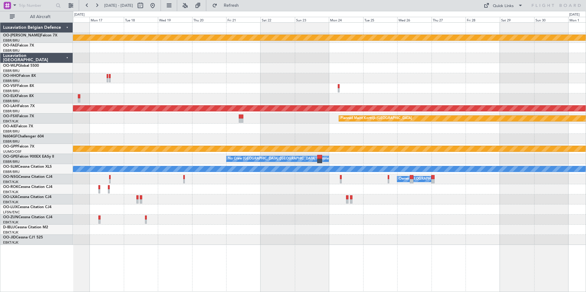
click at [253, 78] on div at bounding box center [329, 78] width 513 height 10
click at [576, 69] on div "Planned Maint Kortrijk-[GEOGRAPHIC_DATA] Planned [GEOGRAPHIC_DATA][PERSON_NAME]…" at bounding box center [329, 134] width 513 height 222
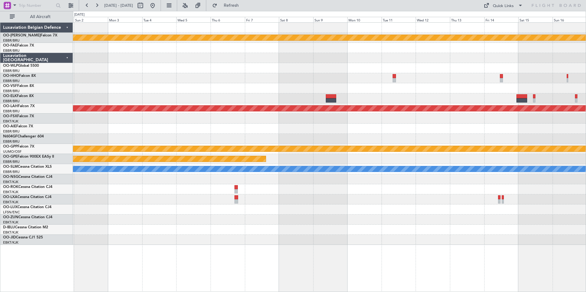
click at [441, 76] on div "Planned Maint Kortrijk-[GEOGRAPHIC_DATA] Planned [GEOGRAPHIC_DATA][PERSON_NAME]…" at bounding box center [329, 134] width 513 height 222
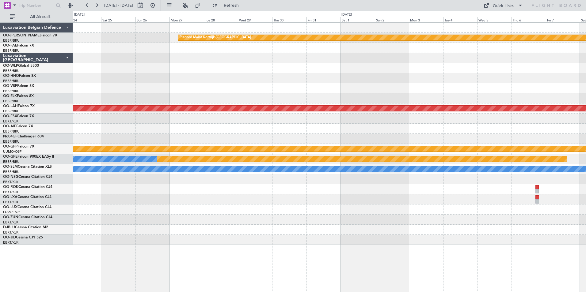
click at [389, 77] on div at bounding box center [329, 78] width 513 height 10
click at [331, 85] on div "Planned Maint Kortrijk-[GEOGRAPHIC_DATA] Planned [GEOGRAPHIC_DATA][PERSON_NAME]…" at bounding box center [329, 134] width 513 height 222
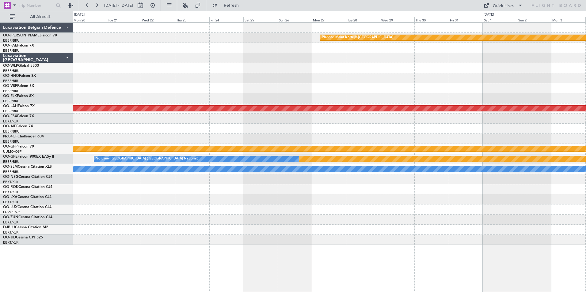
click at [241, 98] on div at bounding box center [329, 98] width 513 height 10
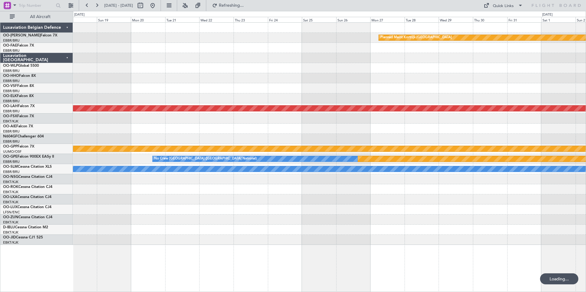
click at [226, 97] on div at bounding box center [329, 98] width 513 height 10
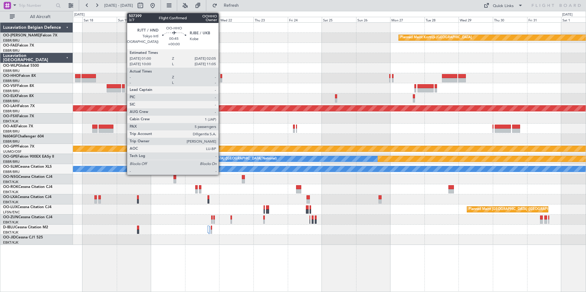
click at [221, 79] on div at bounding box center [221, 80] width 2 height 4
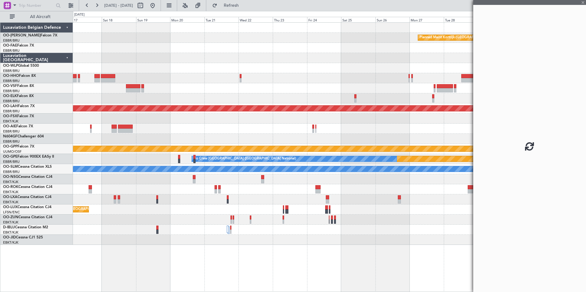
click at [242, 87] on div at bounding box center [329, 88] width 513 height 10
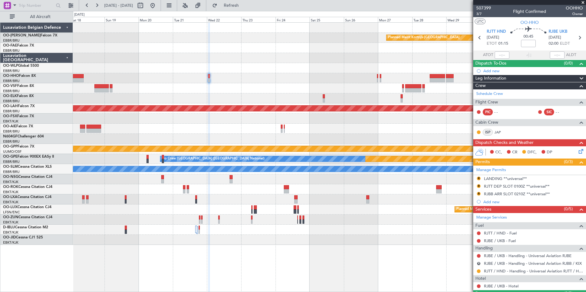
click at [385, 91] on div at bounding box center [329, 88] width 513 height 10
click at [559, 33] on span "RJBE UKB" at bounding box center [557, 32] width 19 height 6
click at [507, 256] on link "RJBE / UKB - Handling - Universal Aviation RJBE" at bounding box center [528, 255] width 88 height 5
click at [480, 256] on button at bounding box center [479, 256] width 4 height 4
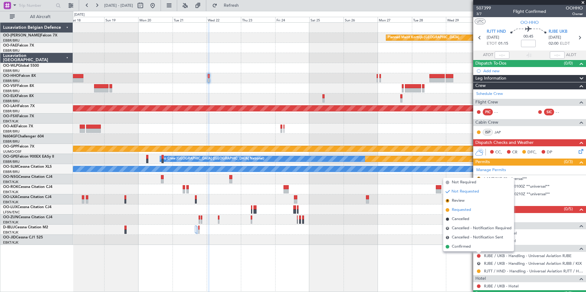
click at [461, 209] on span "Requested" at bounding box center [461, 210] width 19 height 6
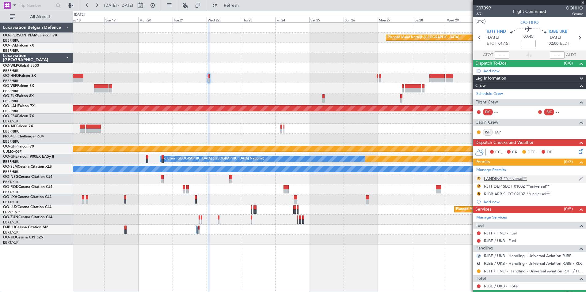
click at [478, 179] on button "R" at bounding box center [479, 179] width 4 height 4
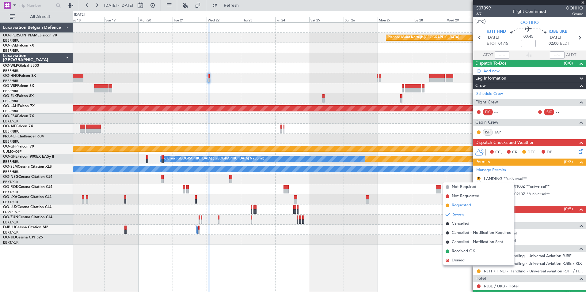
click at [466, 209] on li "Requested" at bounding box center [478, 205] width 71 height 9
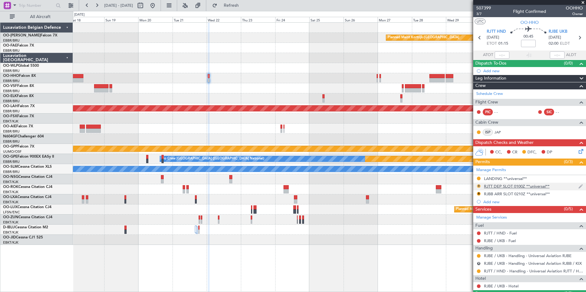
click at [479, 186] on button "R" at bounding box center [479, 186] width 4 height 4
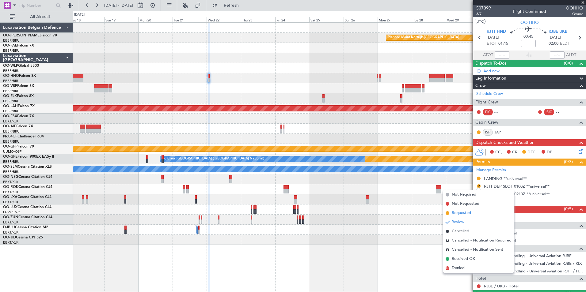
click at [463, 212] on span "Requested" at bounding box center [461, 213] width 19 height 6
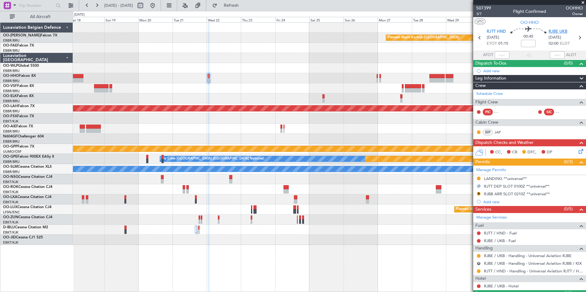
click at [561, 31] on span "RJBE UKB" at bounding box center [557, 32] width 19 height 6
click at [499, 194] on div "RJBB ARR SLOT 0210Z **universal**" at bounding box center [517, 194] width 66 height 5
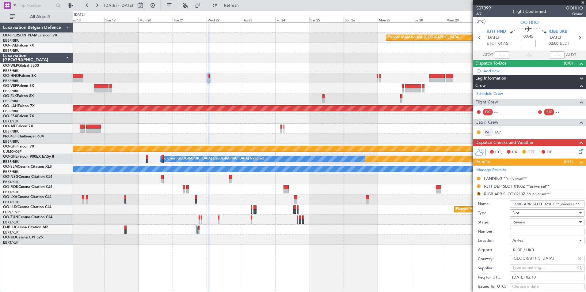
click at [553, 205] on input "RJBB ARR SLOT 0210Z **universal**" at bounding box center [547, 204] width 74 height 7
click at [523, 204] on input "RJBB ARR SLOT 0205Z **universal**" at bounding box center [547, 204] width 74 height 7
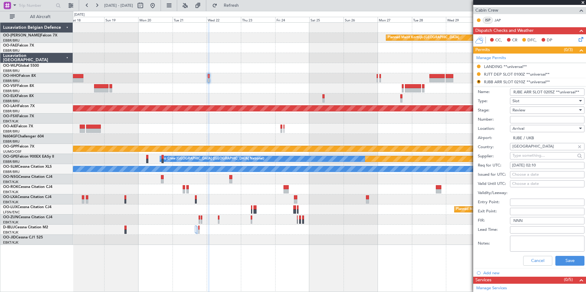
scroll to position [123, 0]
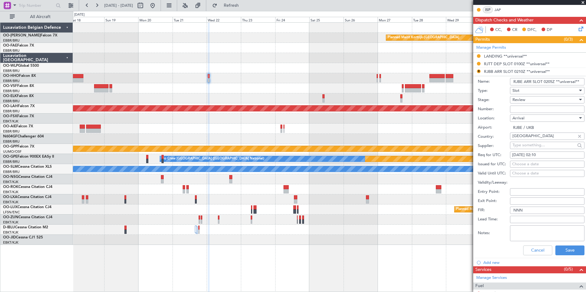
type input "RJBE ARR SLOT 0205Z **universal**"
click at [545, 156] on div "[DATE] 02:10" at bounding box center [547, 155] width 70 height 6
select select "10"
select select "2025"
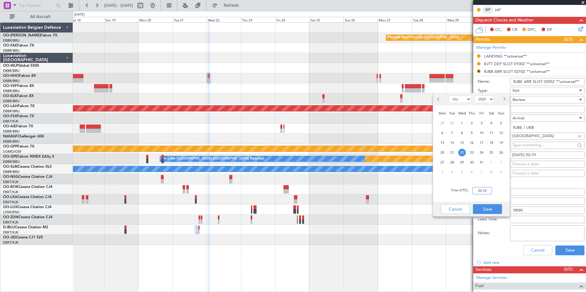
click at [478, 188] on input "02:10" at bounding box center [482, 190] width 20 height 7
type input "02:05"
click at [493, 209] on button "Save" at bounding box center [487, 209] width 29 height 10
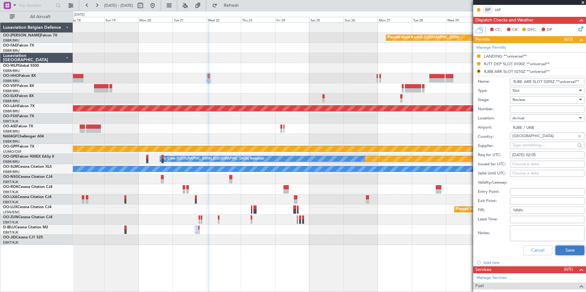
click at [571, 253] on button "Save" at bounding box center [569, 251] width 29 height 10
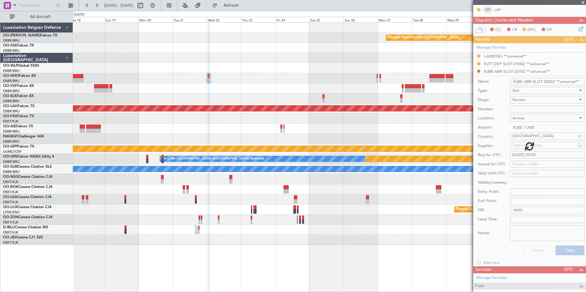
scroll to position [84, 0]
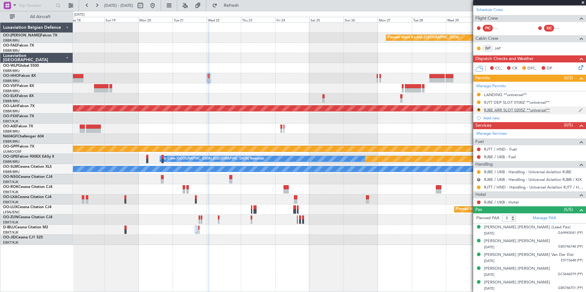
click at [476, 109] on div "R" at bounding box center [478, 110] width 5 height 5
click at [479, 108] on button "R" at bounding box center [479, 110] width 4 height 4
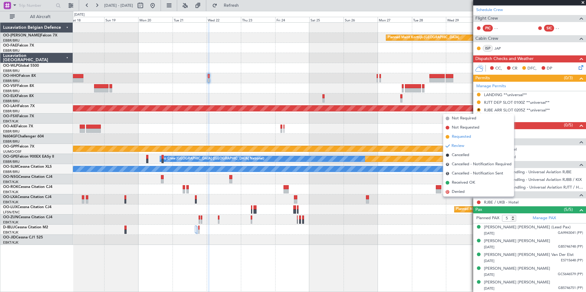
click at [470, 138] on span "Requested" at bounding box center [461, 137] width 19 height 6
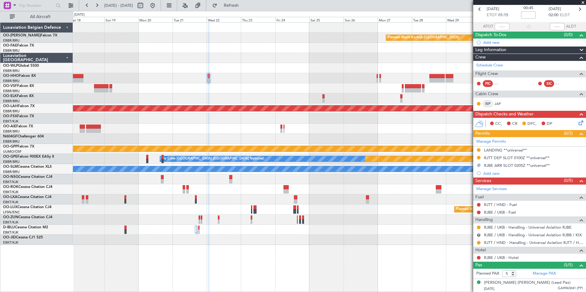
scroll to position [0, 0]
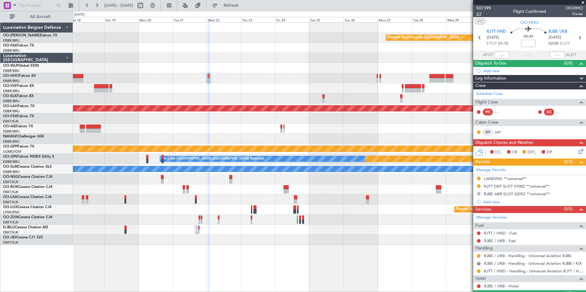
click at [481, 12] on span "3/7" at bounding box center [483, 13] width 15 height 5
click at [244, 3] on span "Refresh" at bounding box center [231, 5] width 26 height 4
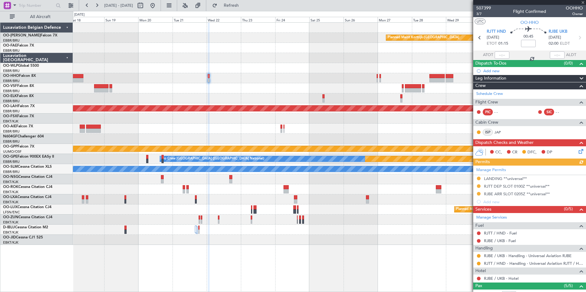
click at [256, 100] on div at bounding box center [329, 98] width 513 height 10
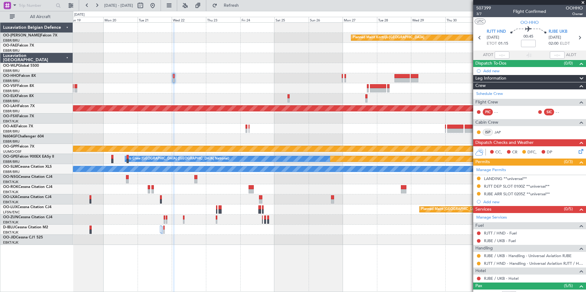
click at [307, 85] on div at bounding box center [329, 88] width 513 height 10
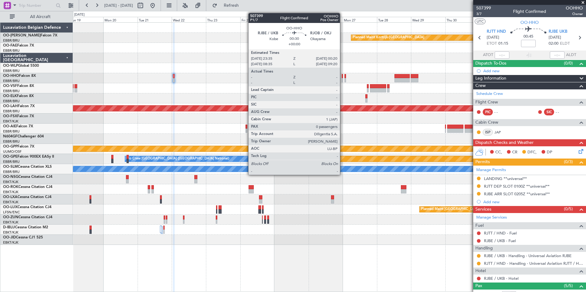
click at [343, 81] on div at bounding box center [342, 80] width 1 height 4
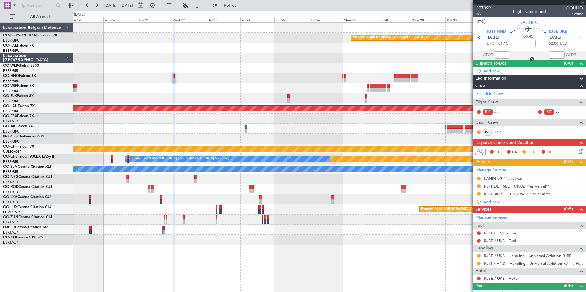
type input "0"
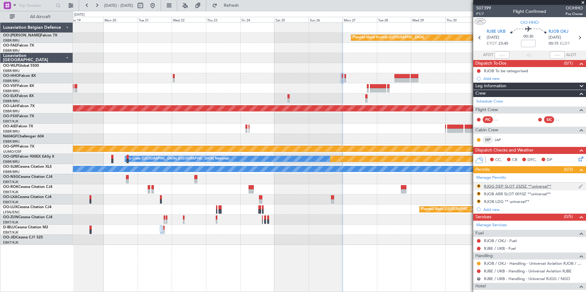
click at [494, 188] on div "RJGG DEP SLOT 2325Z **universal**" at bounding box center [517, 186] width 67 height 5
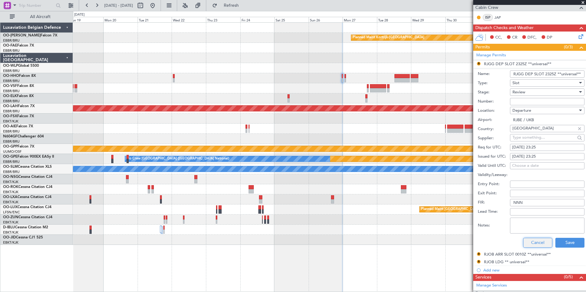
click at [538, 245] on button "Cancel" at bounding box center [537, 243] width 29 height 10
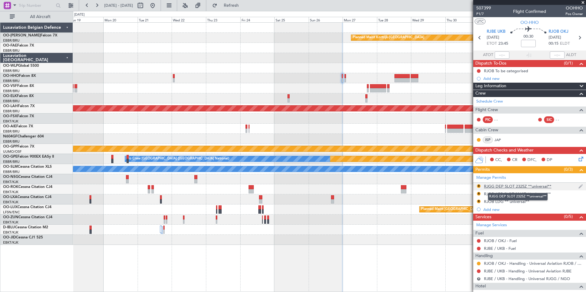
click at [491, 188] on div "RJGG DEP SLOT 2325Z **universal**" at bounding box center [517, 186] width 67 height 5
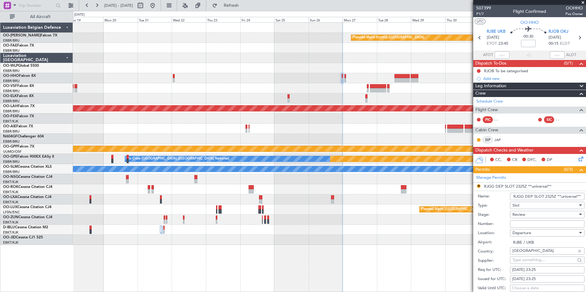
click at [523, 198] on input "RJGG DEP SLOT 2325Z **universal**" at bounding box center [547, 196] width 74 height 7
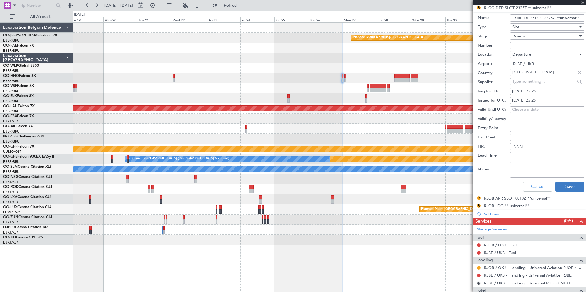
scroll to position [184, 0]
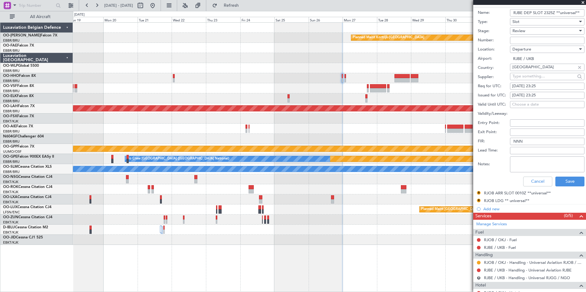
type input "RJBE DEP SLOT 2325Z **universal**"
click at [528, 35] on div "Review" at bounding box center [544, 30] width 65 height 9
click at [529, 69] on span "Requested" at bounding box center [545, 70] width 64 height 9
click at [565, 183] on button "Save" at bounding box center [569, 182] width 29 height 10
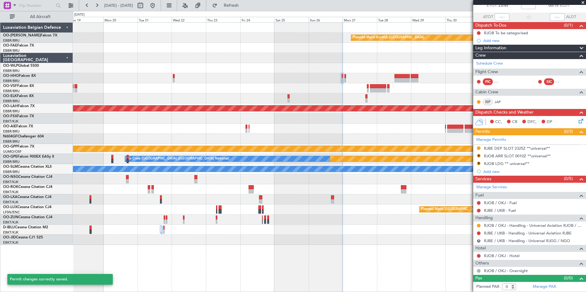
scroll to position [1, 0]
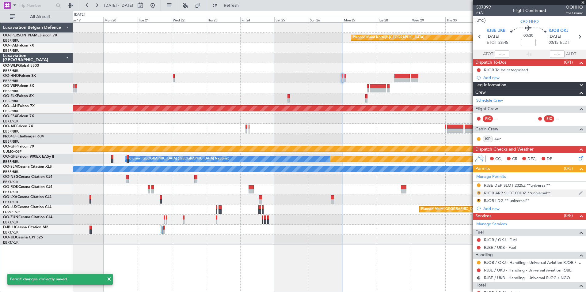
click at [478, 192] on button "R" at bounding box center [479, 193] width 4 height 4
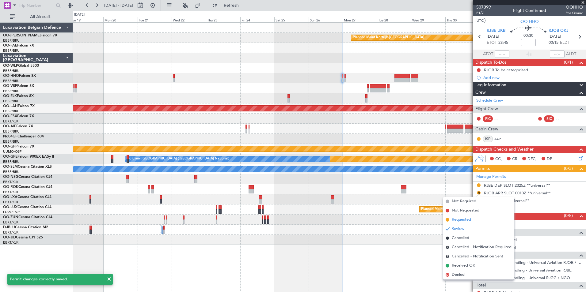
click at [463, 220] on span "Requested" at bounding box center [461, 220] width 19 height 6
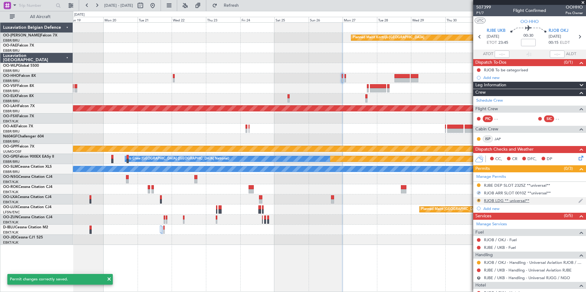
click at [478, 201] on button "R" at bounding box center [479, 201] width 4 height 4
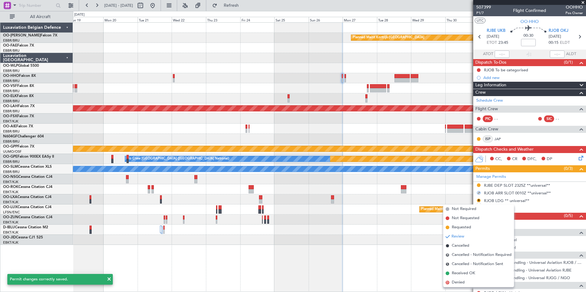
click at [463, 227] on span "Requested" at bounding box center [461, 228] width 19 height 6
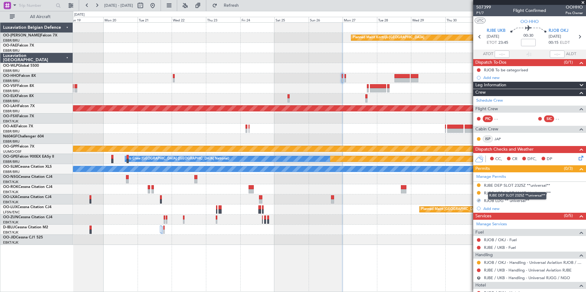
click at [504, 192] on mat-tooltip-component "RJBE DEP SLOT 2325Z **universal**" at bounding box center [517, 196] width 67 height 16
click at [504, 192] on div "RJOB ARR SLOT 0010Z **universal**" at bounding box center [517, 193] width 67 height 5
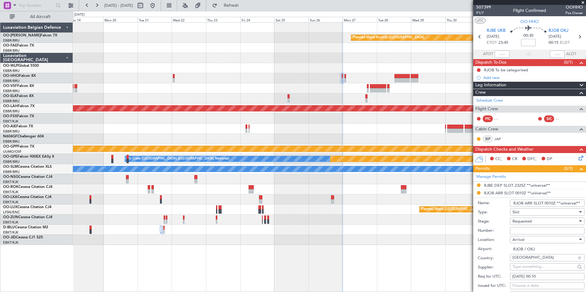
click at [553, 204] on input "RJOB ARR SLOT 0010Z **universal**" at bounding box center [547, 203] width 74 height 7
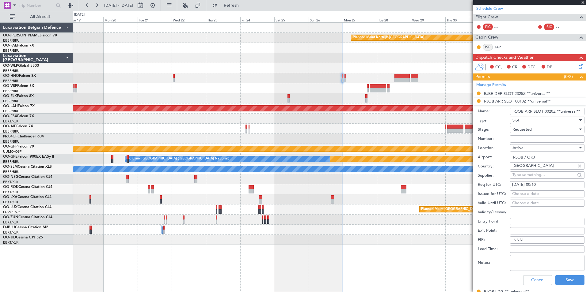
type input "RJOB ARR SLOT 0020Z **universal**"
click at [544, 183] on div "[DATE] 00:10" at bounding box center [547, 185] width 70 height 6
select select "10"
select select "2025"
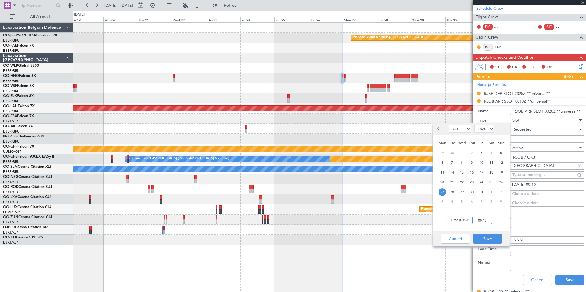
click at [488, 223] on input "00:10" at bounding box center [482, 220] width 20 height 7
type input "00:20"
click at [492, 239] on button "Save" at bounding box center [487, 239] width 29 height 10
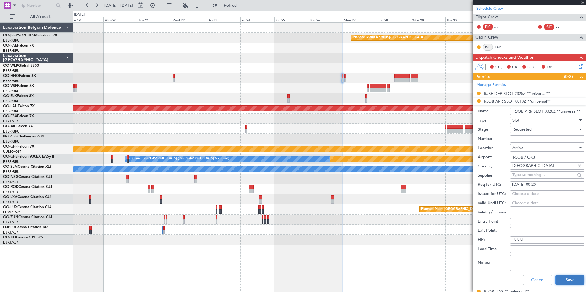
click at [558, 276] on button "Save" at bounding box center [569, 280] width 29 height 10
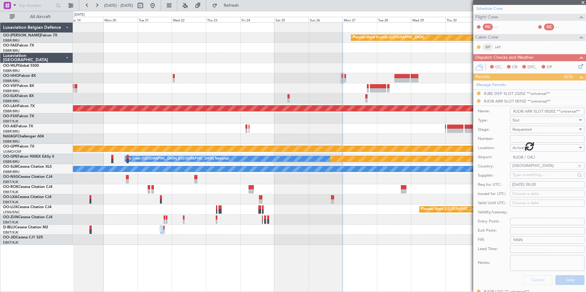
scroll to position [38, 0]
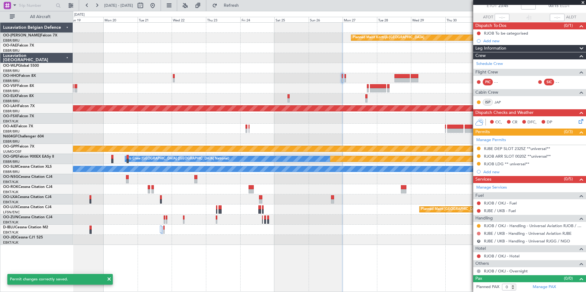
click at [477, 235] on button at bounding box center [479, 234] width 4 height 4
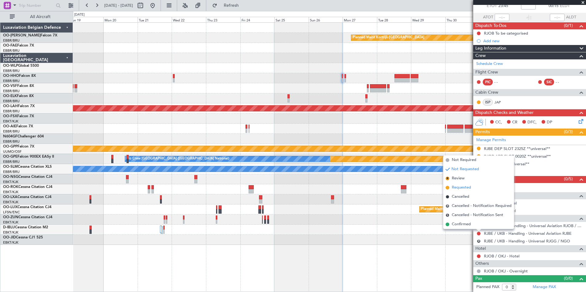
click at [459, 185] on span "Requested" at bounding box center [461, 188] width 19 height 6
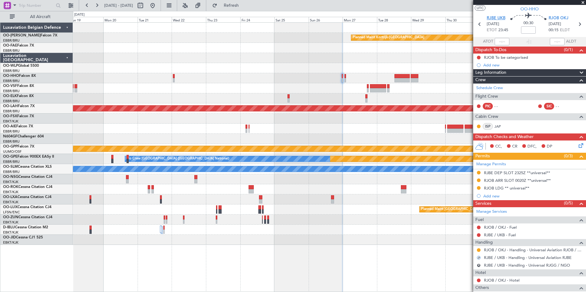
scroll to position [0, 0]
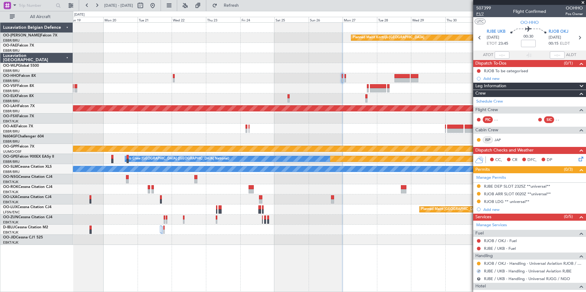
click at [483, 15] on span "P1/7" at bounding box center [483, 13] width 15 height 5
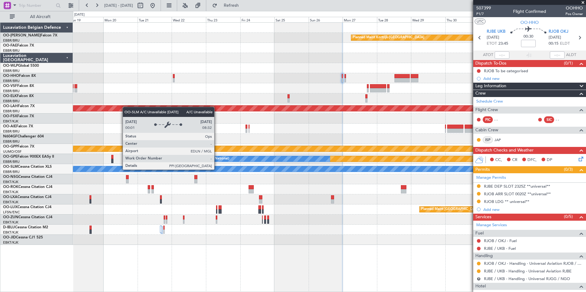
click at [460, 165] on div "A/C Unavailable [GEOGRAPHIC_DATA]" at bounding box center [329, 169] width 513 height 10
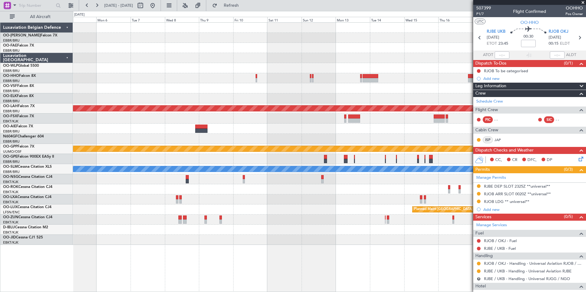
click at [452, 177] on div "Planned Maint [PERSON_NAME]-[GEOGRAPHIC_DATA][PERSON_NAME] ([GEOGRAPHIC_DATA][P…" at bounding box center [329, 134] width 513 height 222
click at [508, 154] on fb-app "[DATE] - [DATE] Refresh Quick Links All Aircraft Planned [GEOGRAPHIC_DATA][PERS…" at bounding box center [293, 149] width 586 height 288
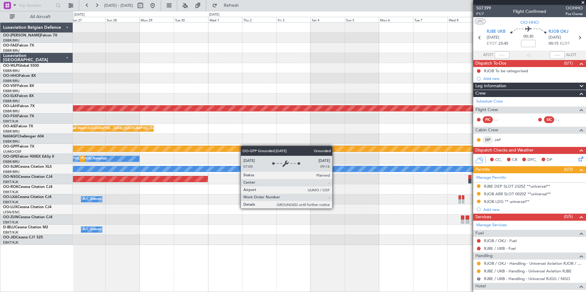
click at [487, 146] on fb-app "[DATE] - [DATE] Refresh Quick Links All Aircraft Planned Maint [GEOGRAPHIC_DATA…" at bounding box center [293, 149] width 586 height 288
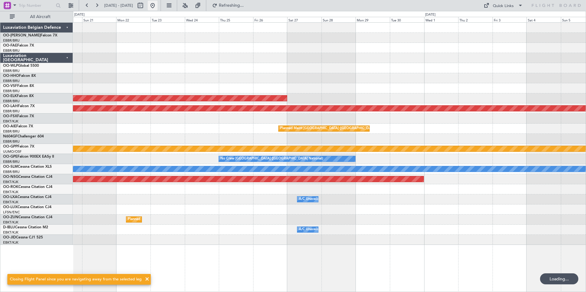
click at [157, 7] on button at bounding box center [153, 6] width 10 height 10
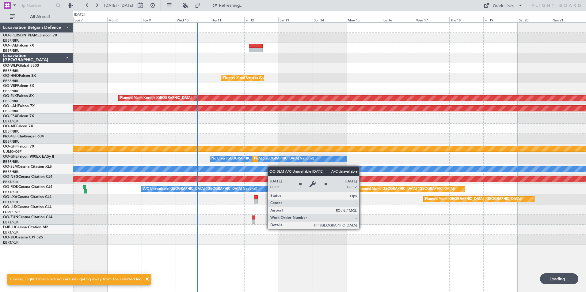
click at [266, 168] on div "Planned Maint [GEOGRAPHIC_DATA] ([GEOGRAPHIC_DATA] National) Planned Maint Gene…" at bounding box center [329, 134] width 513 height 222
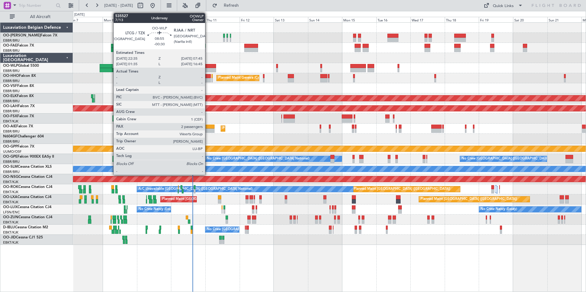
click at [208, 70] on div at bounding box center [209, 70] width 13 height 4
